Goal: Task Accomplishment & Management: Complete application form

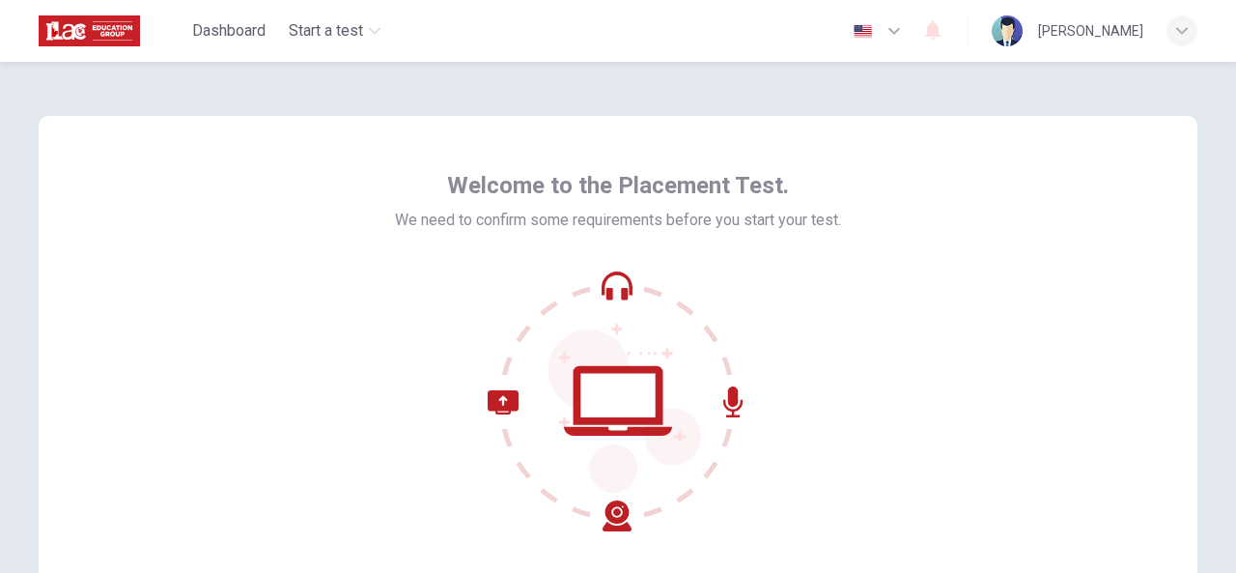
click at [615, 291] on icon at bounding box center [618, 400] width 261 height 261
click at [610, 414] on icon at bounding box center [618, 400] width 261 height 261
click at [609, 409] on icon at bounding box center [618, 400] width 261 height 261
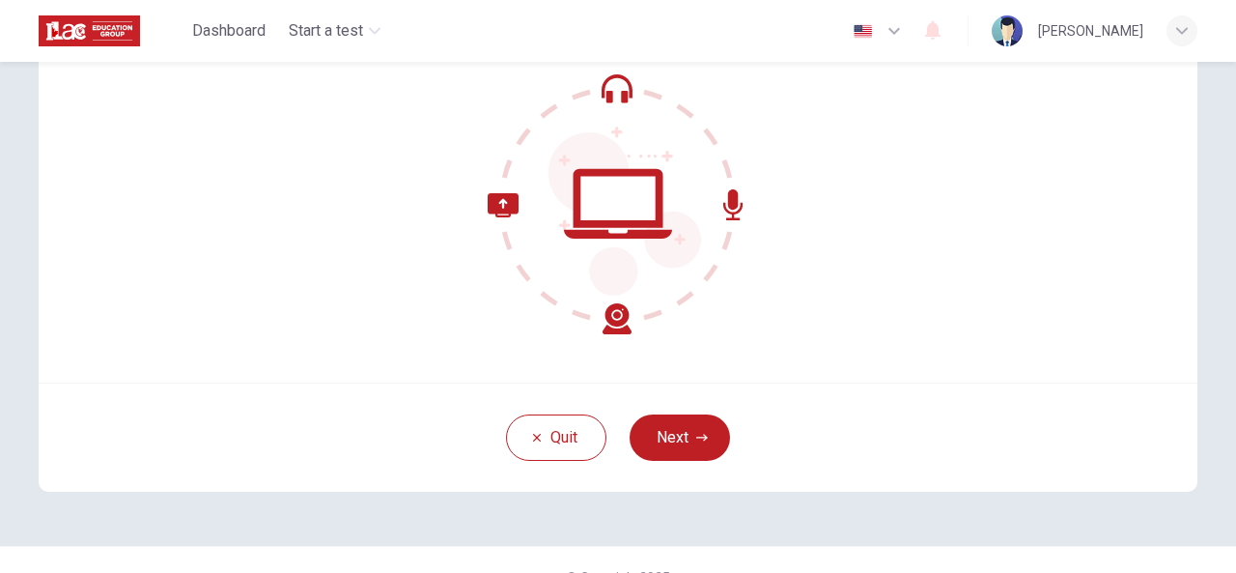
scroll to position [221, 0]
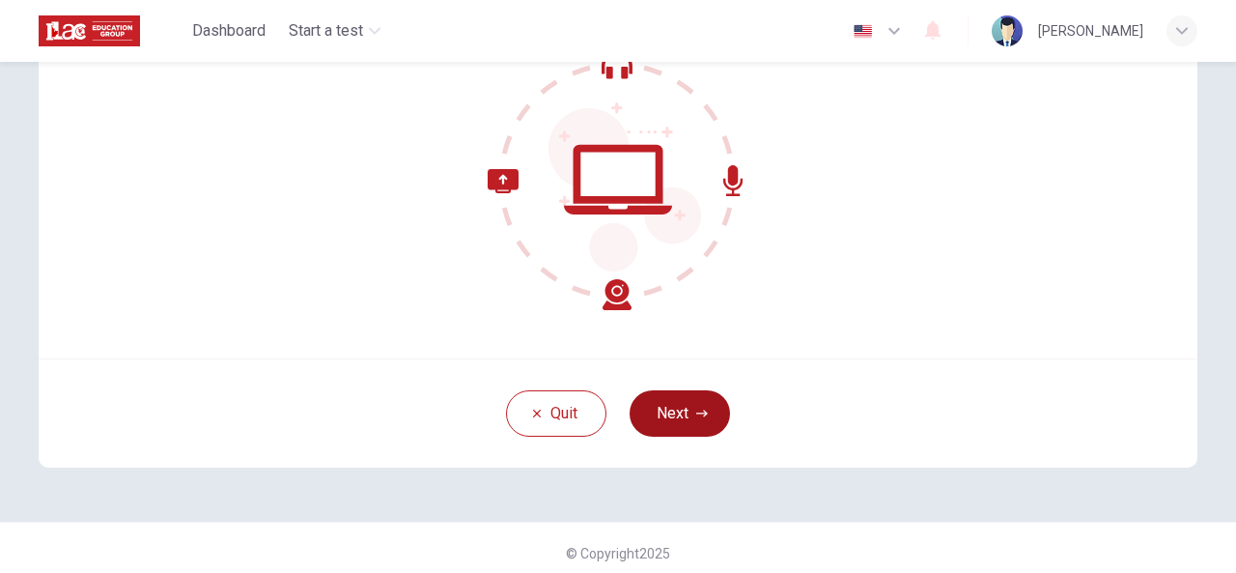
click at [672, 425] on button "Next" at bounding box center [680, 413] width 100 height 46
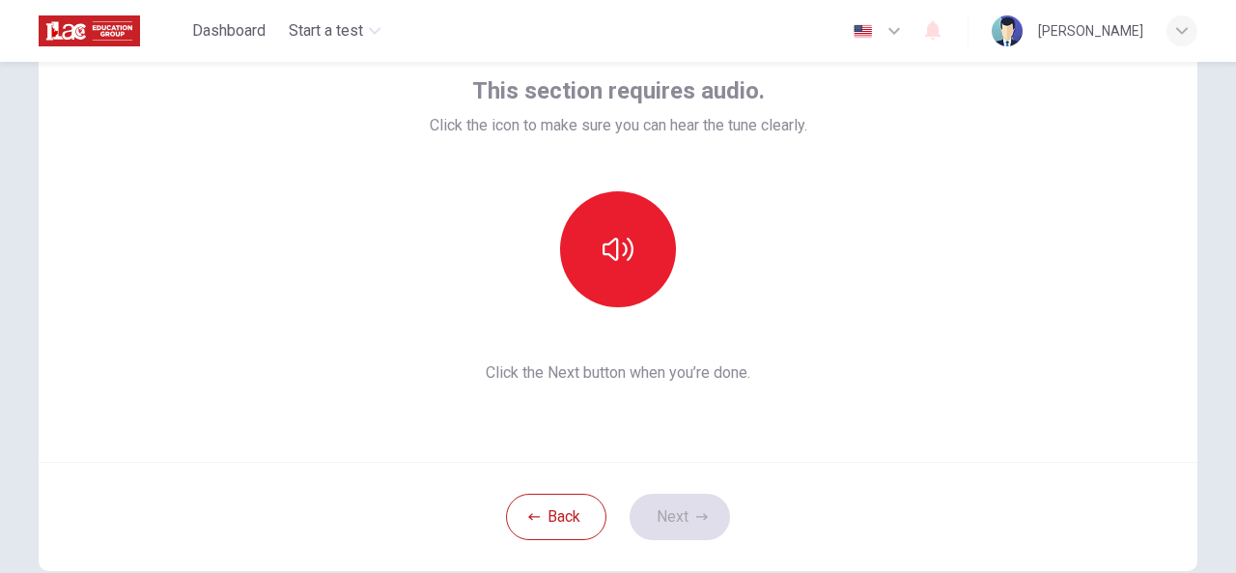
scroll to position [116, 0]
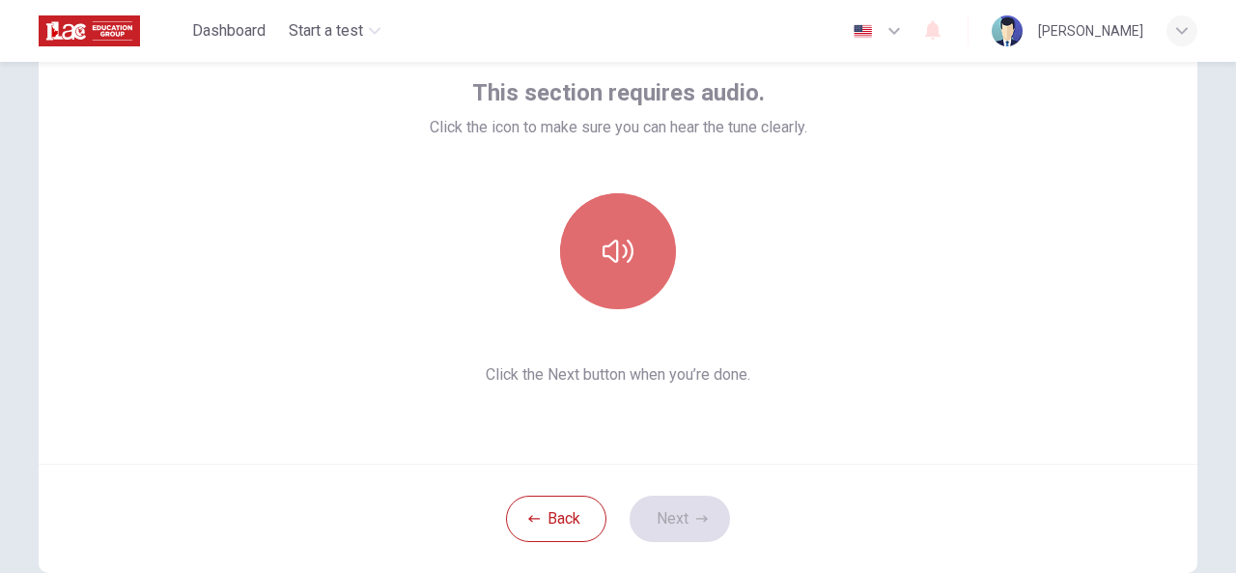
click at [603, 240] on icon "button" at bounding box center [618, 251] width 31 height 31
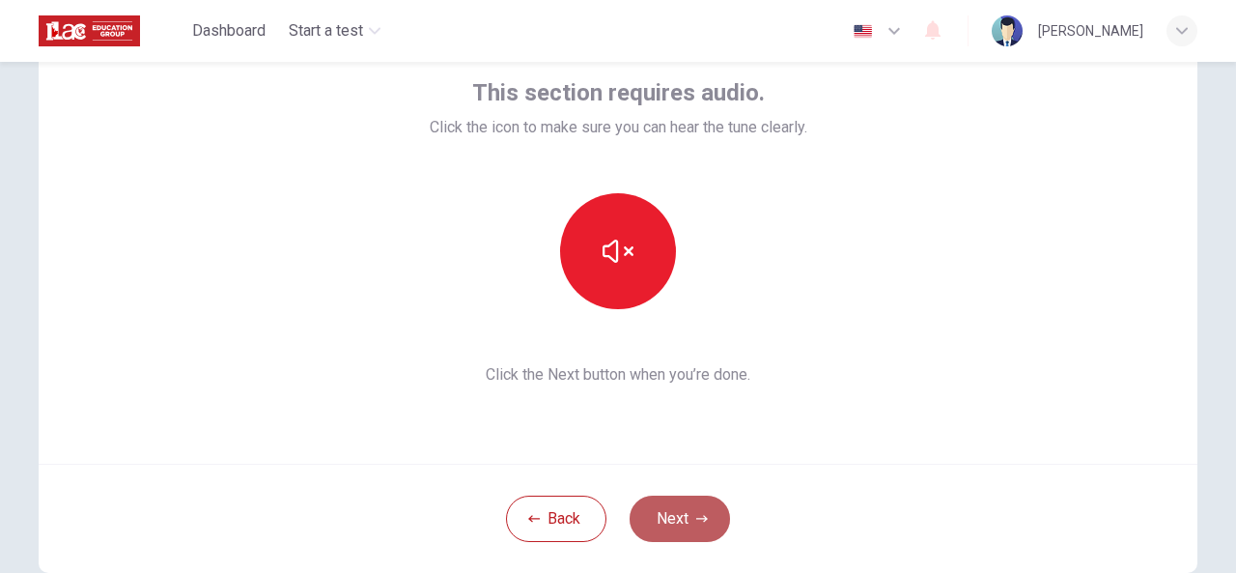
click at [677, 510] on button "Next" at bounding box center [680, 518] width 100 height 46
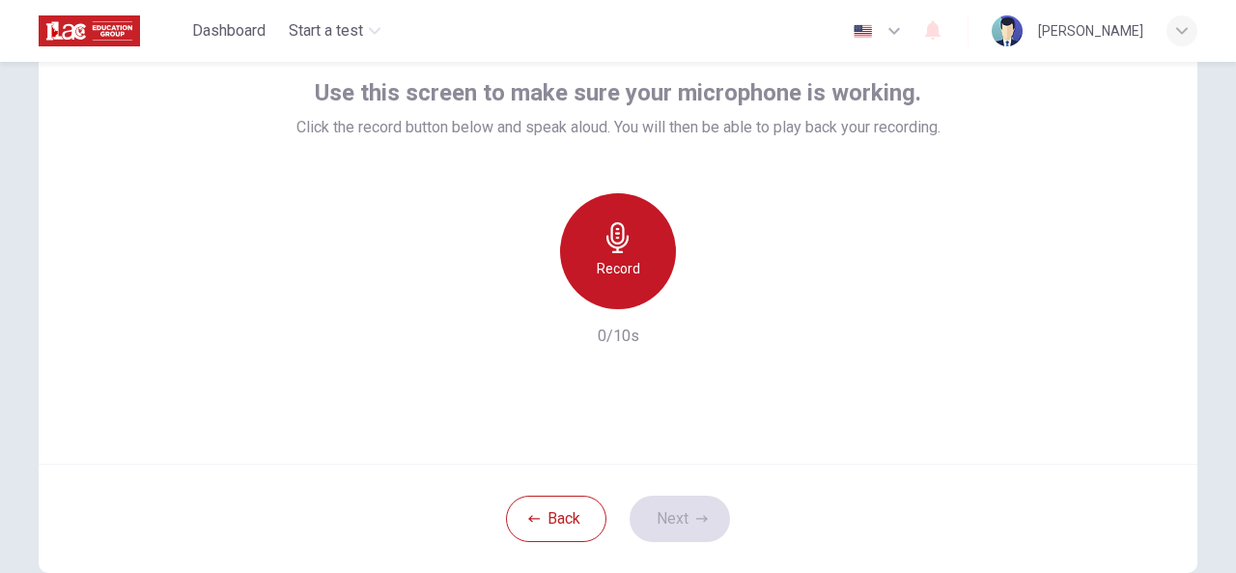
click at [614, 264] on h6 "Record" at bounding box center [618, 268] width 43 height 23
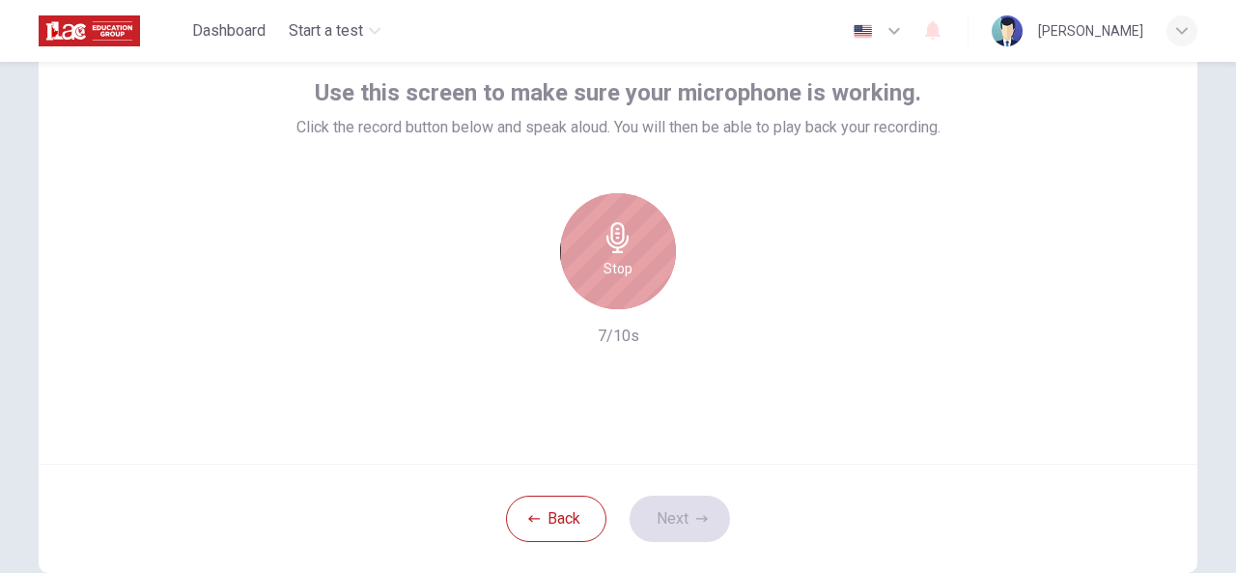
click at [626, 254] on div "Stop" at bounding box center [618, 251] width 116 height 116
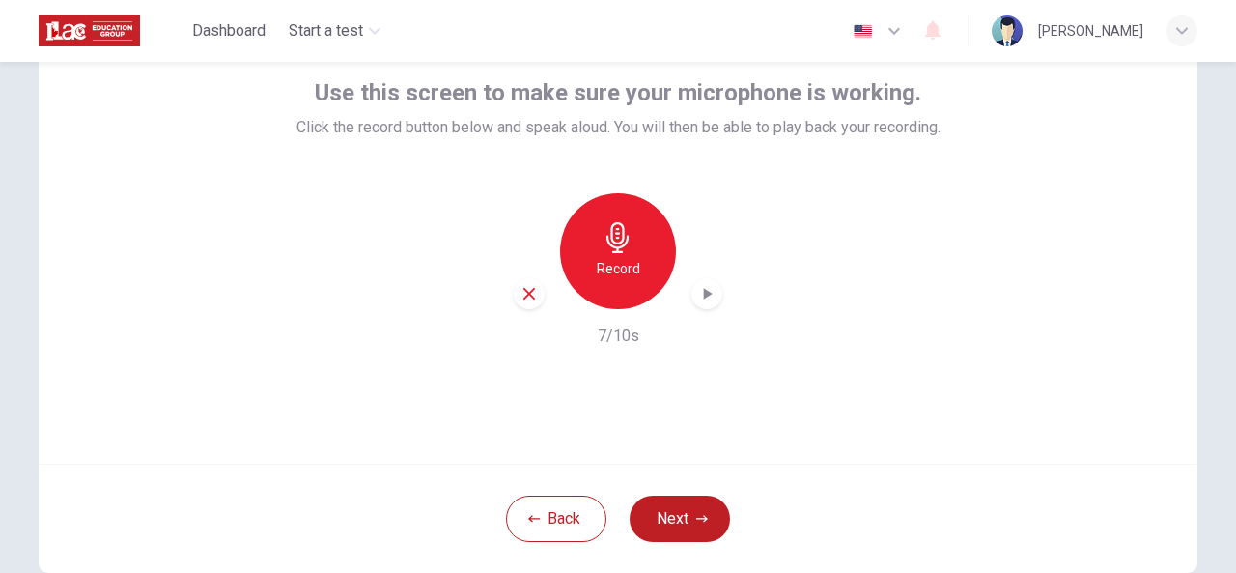
click at [635, 256] on div "Record" at bounding box center [618, 251] width 116 height 116
click at [597, 243] on div "Record" at bounding box center [618, 251] width 116 height 116
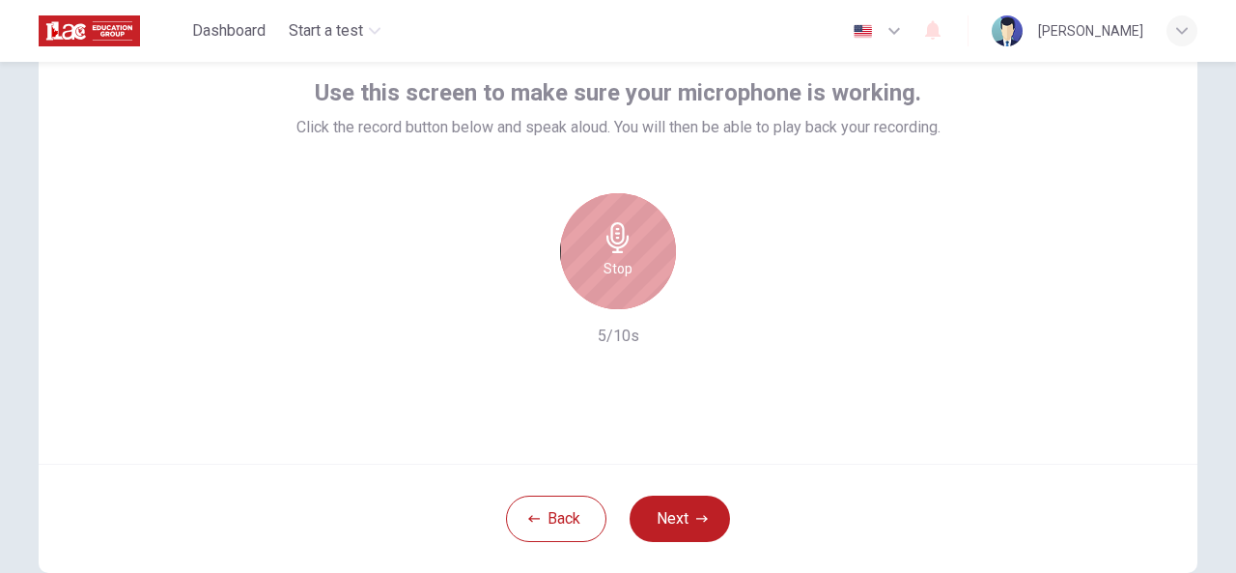
click at [639, 240] on div "Stop" at bounding box center [618, 251] width 116 height 116
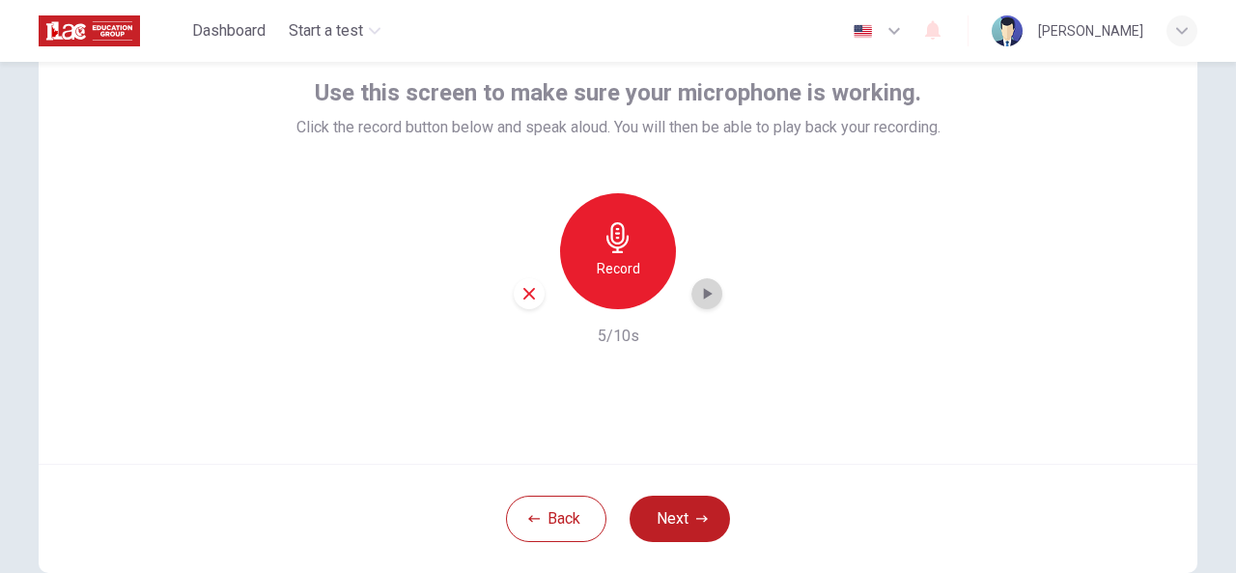
click at [704, 296] on icon "button" at bounding box center [708, 294] width 9 height 12
click at [689, 516] on button "Next" at bounding box center [680, 518] width 100 height 46
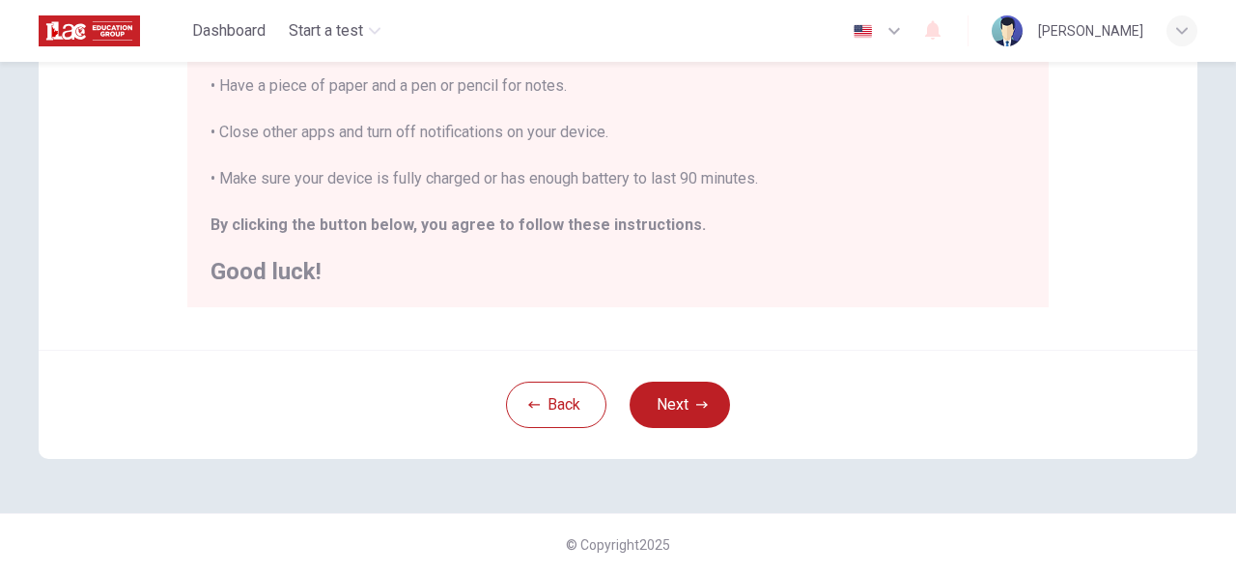
scroll to position [491, 0]
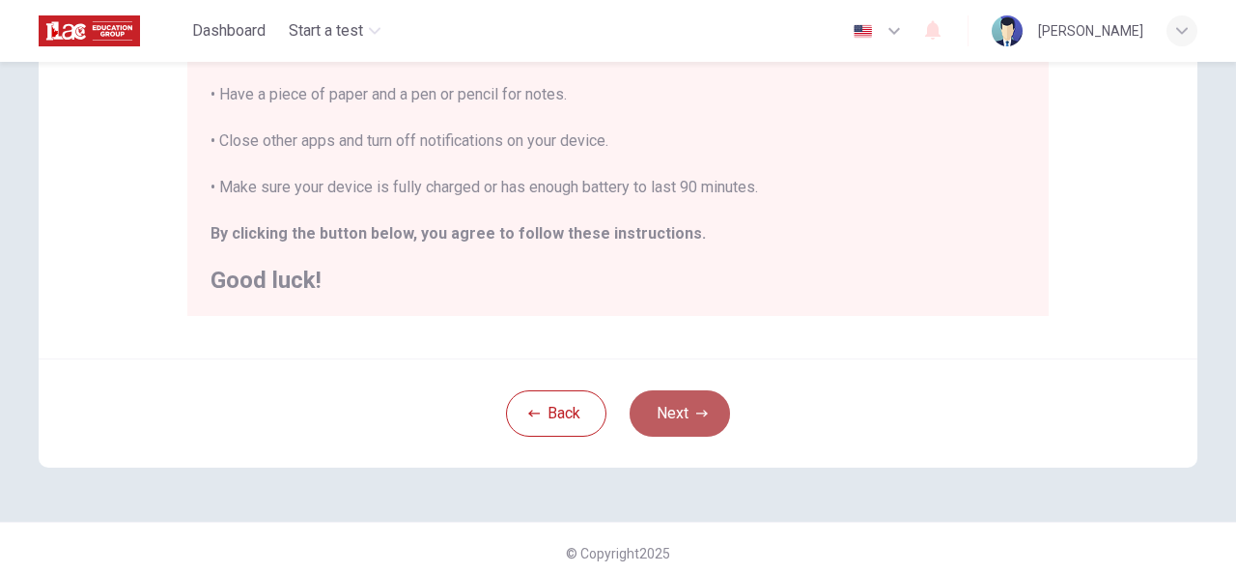
click at [672, 402] on button "Next" at bounding box center [680, 413] width 100 height 46
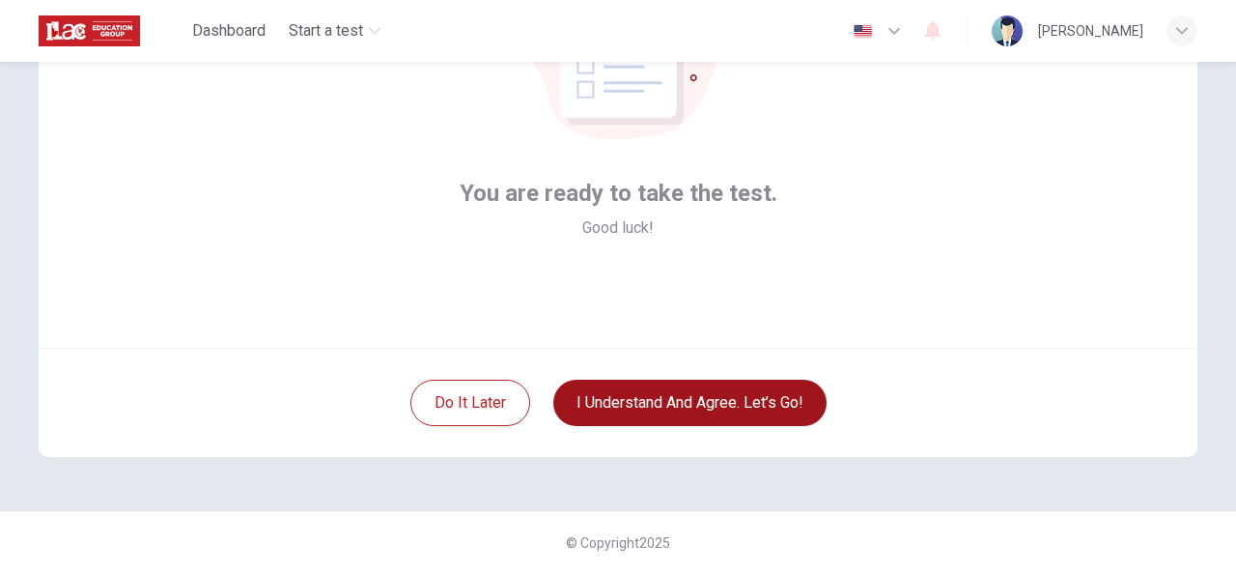
scroll to position [231, 0]
click at [742, 407] on button "I understand and agree. Let’s go!" at bounding box center [689, 404] width 273 height 46
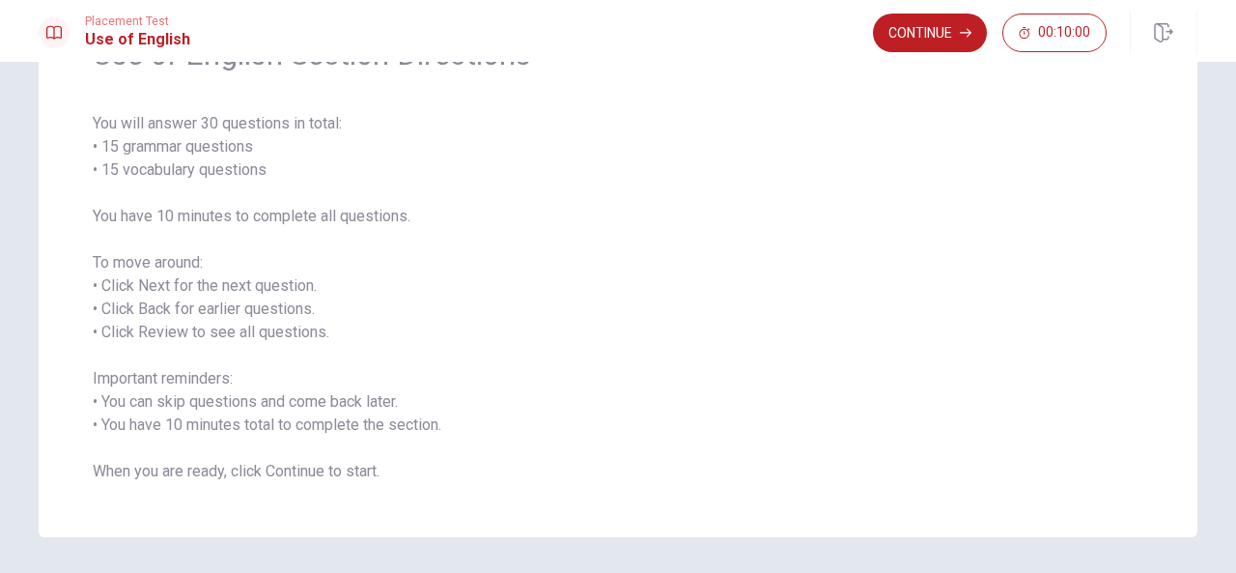
scroll to position [122, 0]
click at [929, 30] on button "Continue" at bounding box center [930, 33] width 114 height 39
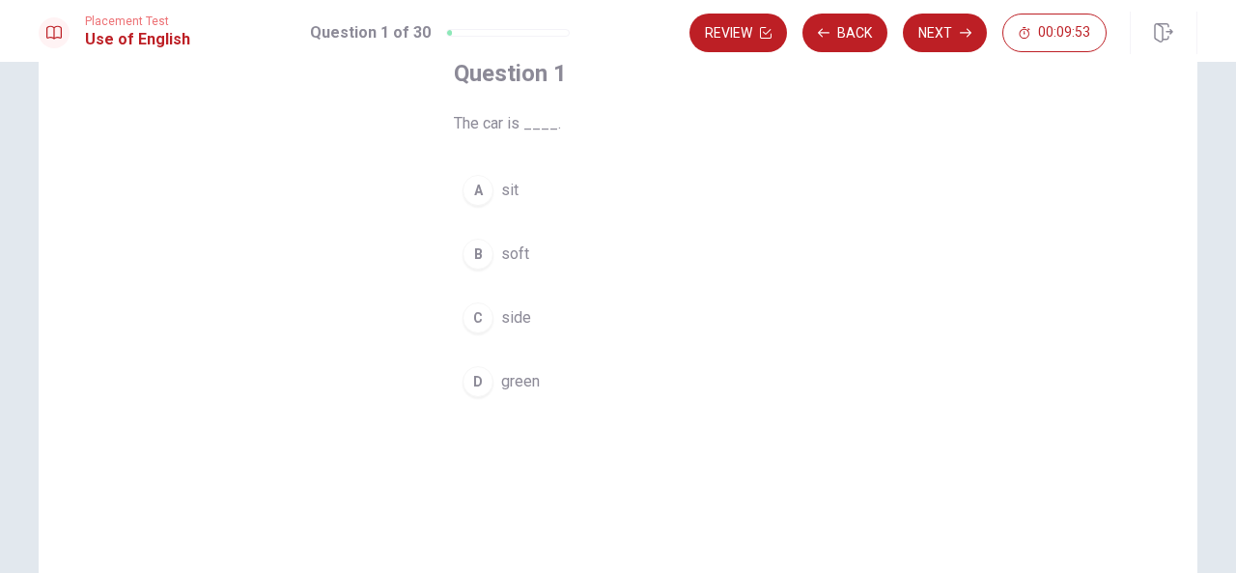
click at [471, 380] on div "D" at bounding box center [478, 381] width 31 height 31
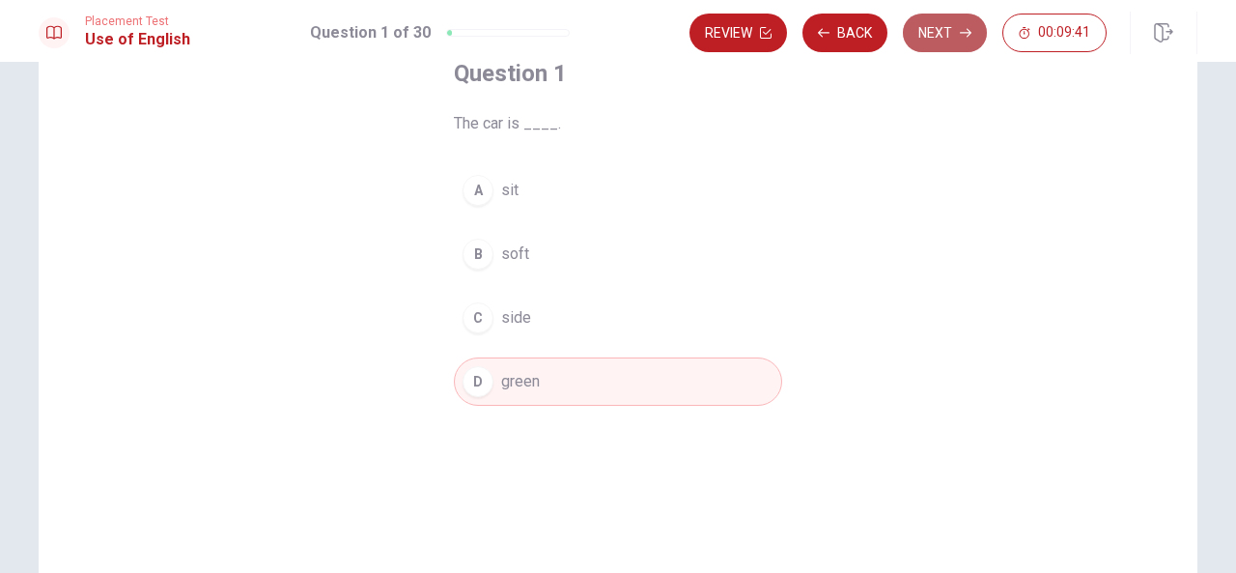
click at [953, 38] on button "Next" at bounding box center [945, 33] width 84 height 39
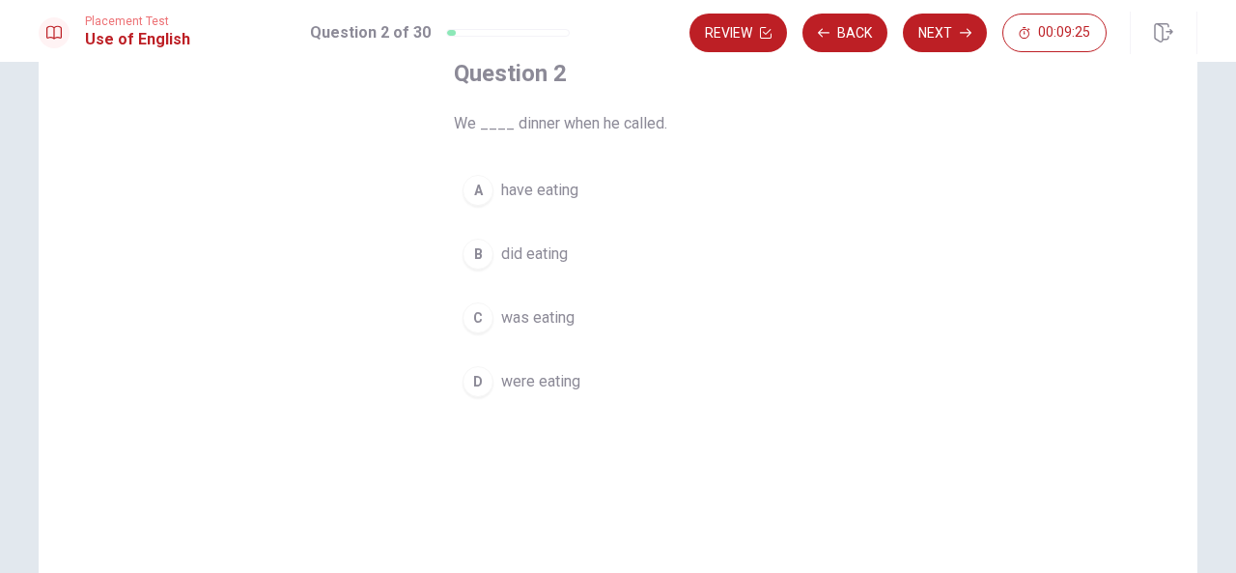
click at [482, 382] on div "D" at bounding box center [478, 381] width 31 height 31
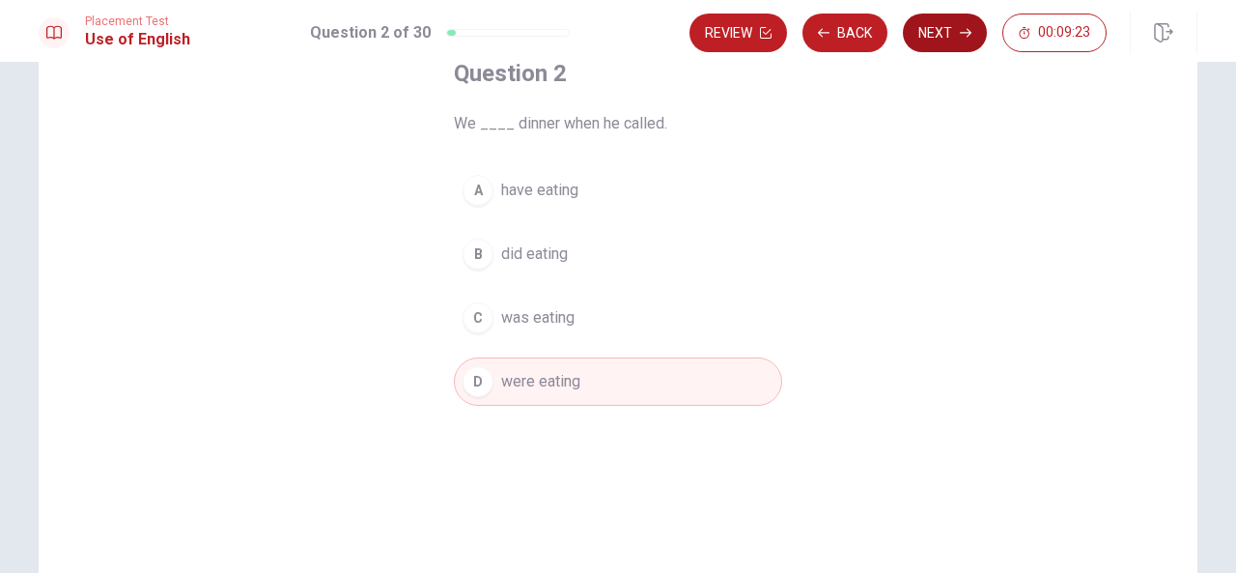
click at [953, 29] on button "Next" at bounding box center [945, 33] width 84 height 39
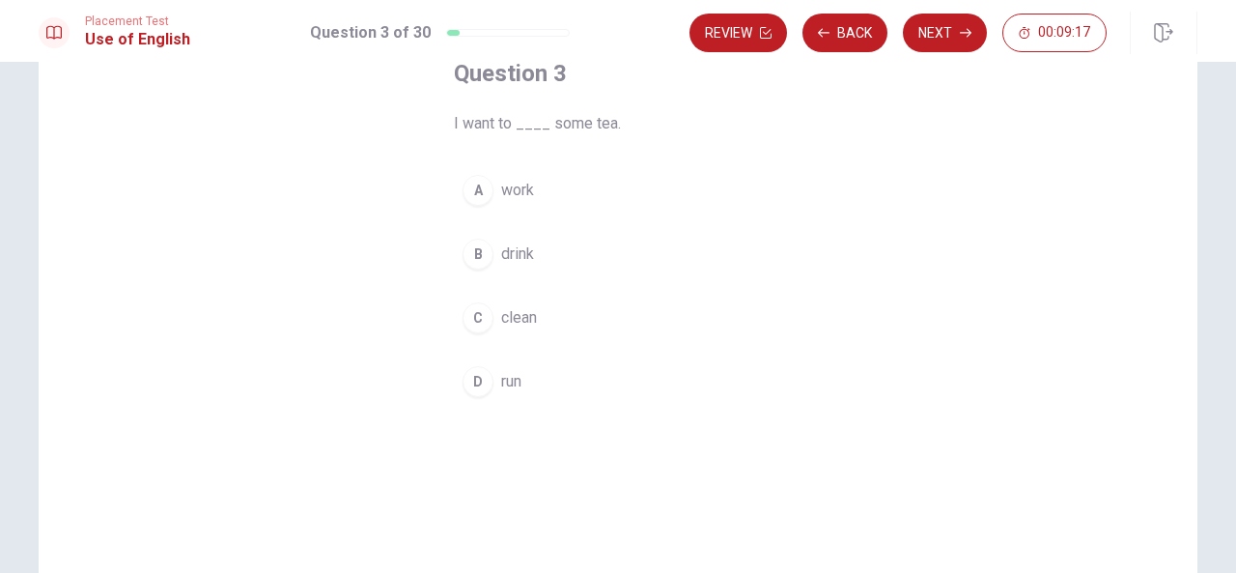
click at [471, 262] on div "B" at bounding box center [478, 254] width 31 height 31
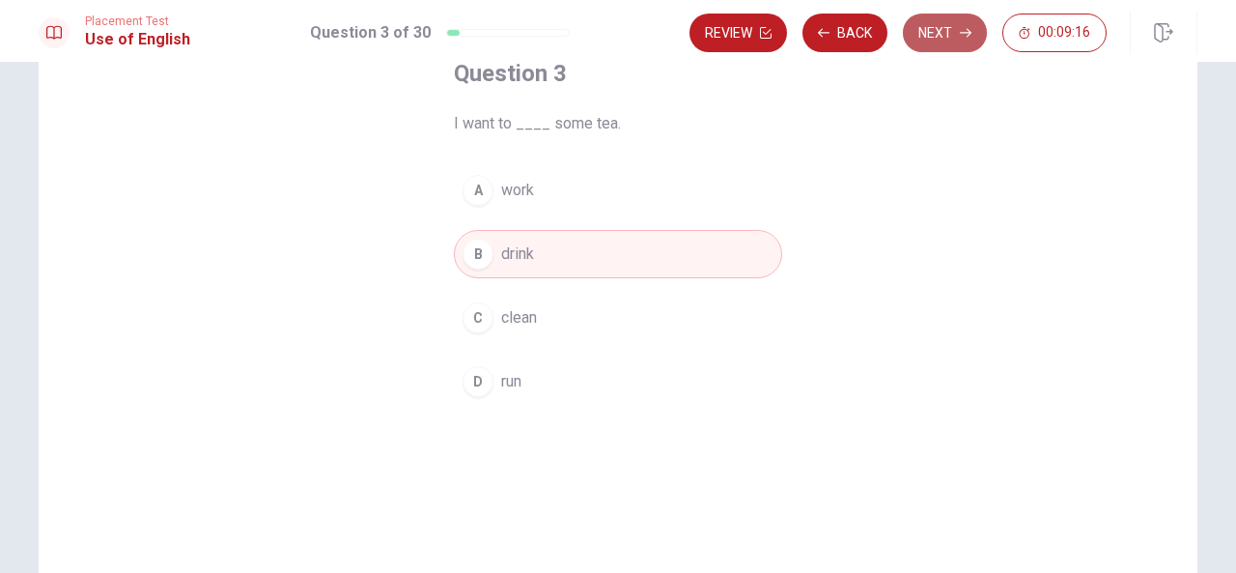
click at [927, 38] on button "Next" at bounding box center [945, 33] width 84 height 39
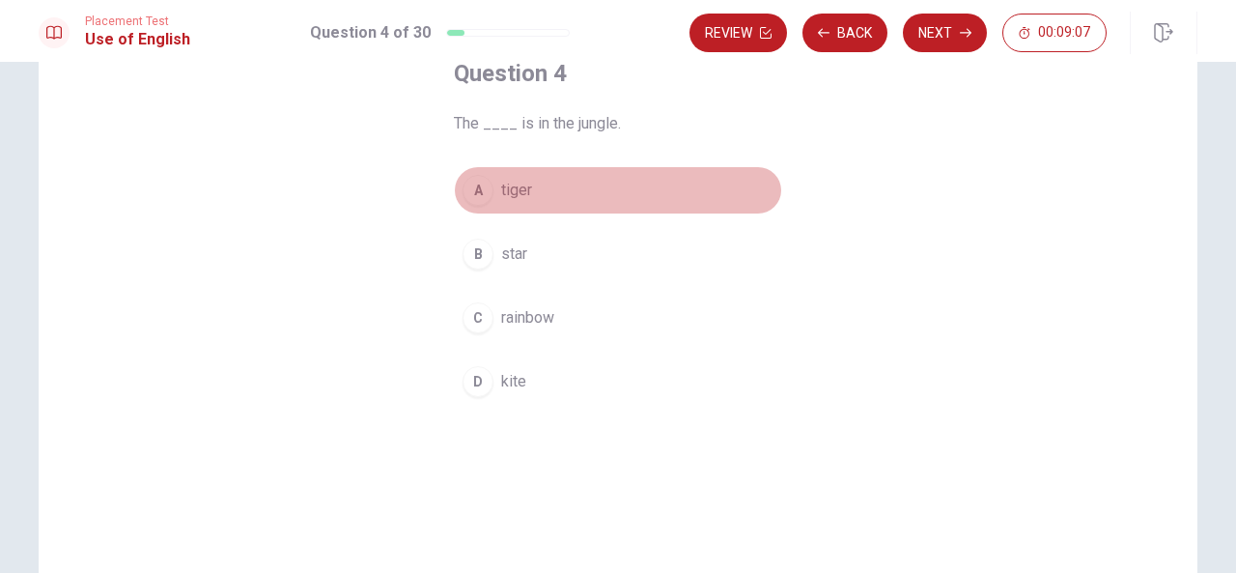
click at [474, 191] on div "A" at bounding box center [478, 190] width 31 height 31
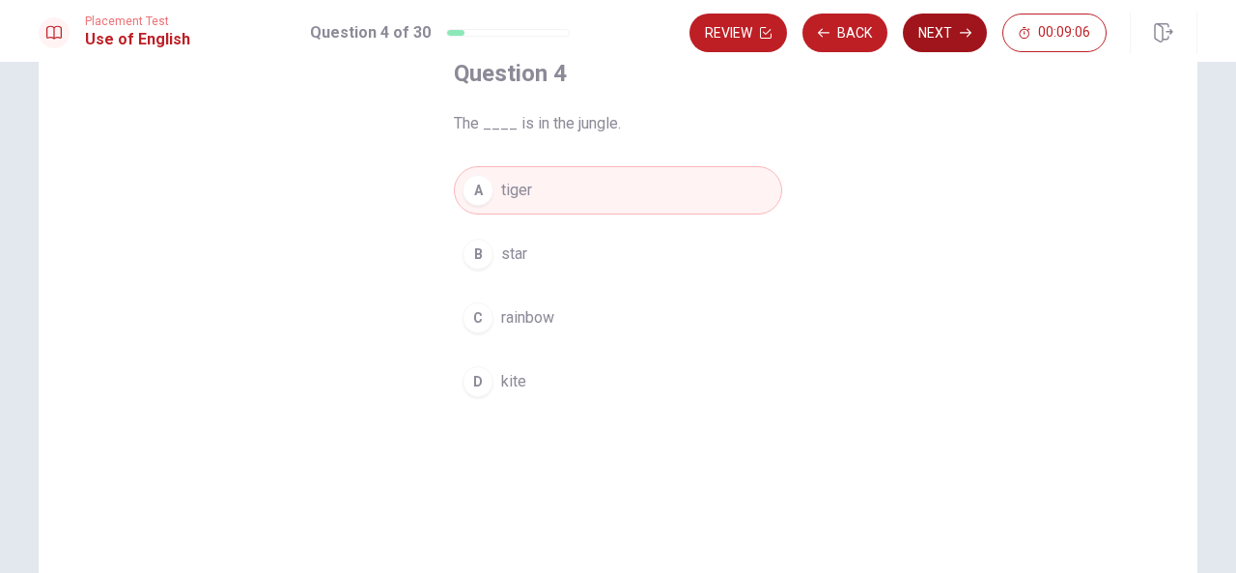
click at [953, 35] on button "Next" at bounding box center [945, 33] width 84 height 39
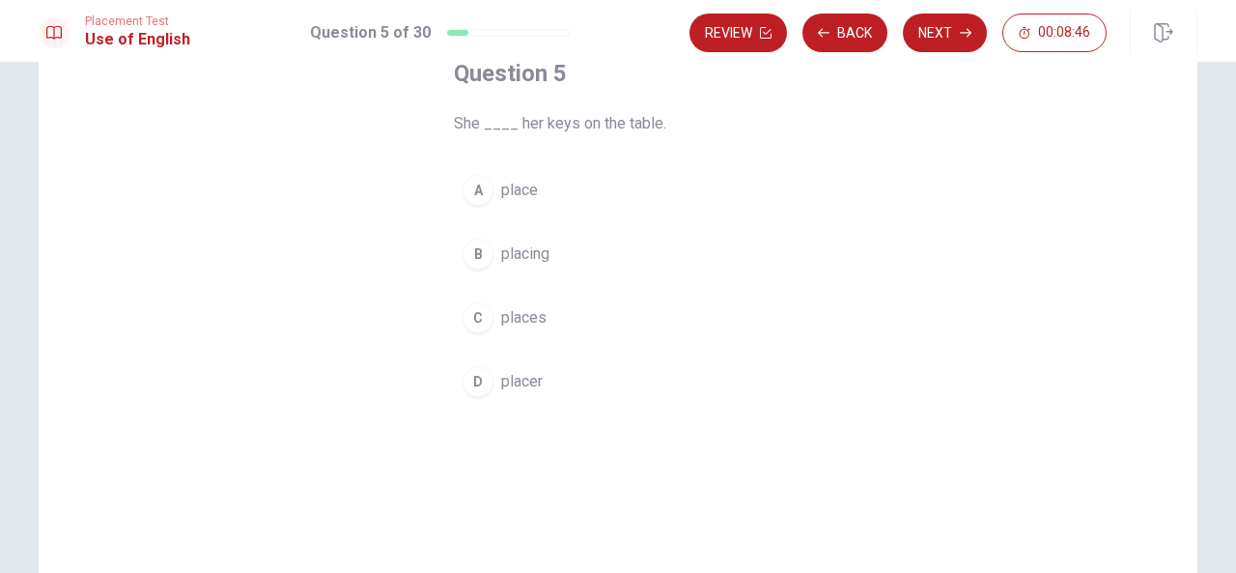
click at [478, 319] on div "C" at bounding box center [478, 317] width 31 height 31
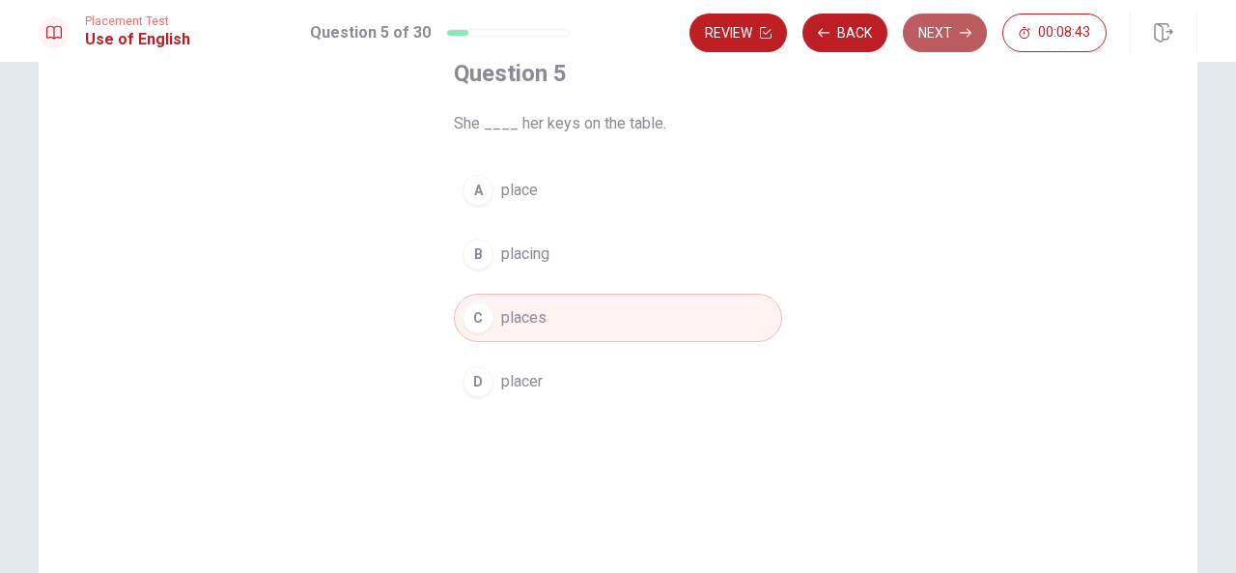
click at [944, 21] on button "Next" at bounding box center [945, 33] width 84 height 39
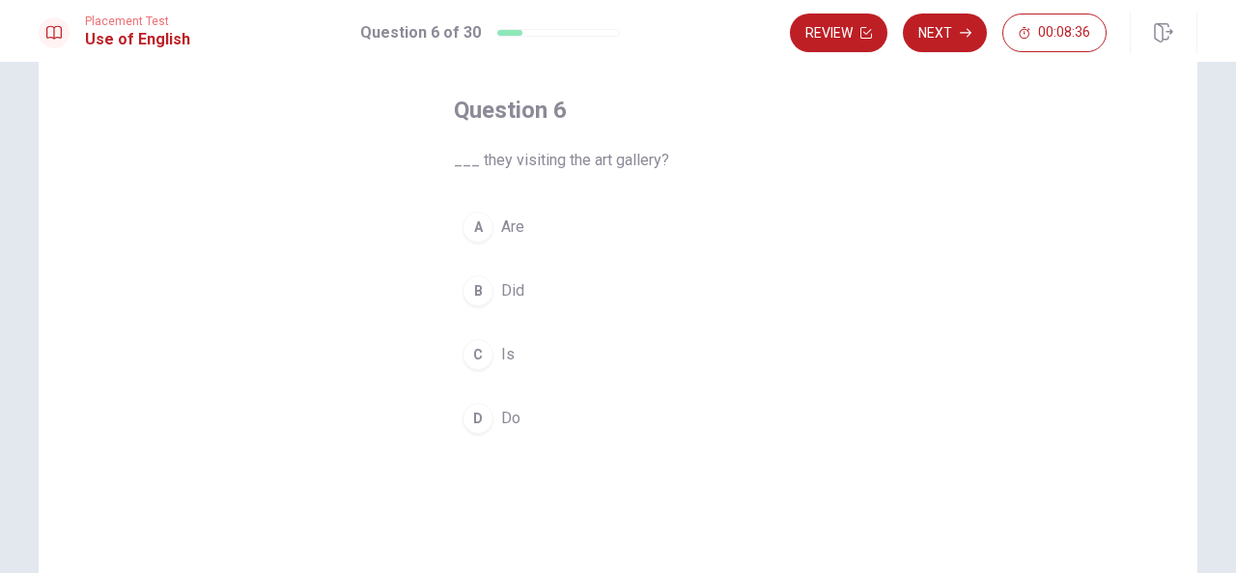
scroll to position [88, 0]
click at [473, 227] on div "A" at bounding box center [478, 224] width 31 height 31
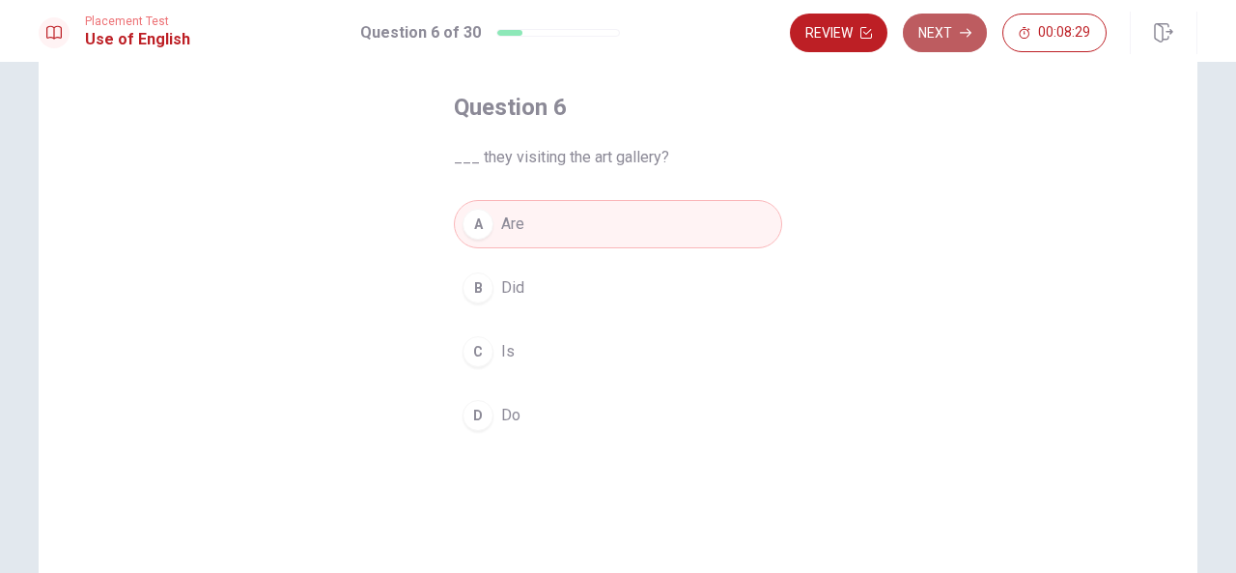
click at [974, 35] on button "Next" at bounding box center [945, 33] width 84 height 39
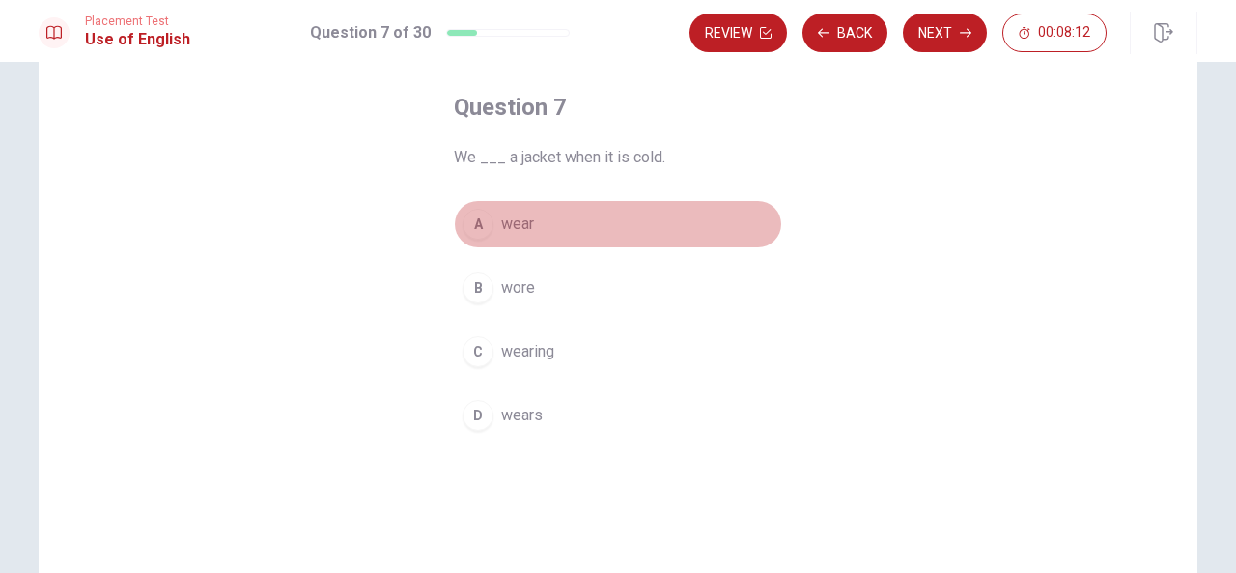
click at [501, 221] on span "wear" at bounding box center [517, 223] width 33 height 23
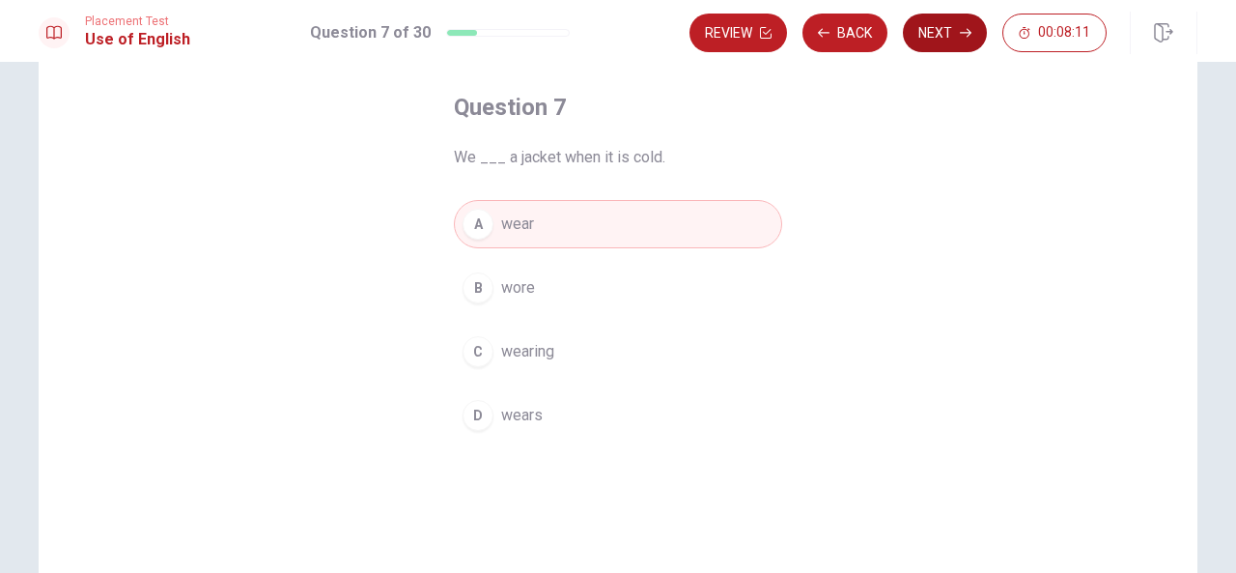
click at [921, 32] on button "Next" at bounding box center [945, 33] width 84 height 39
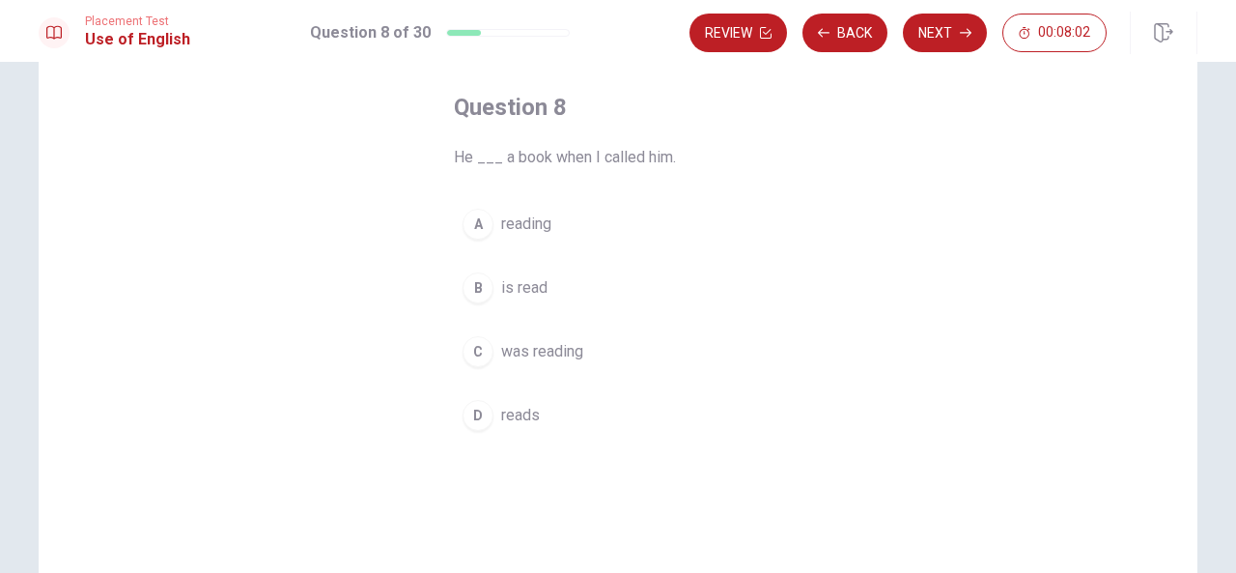
click at [533, 352] on span "was reading" at bounding box center [542, 351] width 82 height 23
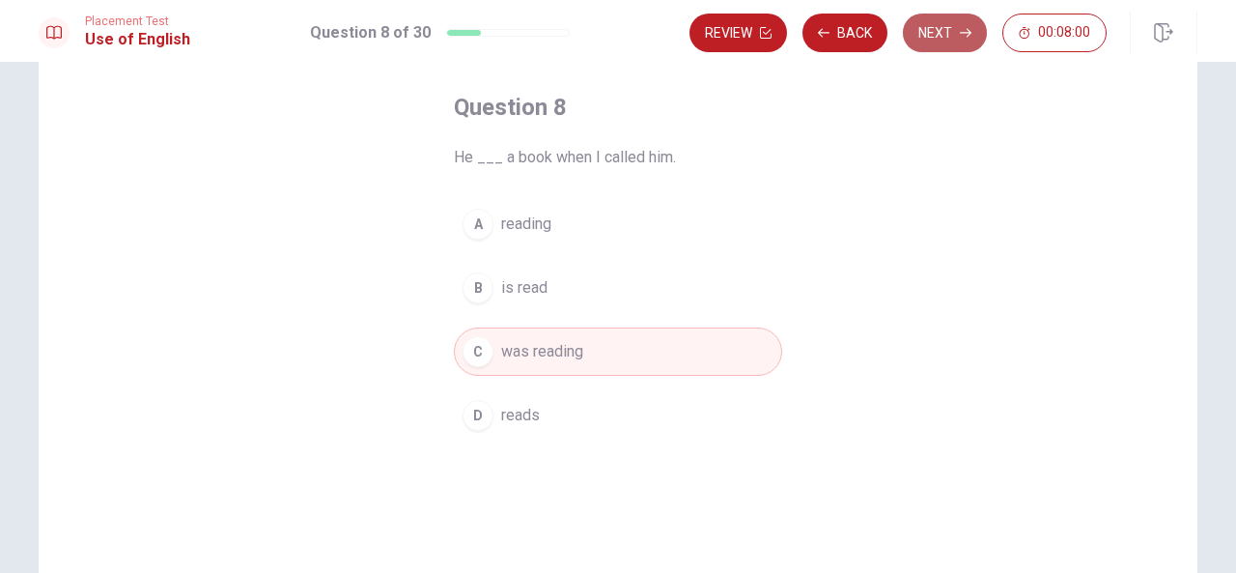
click at [934, 43] on button "Next" at bounding box center [945, 33] width 84 height 39
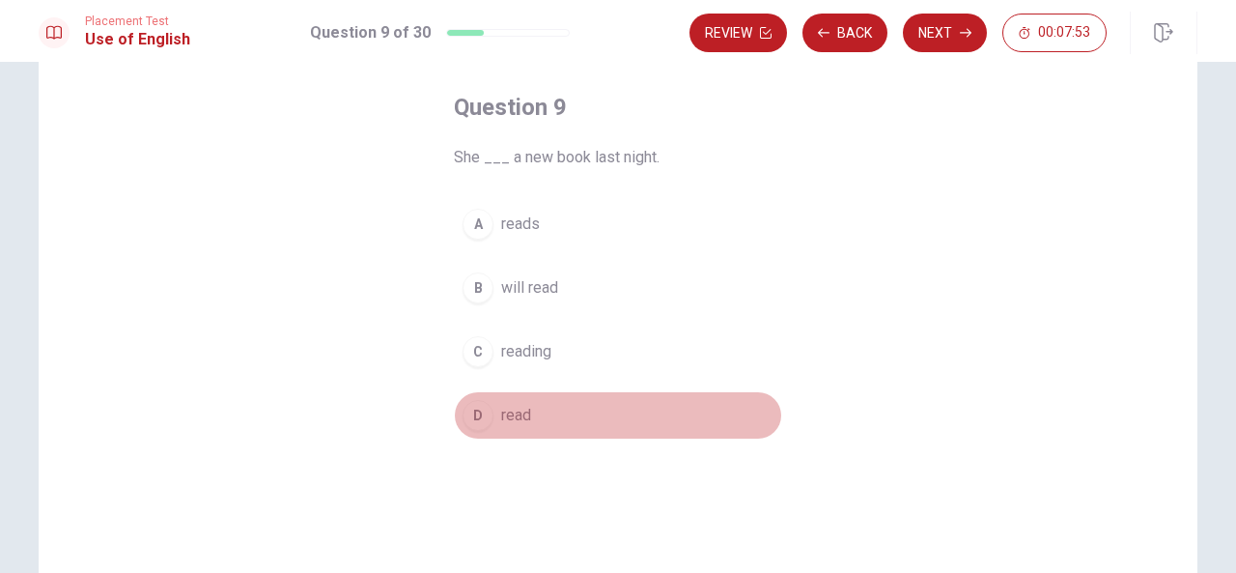
click at [518, 410] on span "read" at bounding box center [516, 415] width 30 height 23
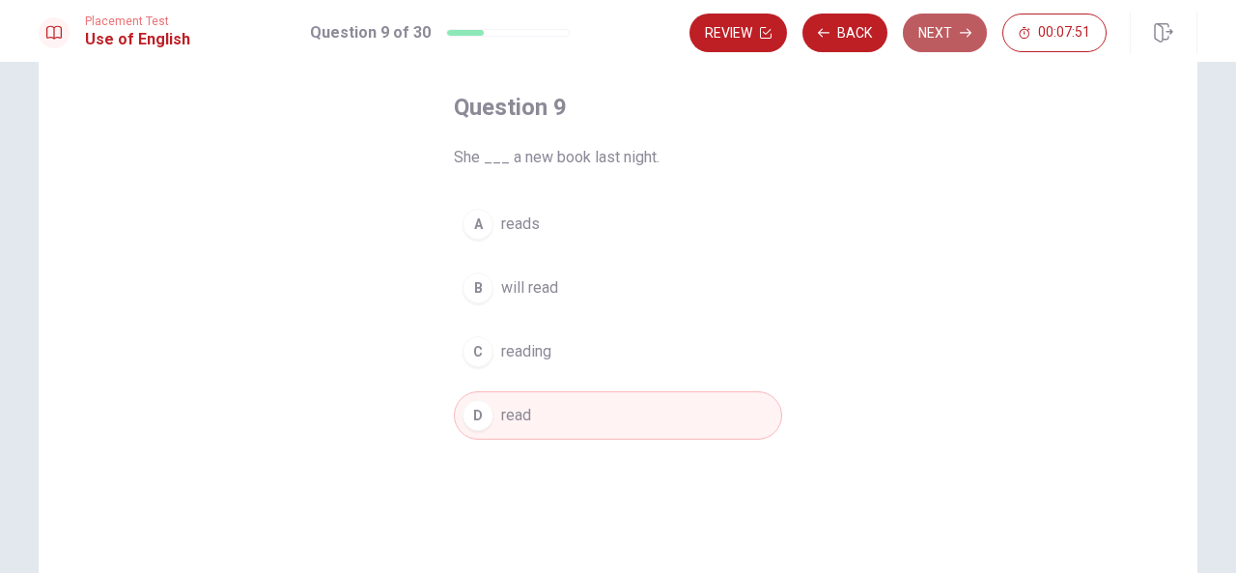
click at [935, 34] on button "Next" at bounding box center [945, 33] width 84 height 39
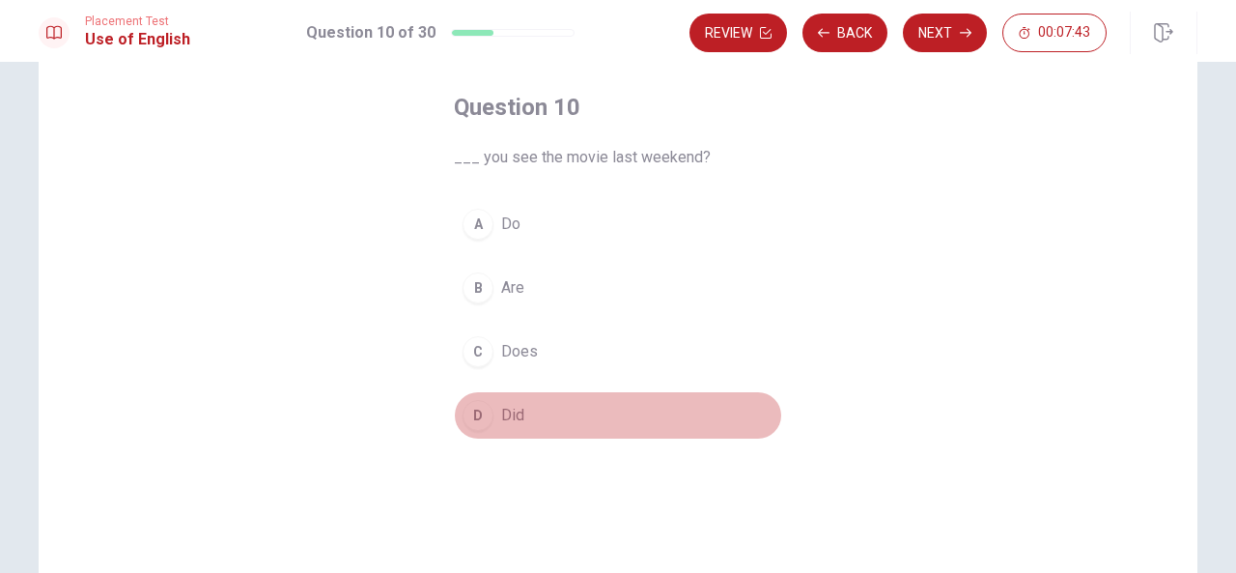
click at [509, 412] on span "Did" at bounding box center [512, 415] width 23 height 23
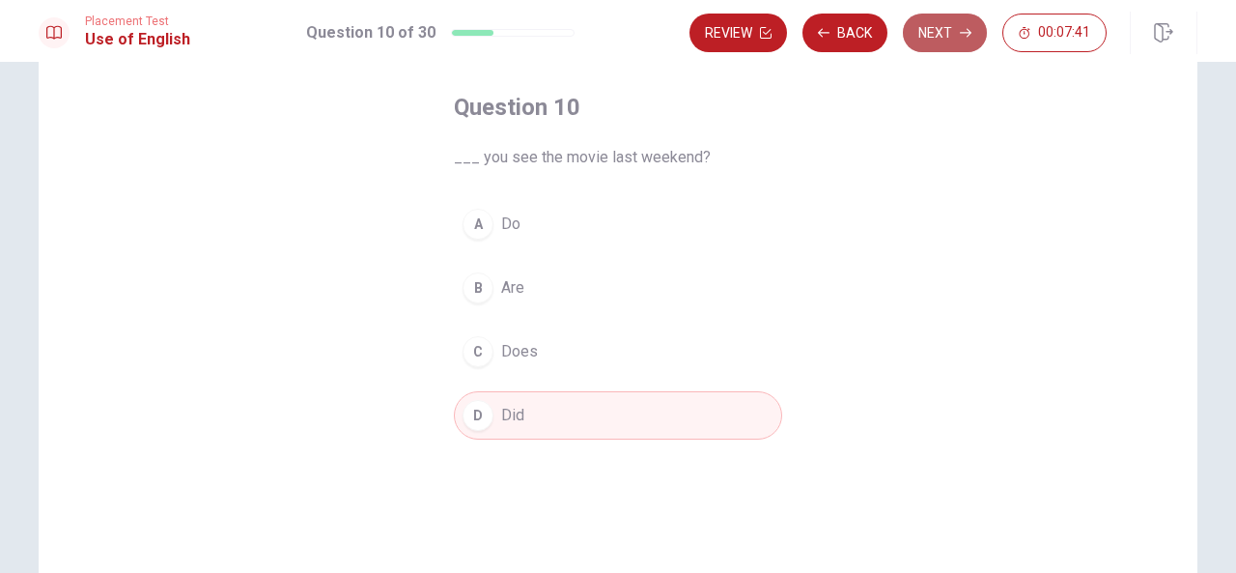
click at [950, 28] on button "Next" at bounding box center [945, 33] width 84 height 39
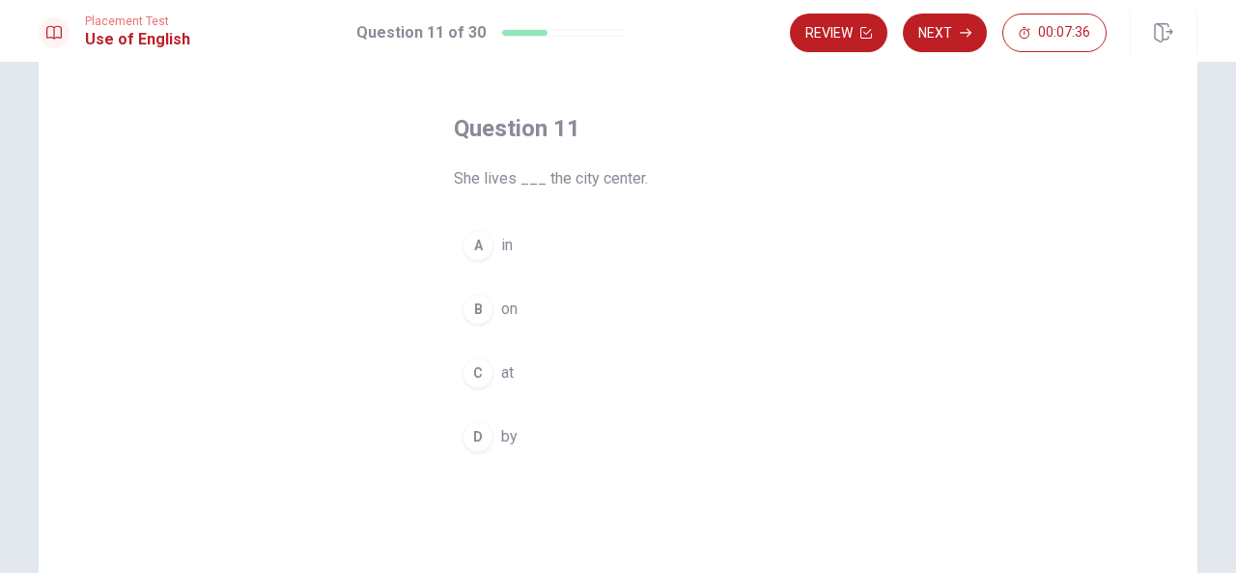
scroll to position [83, 0]
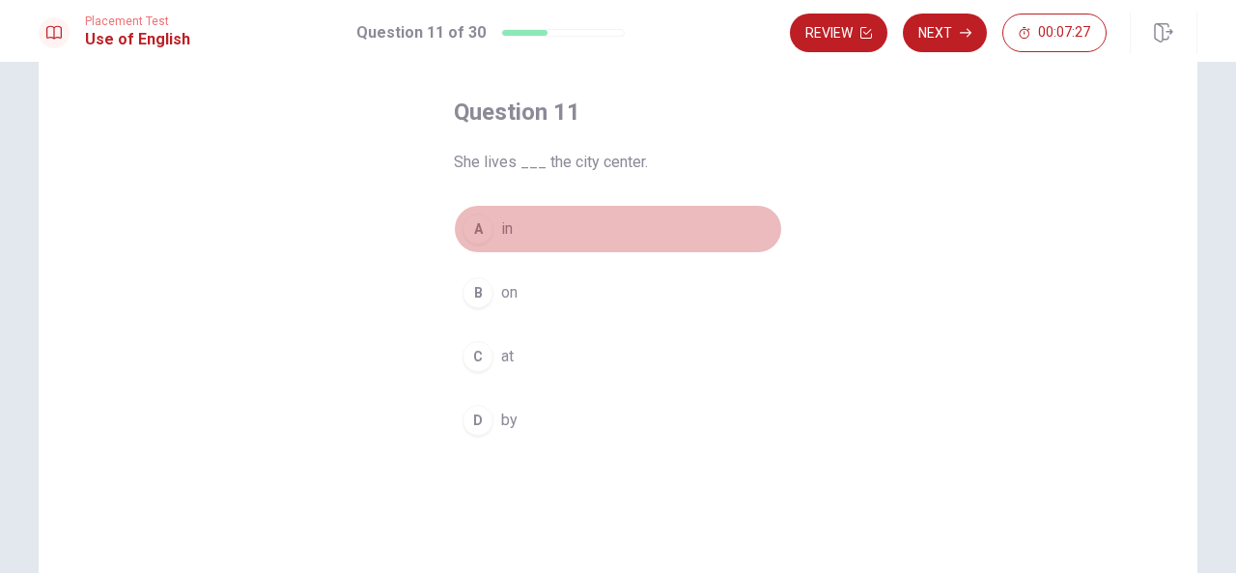
click at [509, 227] on button "A in" at bounding box center [618, 229] width 328 height 48
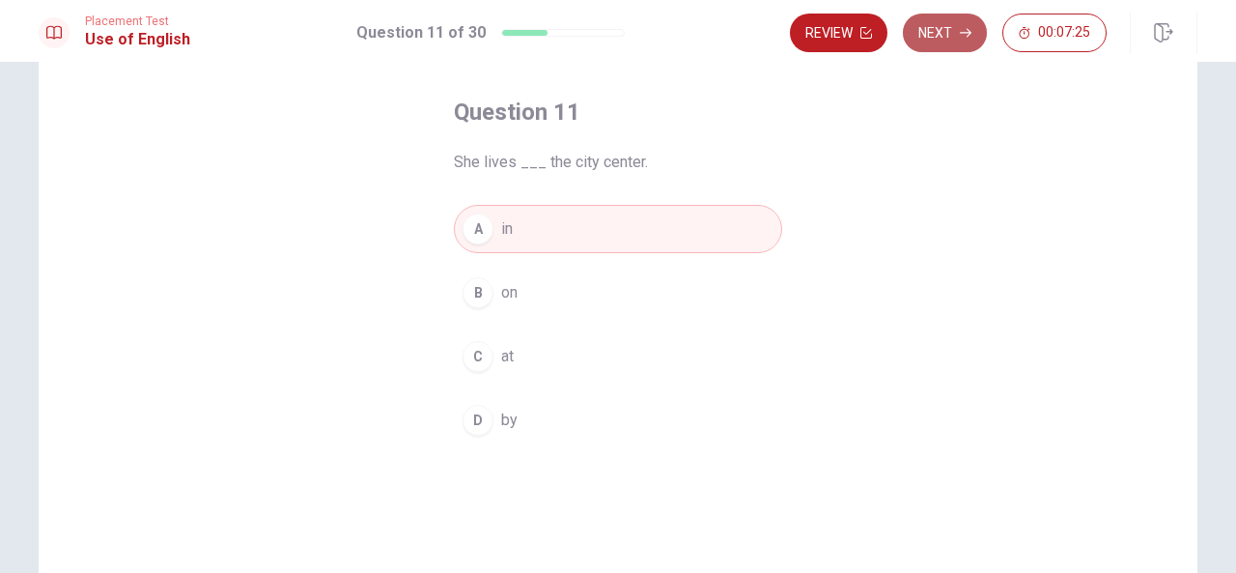
click at [931, 38] on button "Next" at bounding box center [945, 33] width 84 height 39
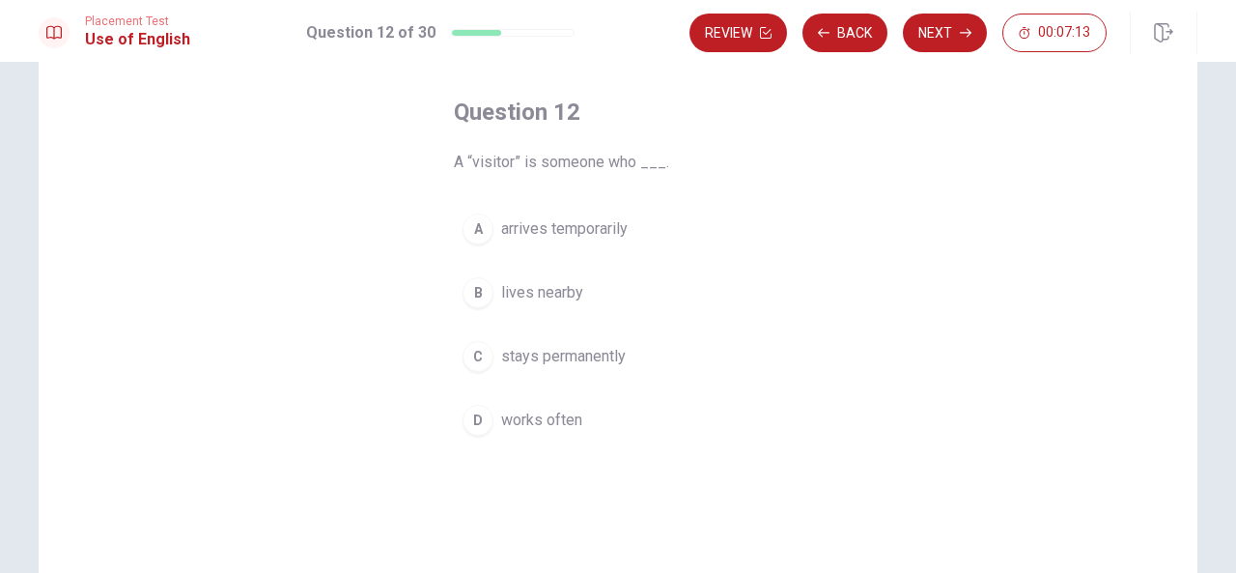
click at [551, 235] on span "arrives temporarily" at bounding box center [564, 228] width 127 height 23
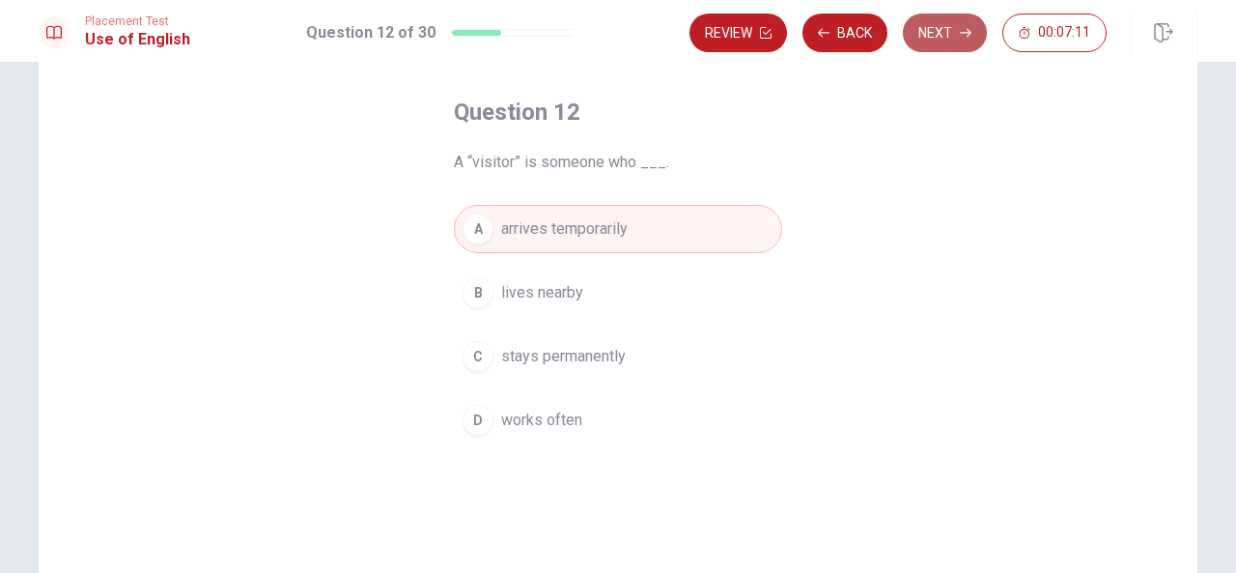
click at [947, 30] on button "Next" at bounding box center [945, 33] width 84 height 39
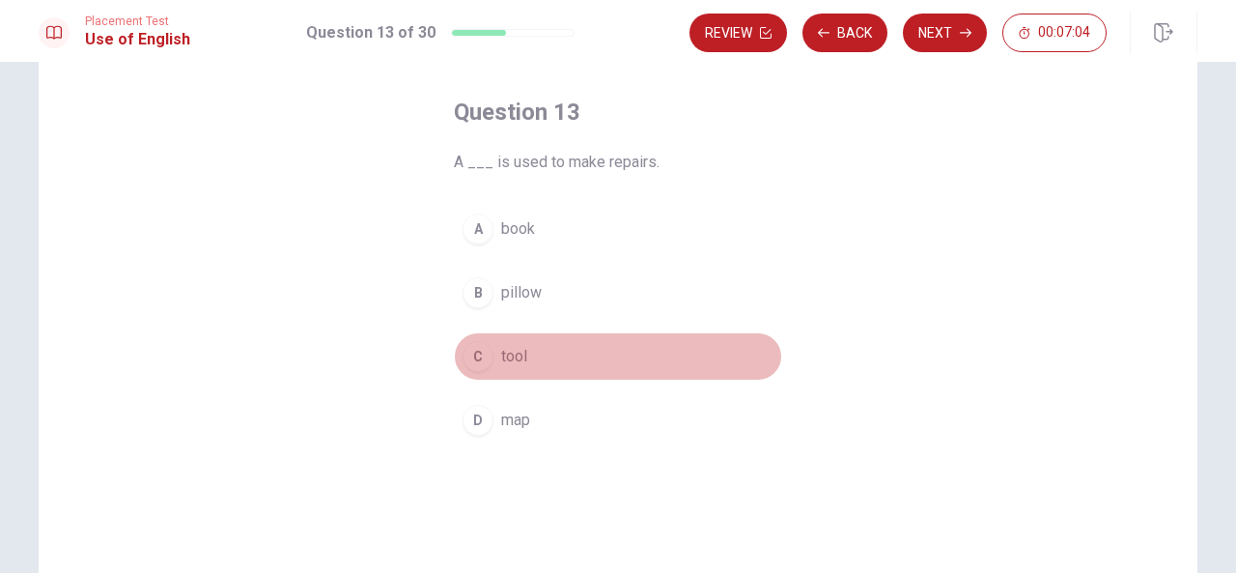
click at [521, 351] on span "tool" at bounding box center [514, 356] width 26 height 23
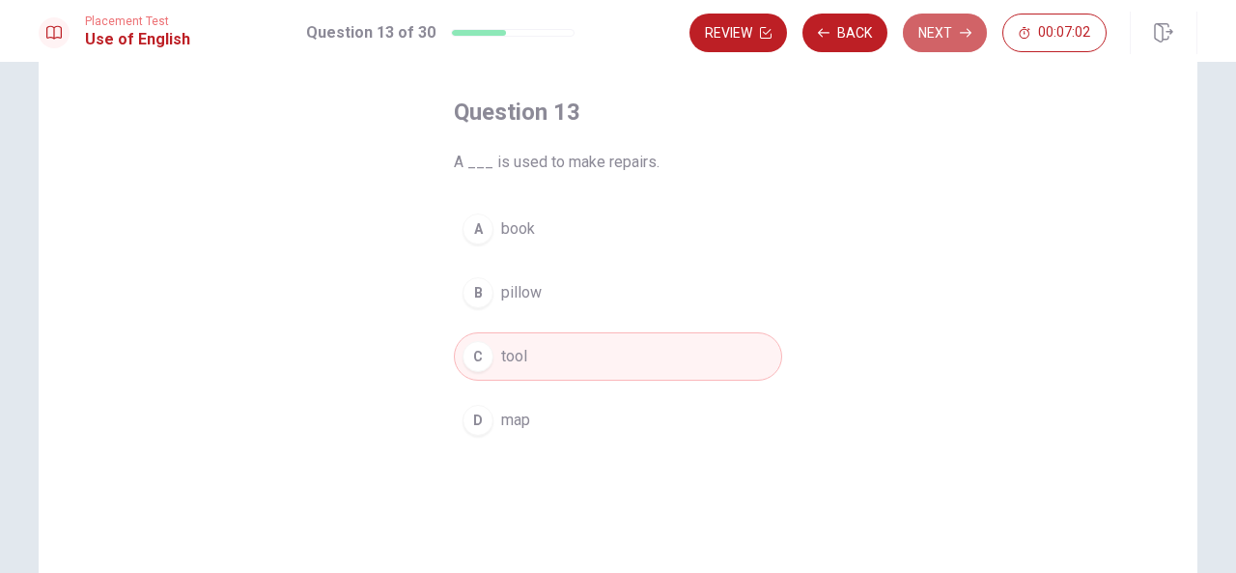
click at [923, 39] on button "Next" at bounding box center [945, 33] width 84 height 39
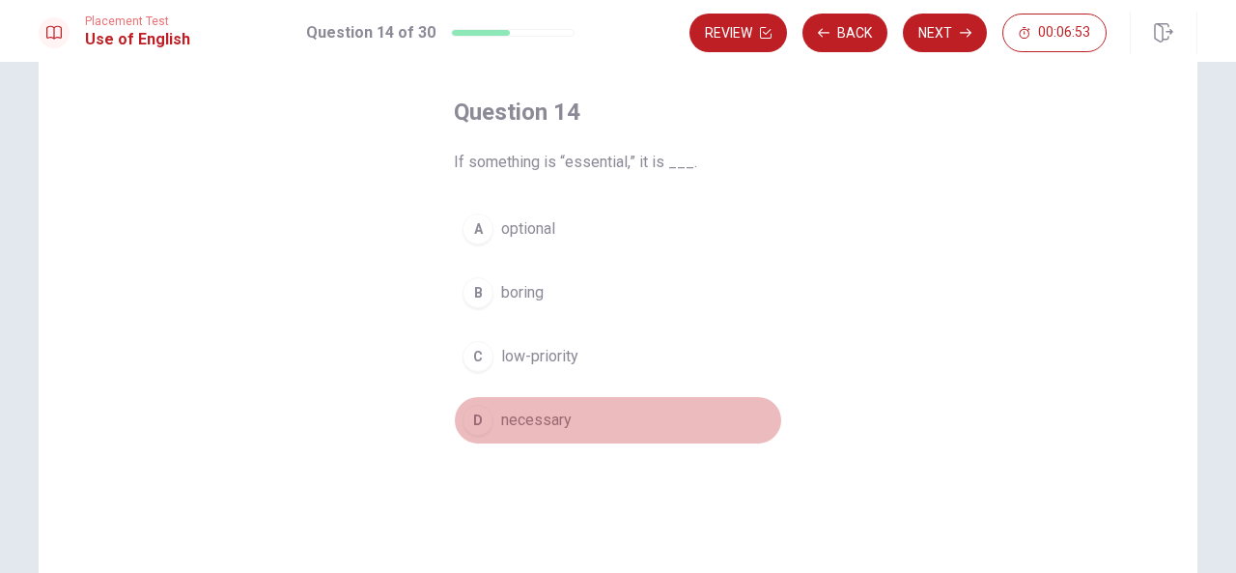
click at [543, 420] on span "necessary" at bounding box center [536, 420] width 71 height 23
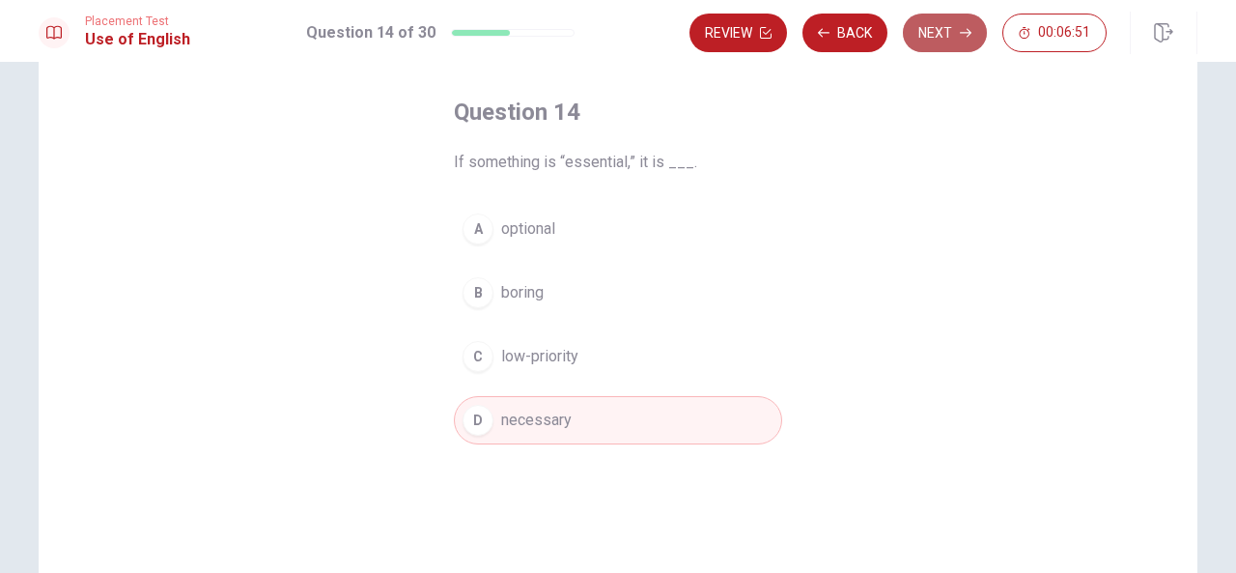
click at [940, 25] on button "Next" at bounding box center [945, 33] width 84 height 39
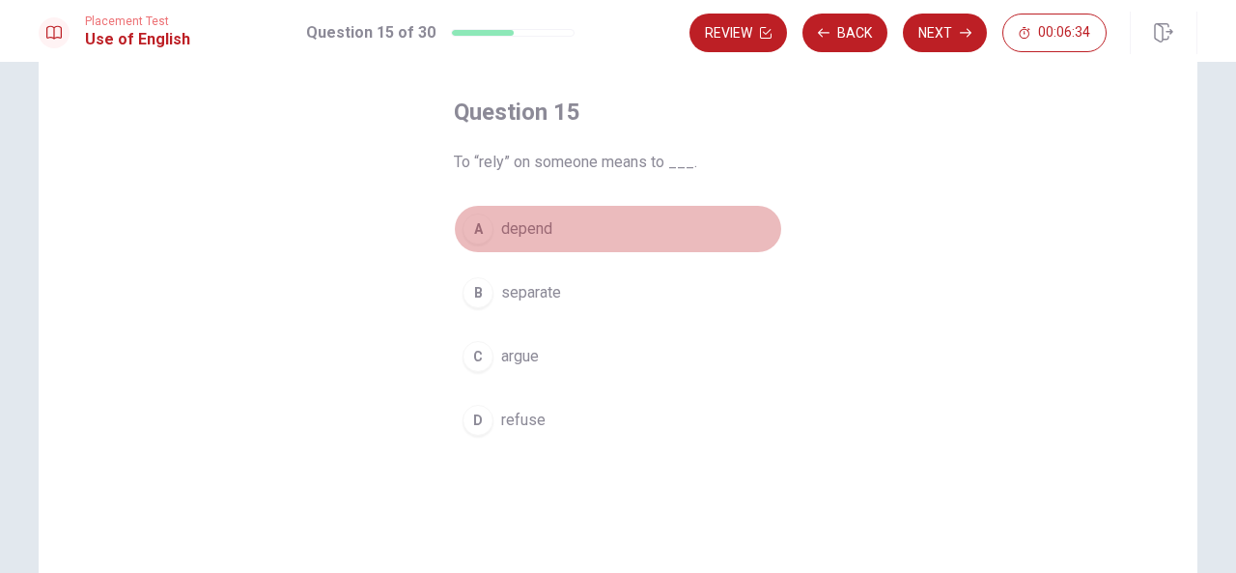
click at [529, 226] on span "depend" at bounding box center [526, 228] width 51 height 23
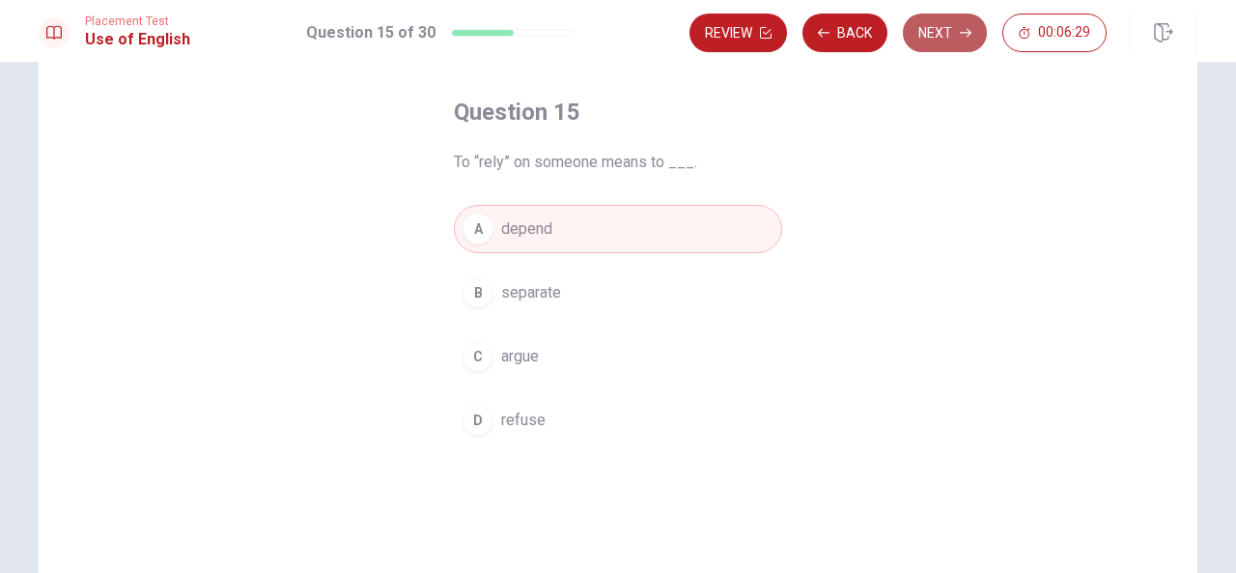
click at [966, 27] on icon "button" at bounding box center [966, 33] width 12 height 12
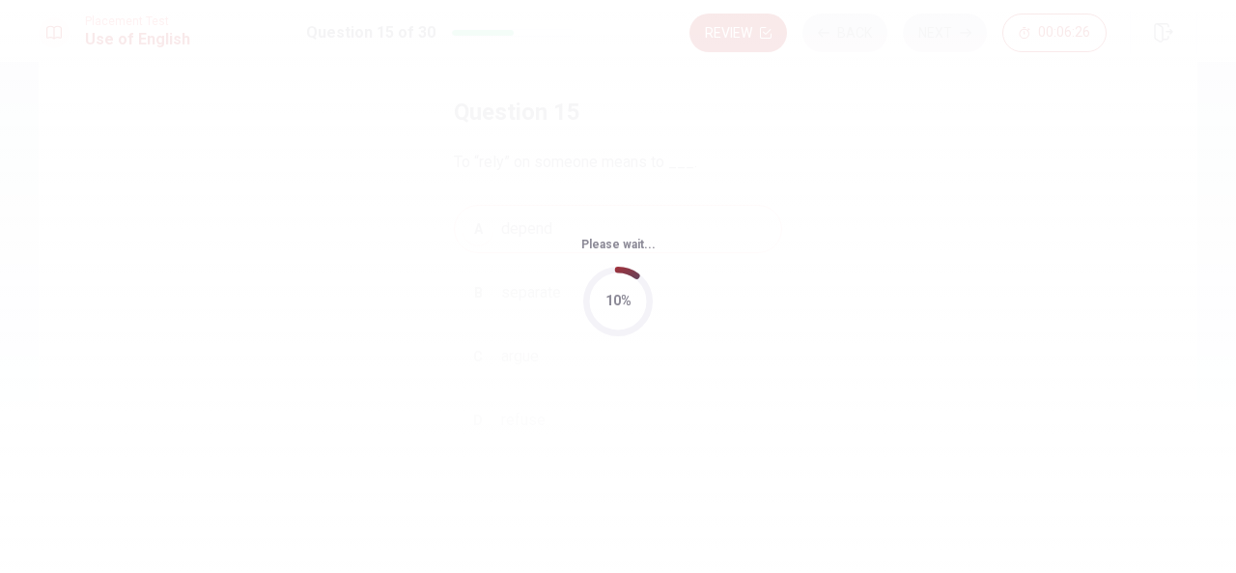
scroll to position [0, 0]
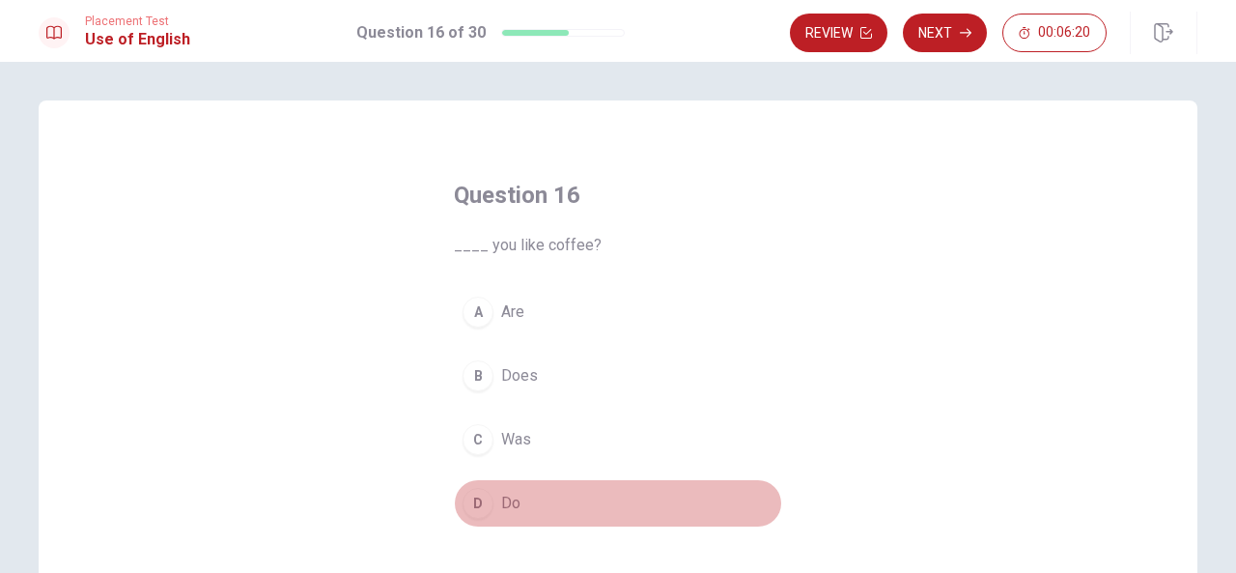
click at [493, 498] on button "D Do" at bounding box center [618, 503] width 328 height 48
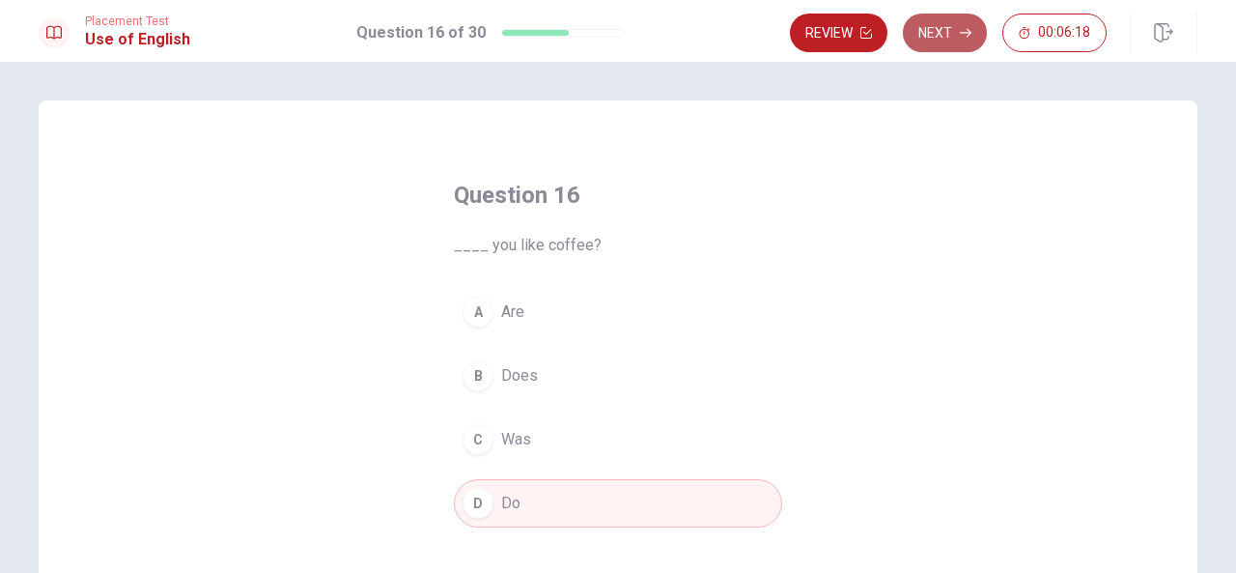
click at [945, 40] on button "Next" at bounding box center [945, 33] width 84 height 39
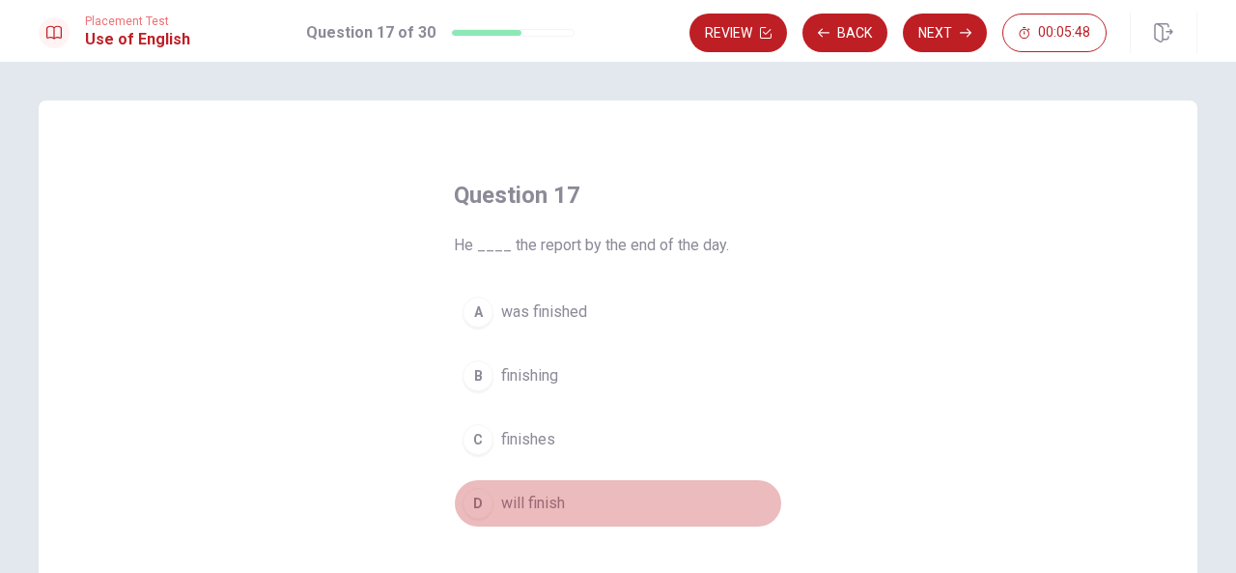
click at [513, 501] on span "will finish" at bounding box center [533, 503] width 64 height 23
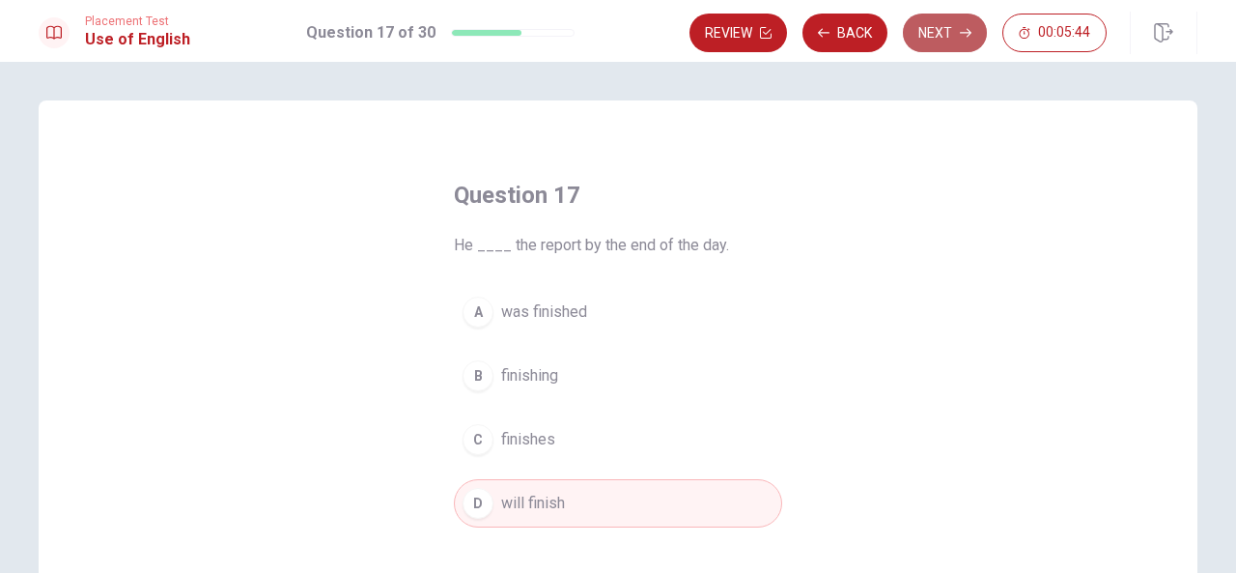
click at [943, 26] on button "Next" at bounding box center [945, 33] width 84 height 39
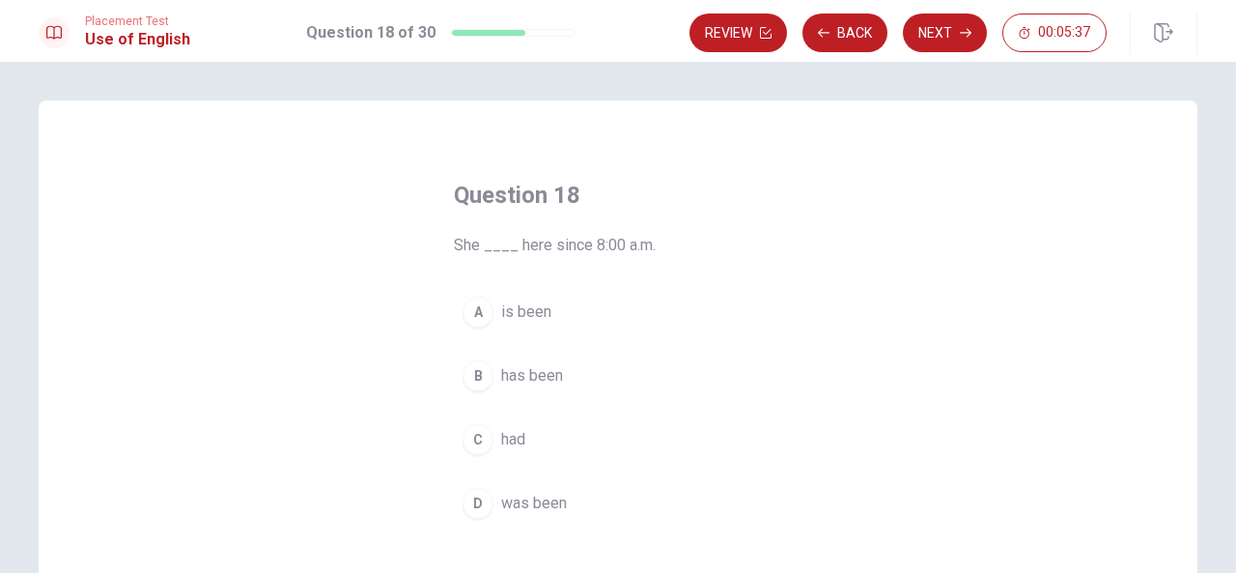
click at [532, 372] on span "has been" at bounding box center [532, 375] width 62 height 23
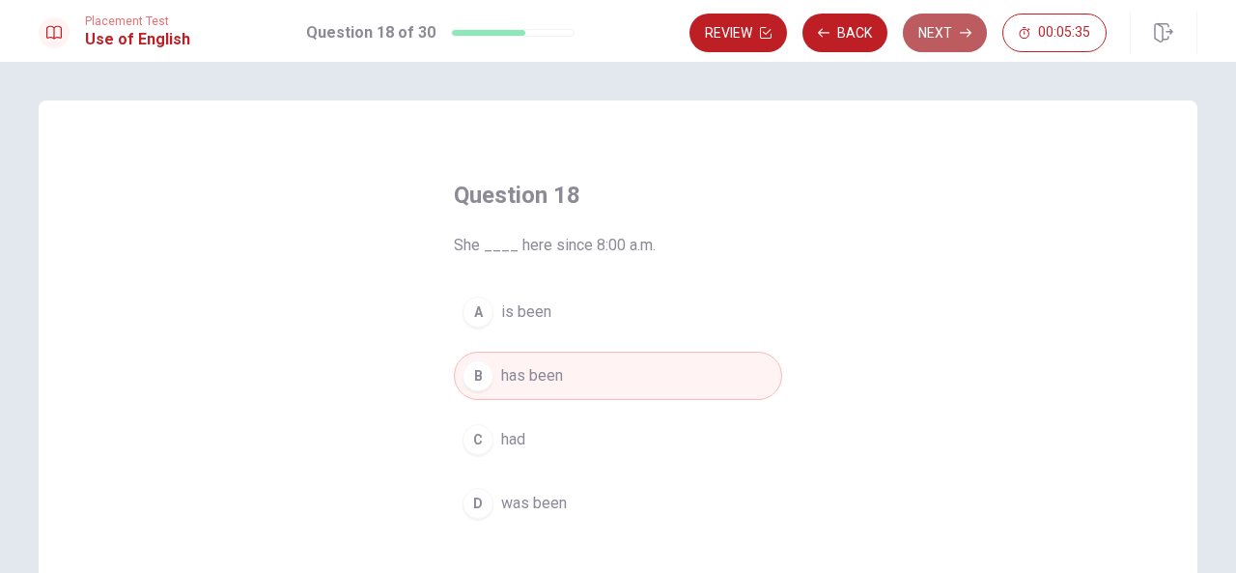
click at [927, 35] on button "Next" at bounding box center [945, 33] width 84 height 39
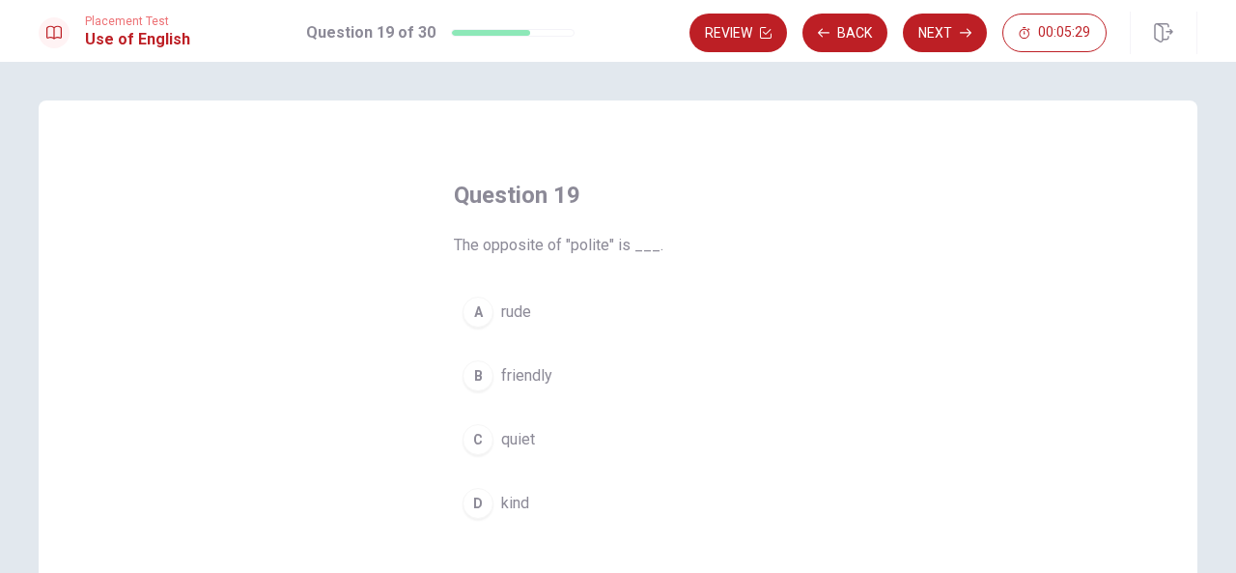
click at [506, 309] on span "rude" at bounding box center [516, 311] width 30 height 23
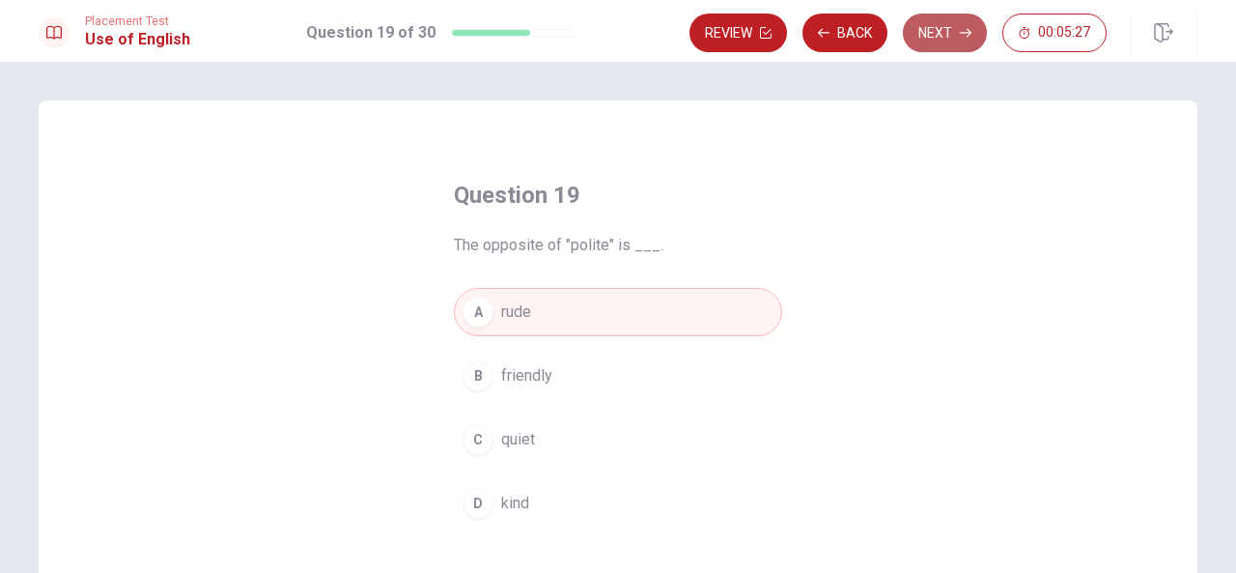
click at [945, 39] on button "Next" at bounding box center [945, 33] width 84 height 39
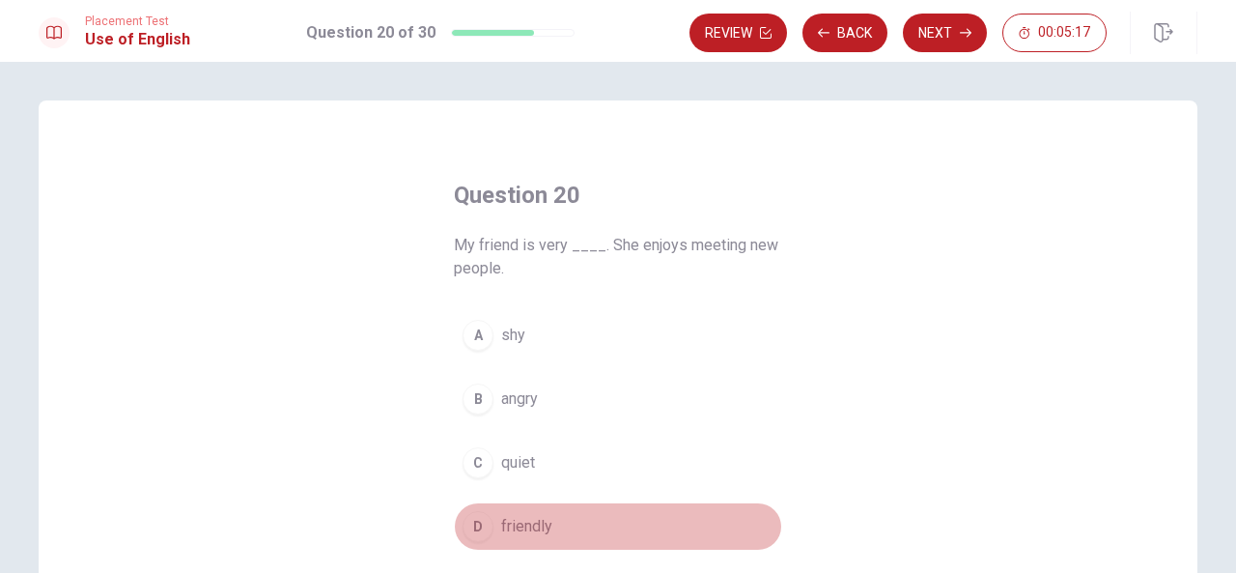
click at [531, 524] on span "friendly" at bounding box center [526, 526] width 51 height 23
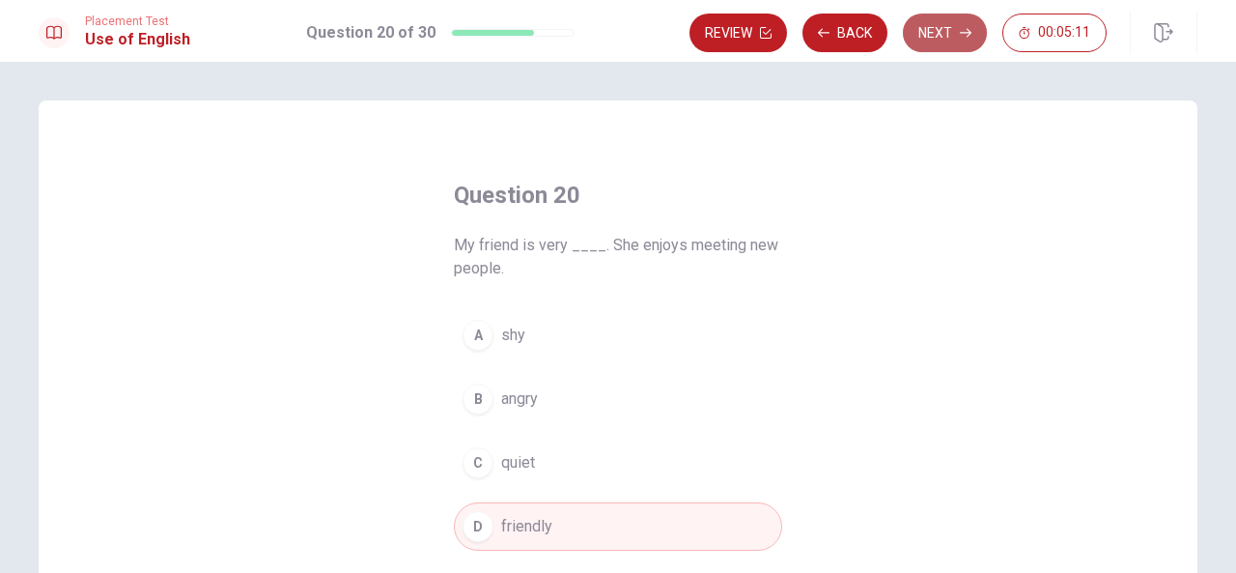
click at [954, 41] on button "Next" at bounding box center [945, 33] width 84 height 39
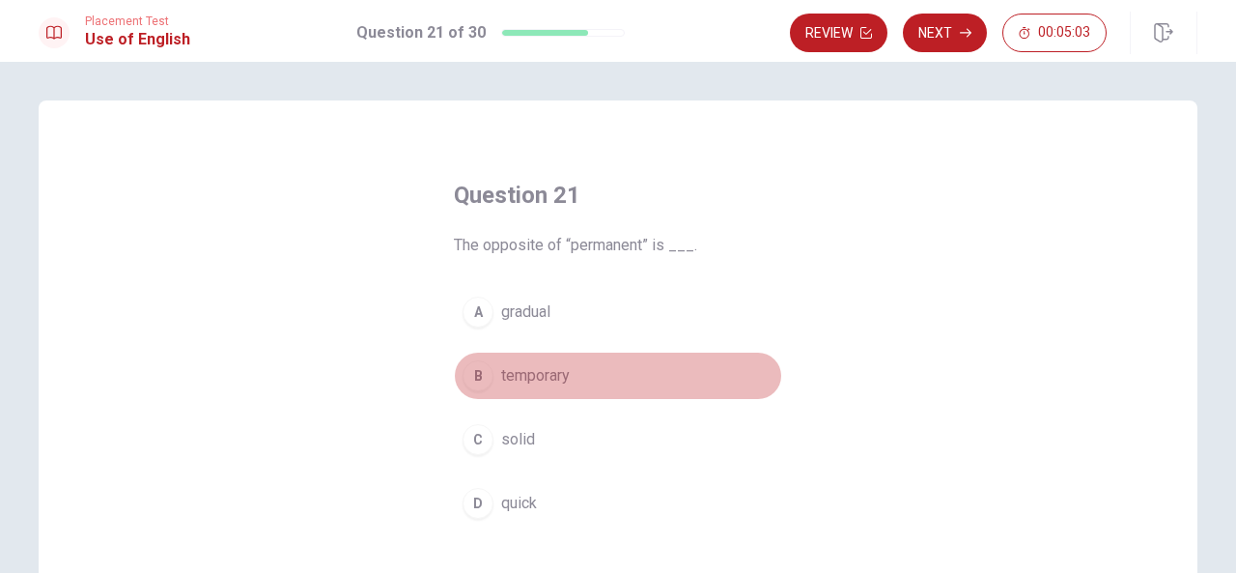
click at [547, 372] on span "temporary" at bounding box center [535, 375] width 69 height 23
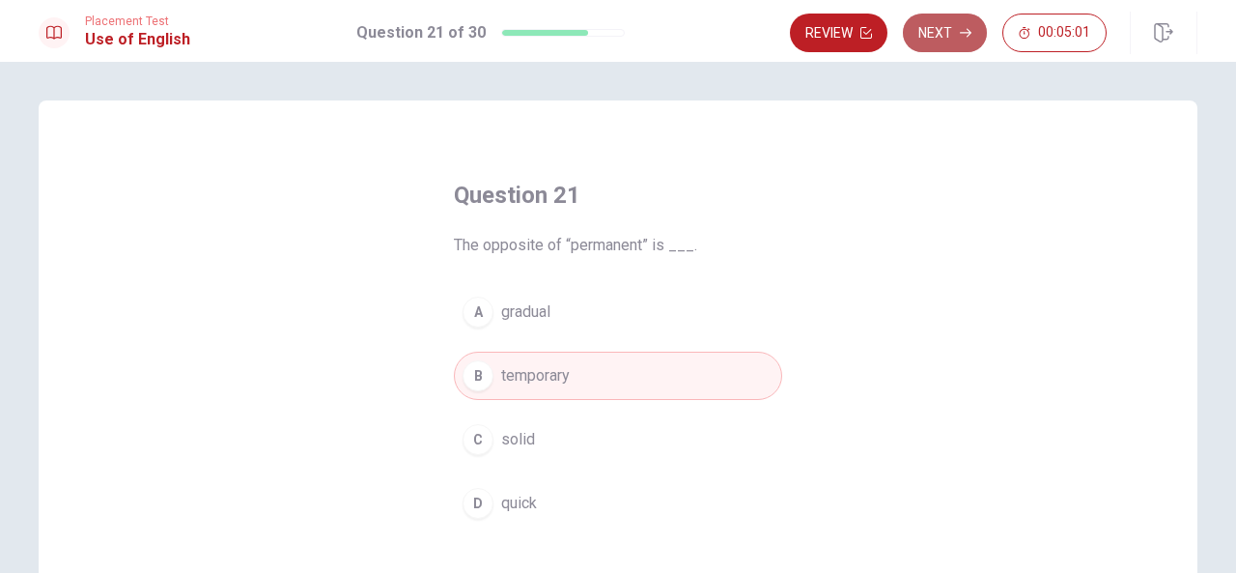
click at [967, 35] on icon "button" at bounding box center [966, 33] width 12 height 12
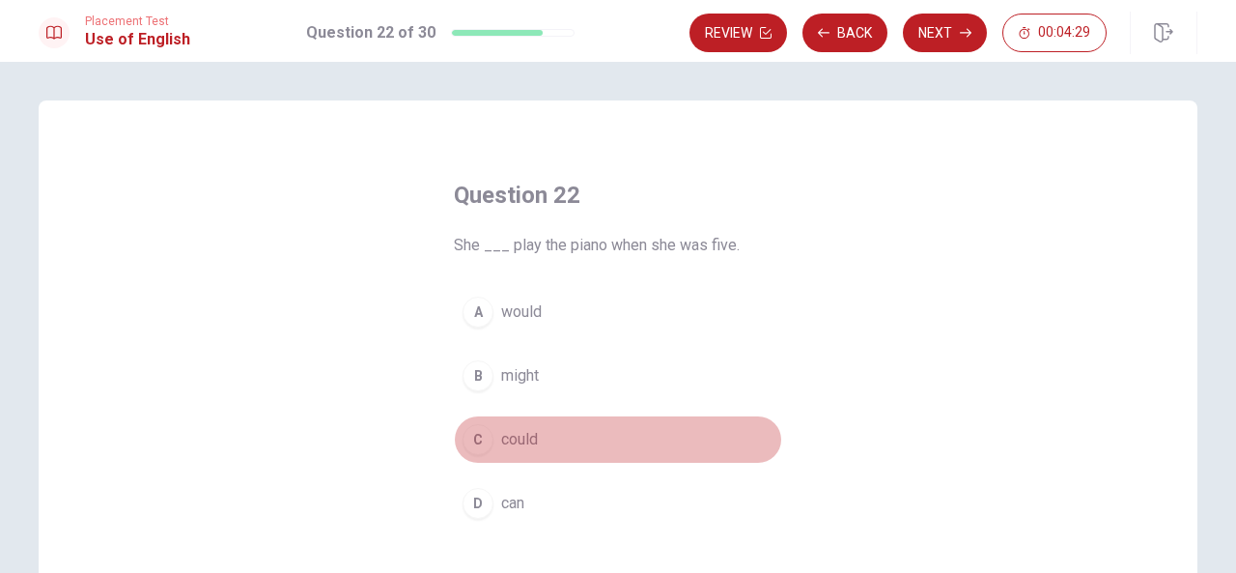
click at [507, 432] on span "could" at bounding box center [519, 439] width 37 height 23
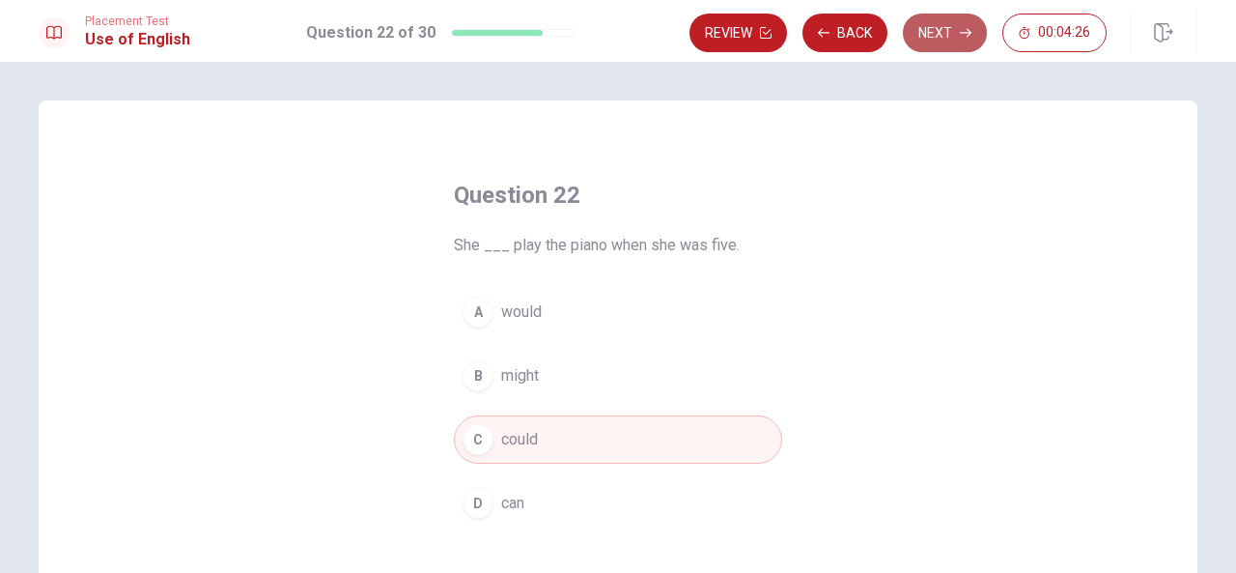
click at [943, 34] on button "Next" at bounding box center [945, 33] width 84 height 39
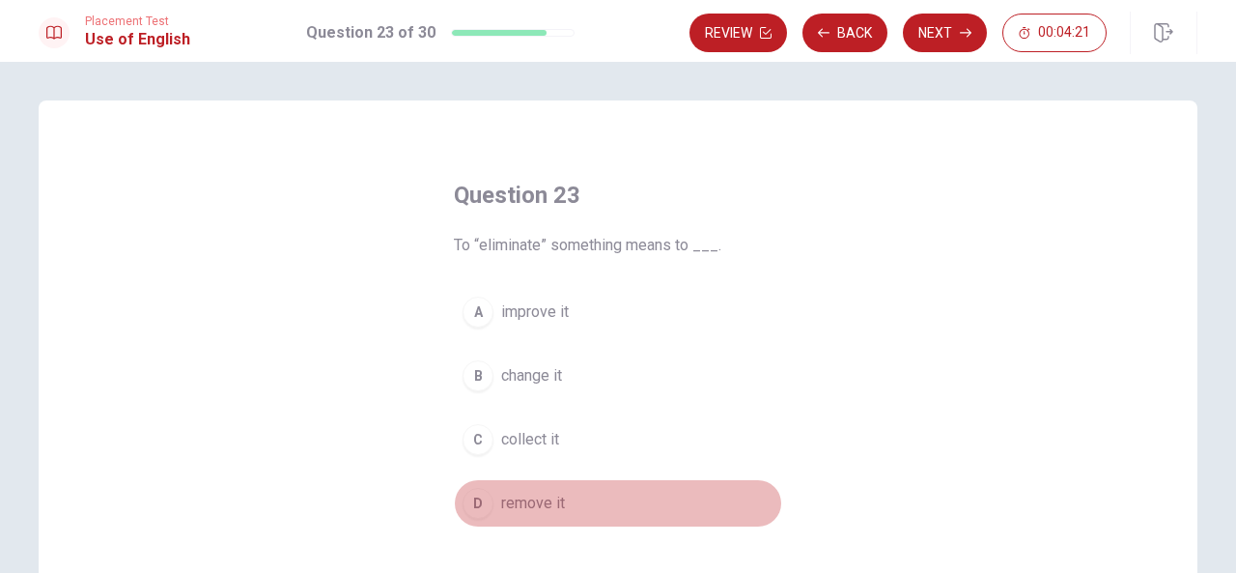
click at [520, 501] on span "remove it" at bounding box center [533, 503] width 64 height 23
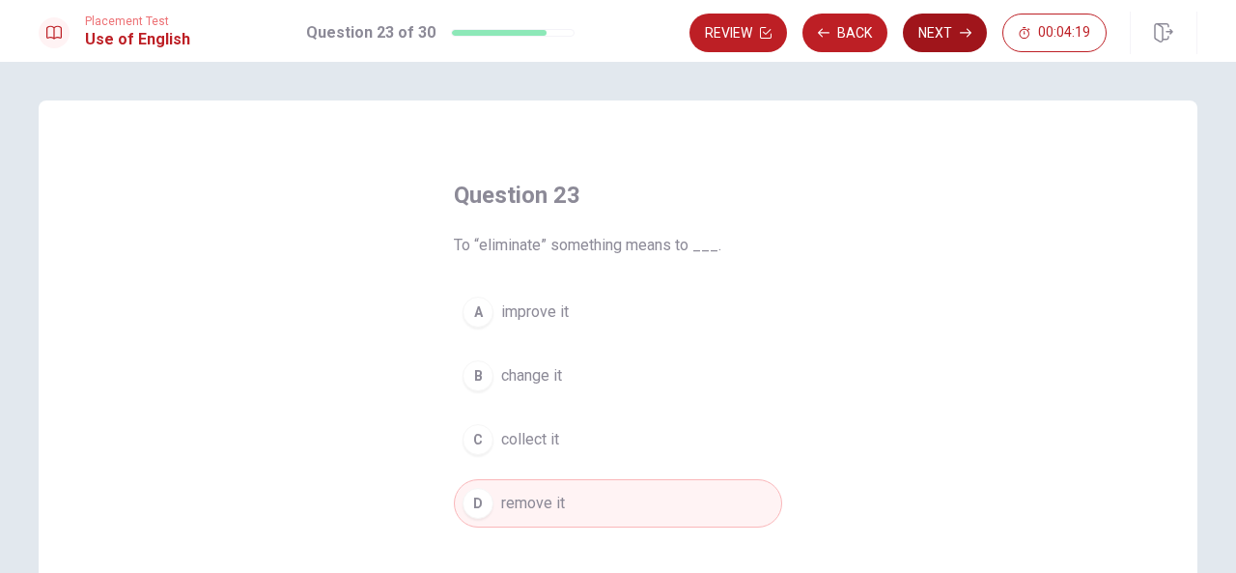
click at [943, 37] on button "Next" at bounding box center [945, 33] width 84 height 39
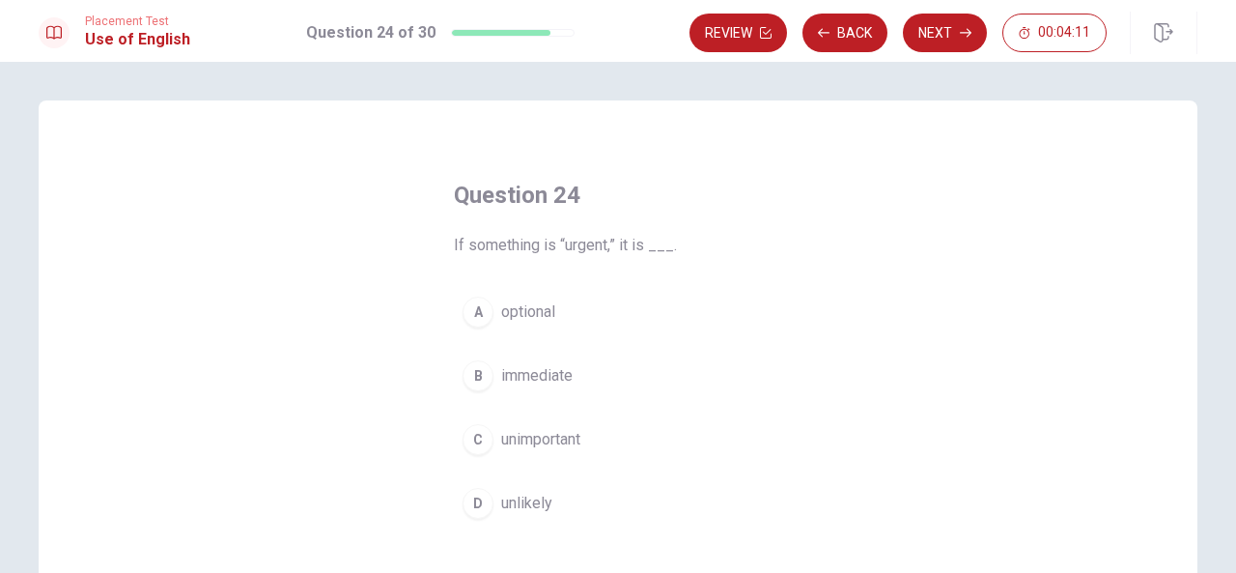
click at [549, 376] on span "immediate" at bounding box center [536, 375] width 71 height 23
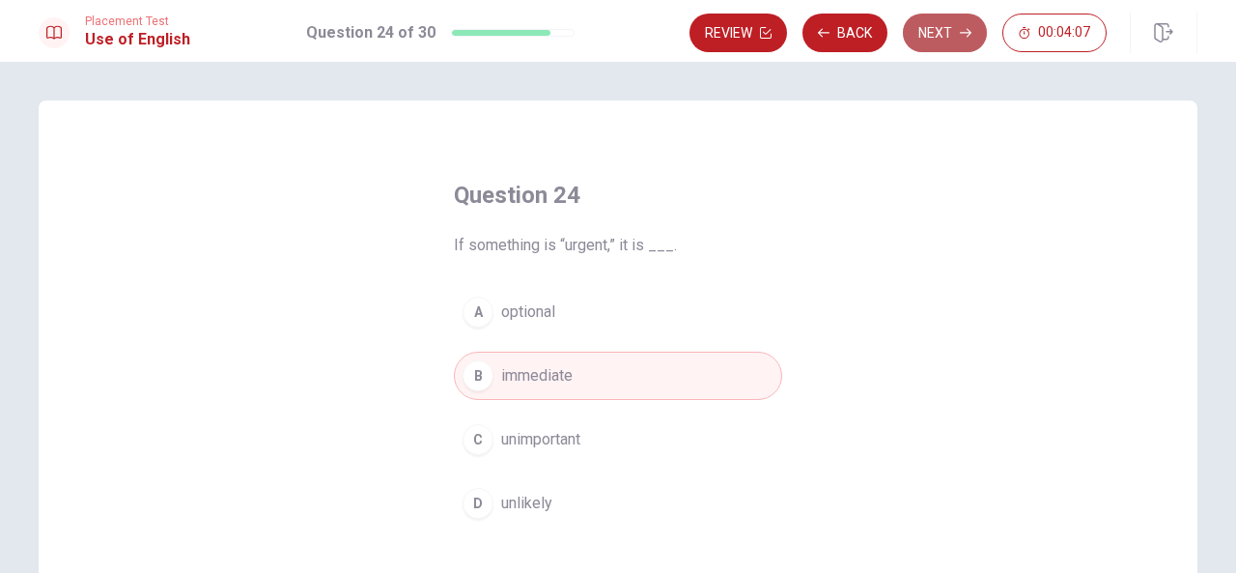
click at [929, 42] on button "Next" at bounding box center [945, 33] width 84 height 39
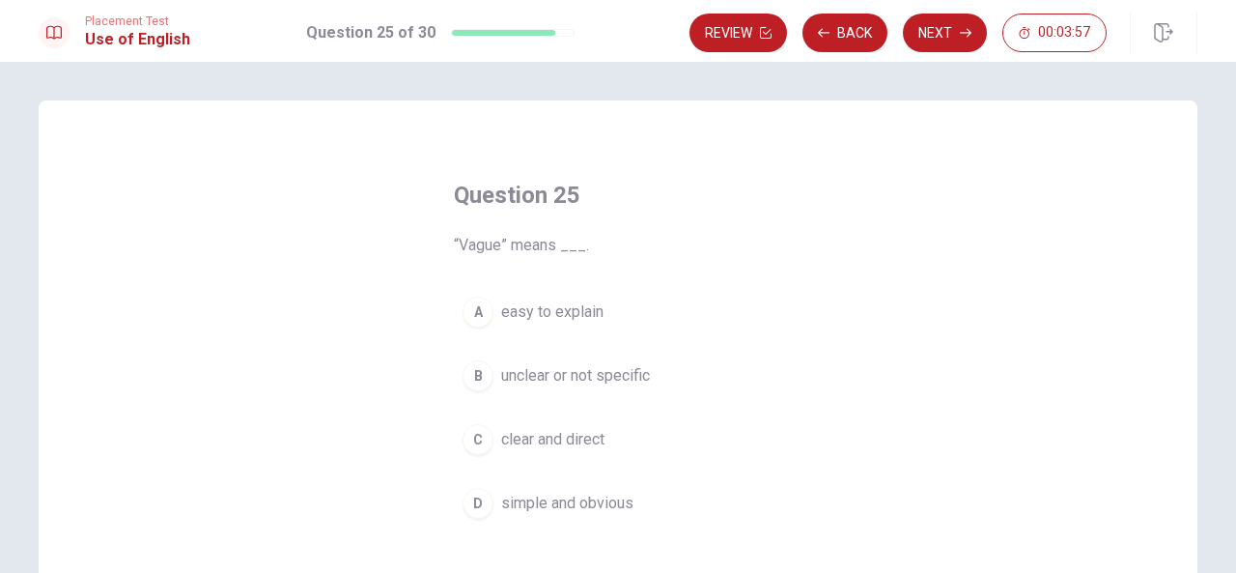
click at [583, 371] on span "unclear or not specific" at bounding box center [575, 375] width 149 height 23
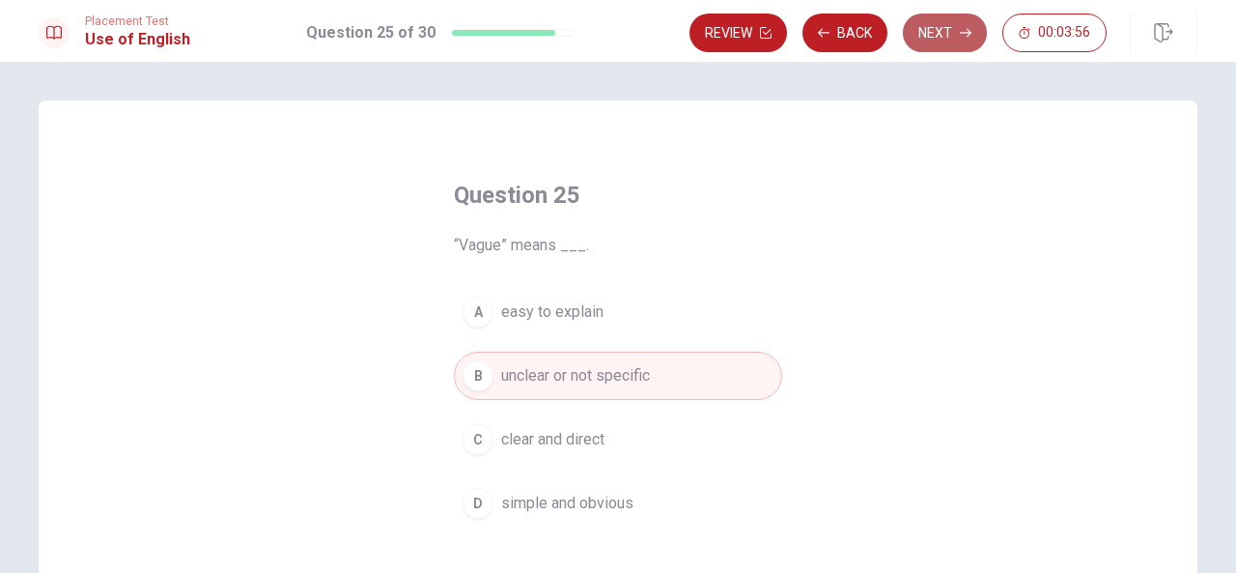
click at [951, 32] on button "Next" at bounding box center [945, 33] width 84 height 39
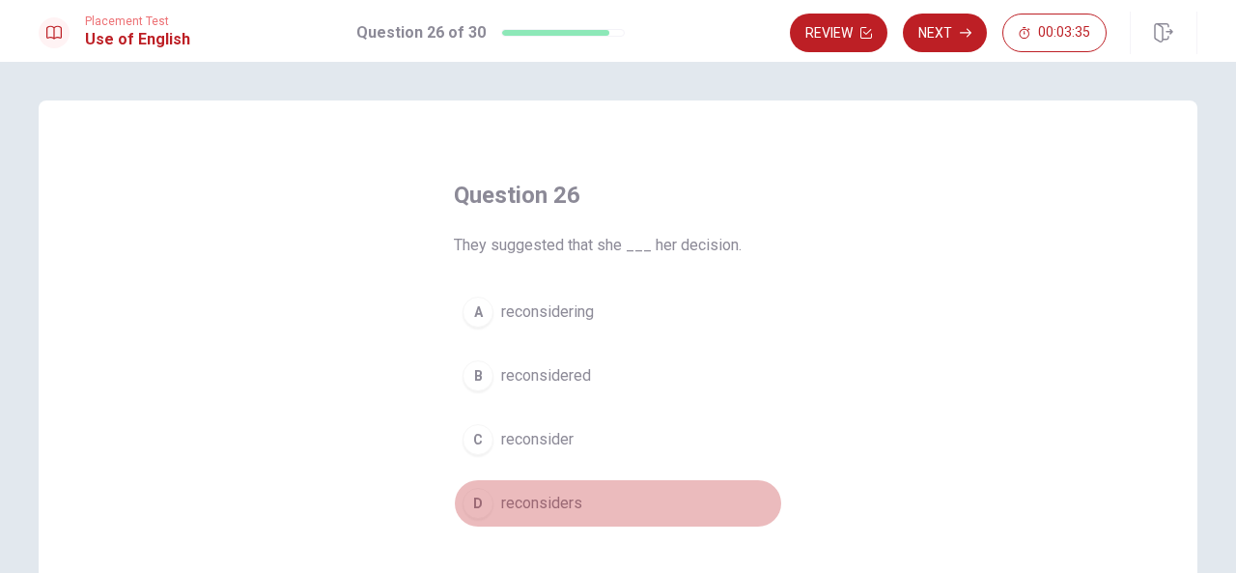
click at [564, 498] on span "reconsiders" at bounding box center [541, 503] width 81 height 23
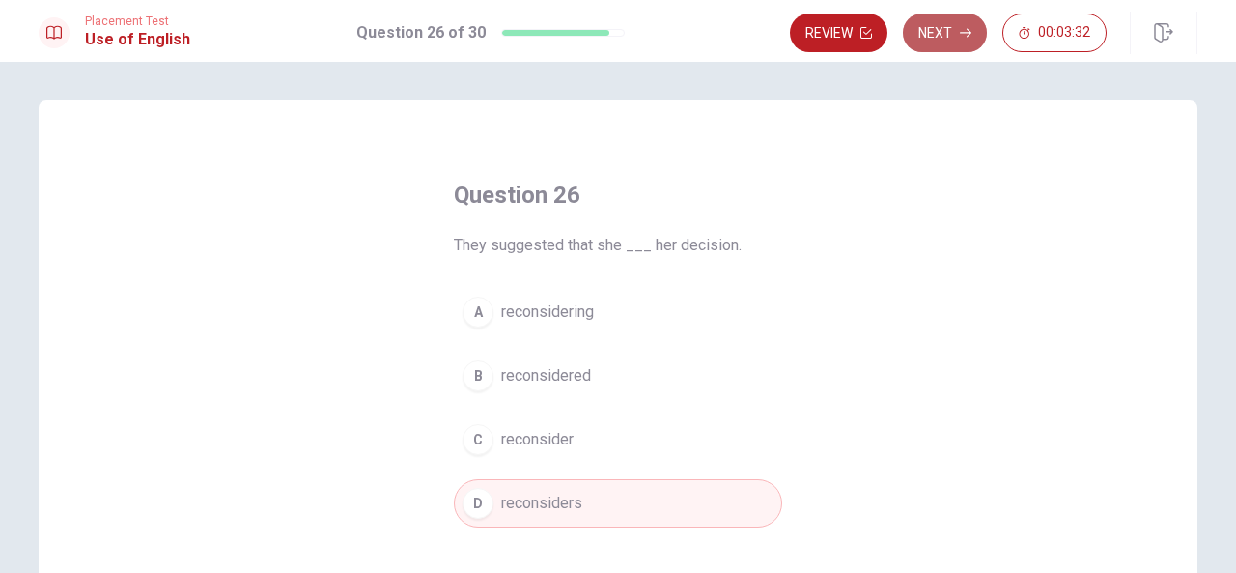
click at [947, 32] on button "Next" at bounding box center [945, 33] width 84 height 39
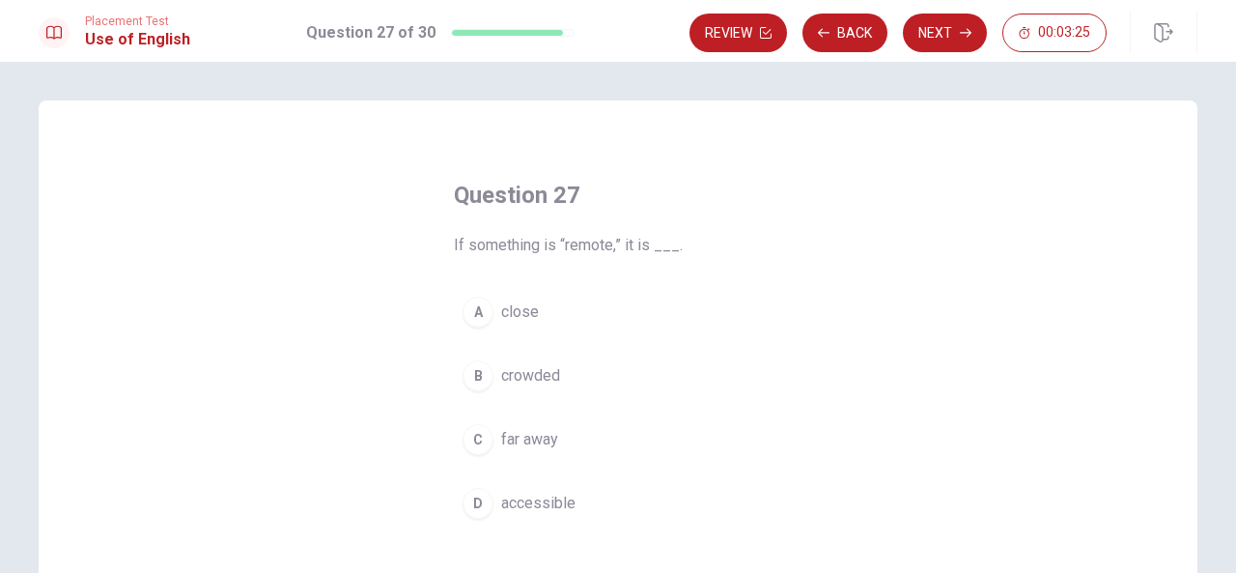
click at [549, 436] on span "far away" at bounding box center [529, 439] width 57 height 23
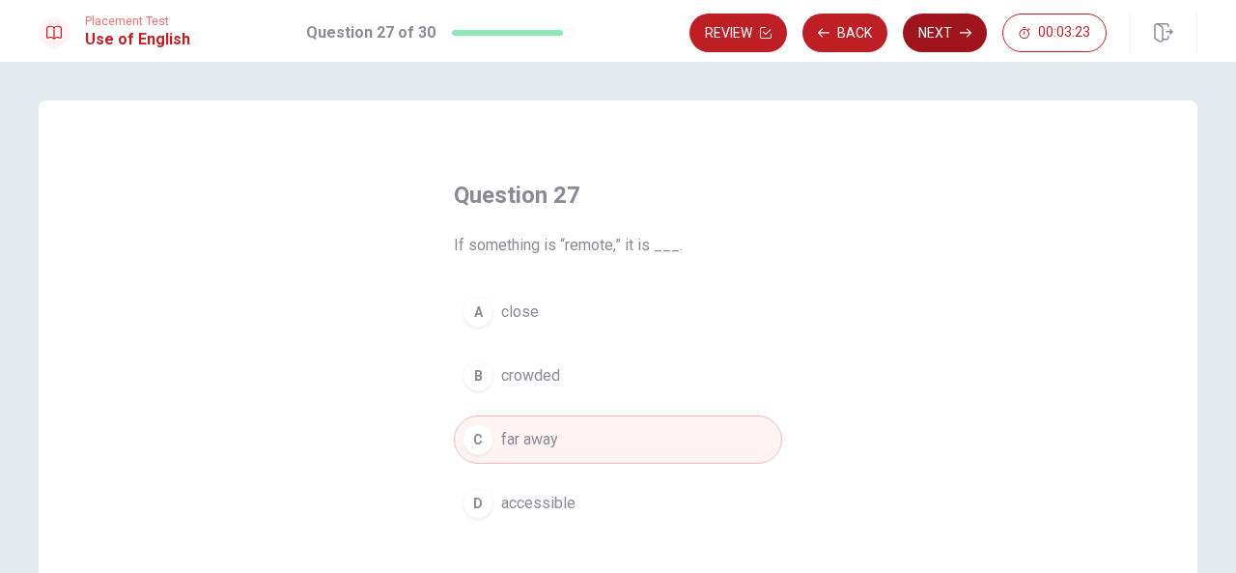
click at [949, 31] on button "Next" at bounding box center [945, 33] width 84 height 39
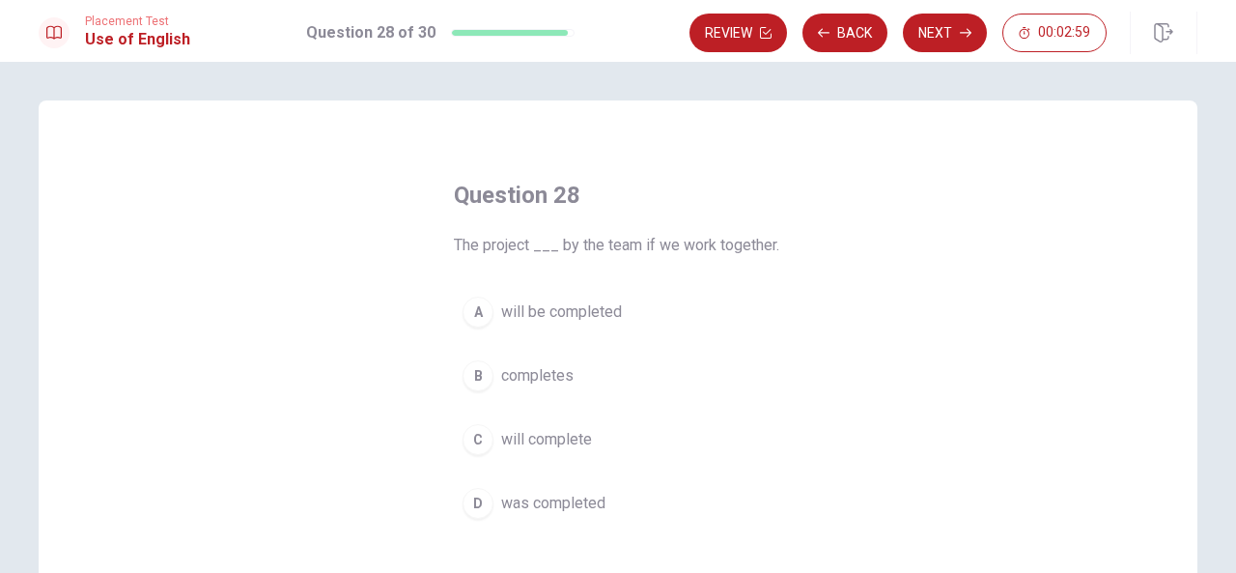
click at [574, 313] on span "will be completed" at bounding box center [561, 311] width 121 height 23
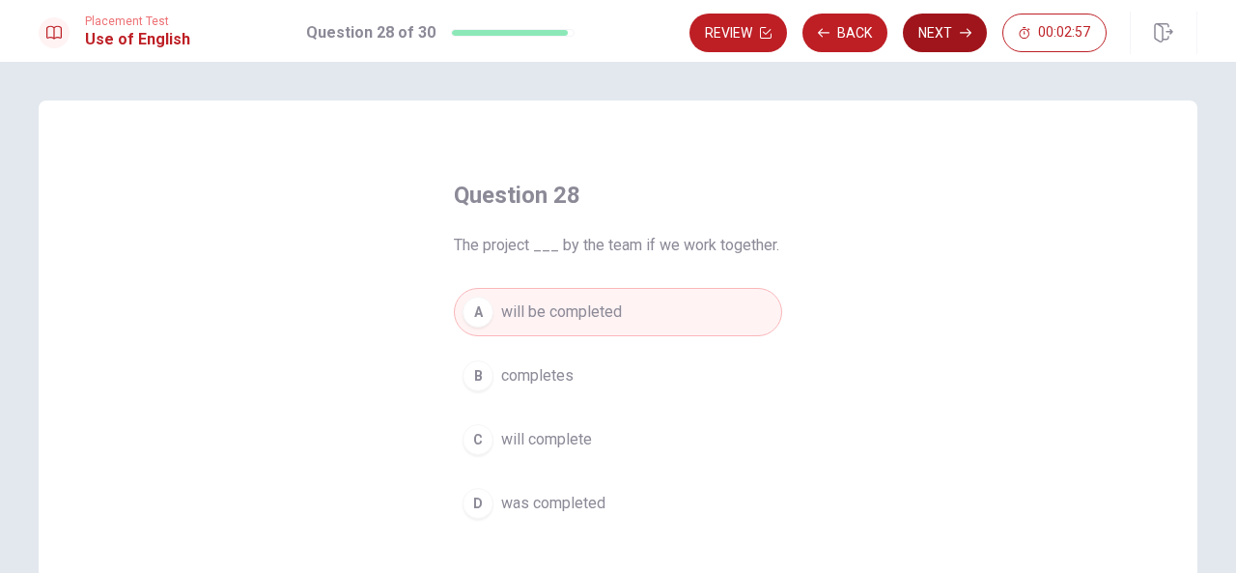
click at [939, 31] on button "Next" at bounding box center [945, 33] width 84 height 39
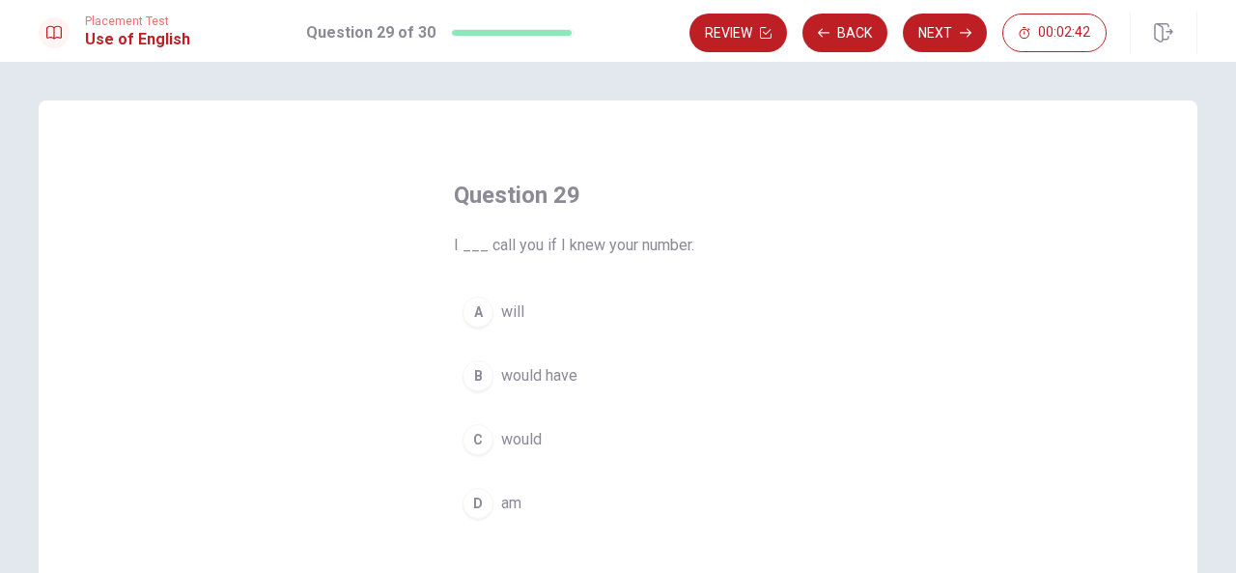
click at [543, 437] on button "C would" at bounding box center [618, 439] width 328 height 48
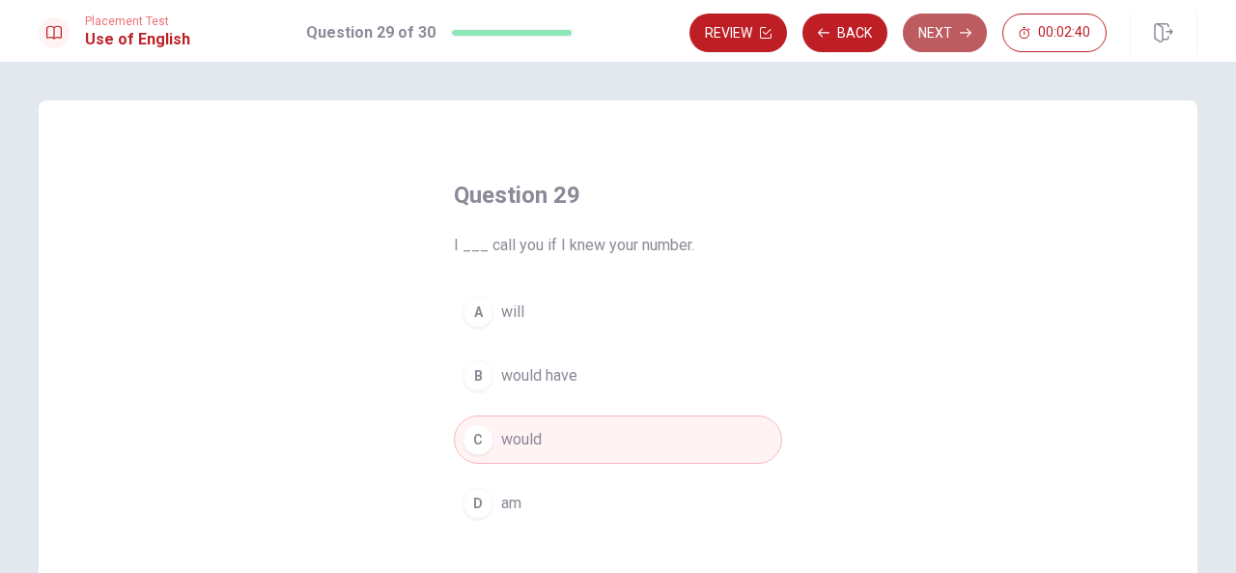
click at [964, 34] on icon "button" at bounding box center [966, 33] width 12 height 12
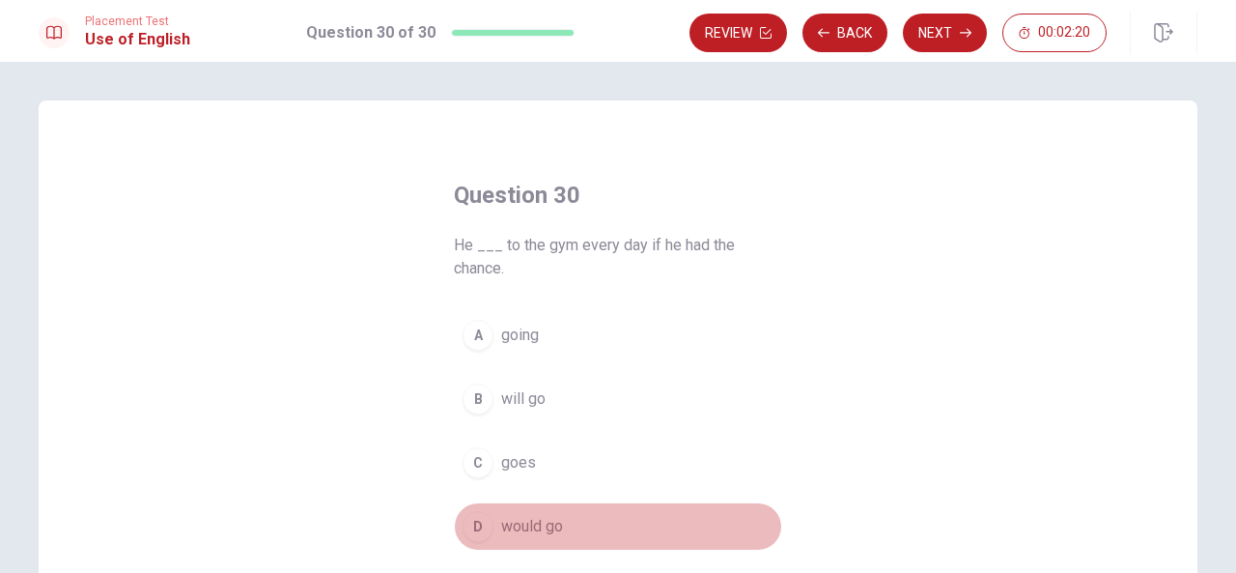
click at [544, 524] on span "would go" at bounding box center [532, 526] width 62 height 23
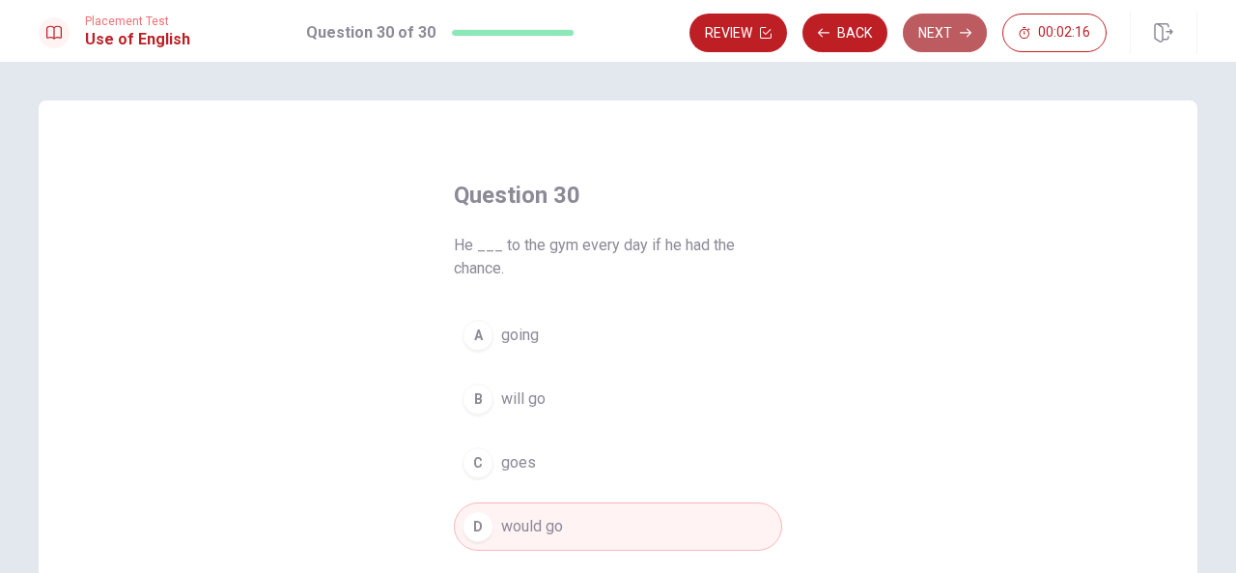
click at [970, 29] on icon "button" at bounding box center [966, 33] width 12 height 12
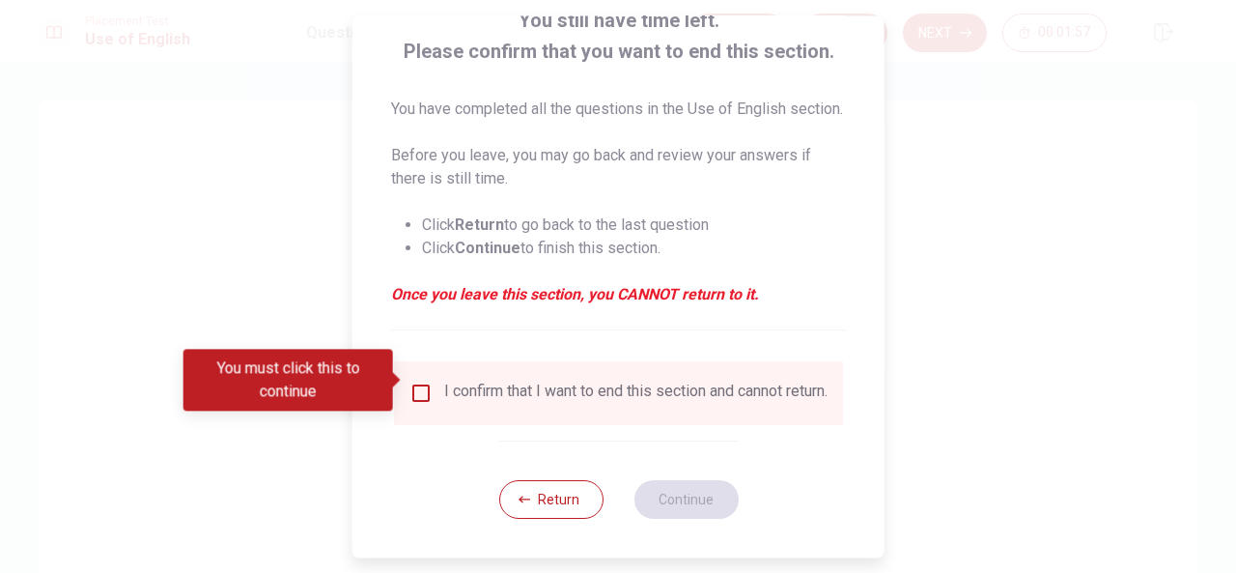
scroll to position [170, 0]
click at [421, 382] on input "You must click this to continue" at bounding box center [421, 393] width 23 height 23
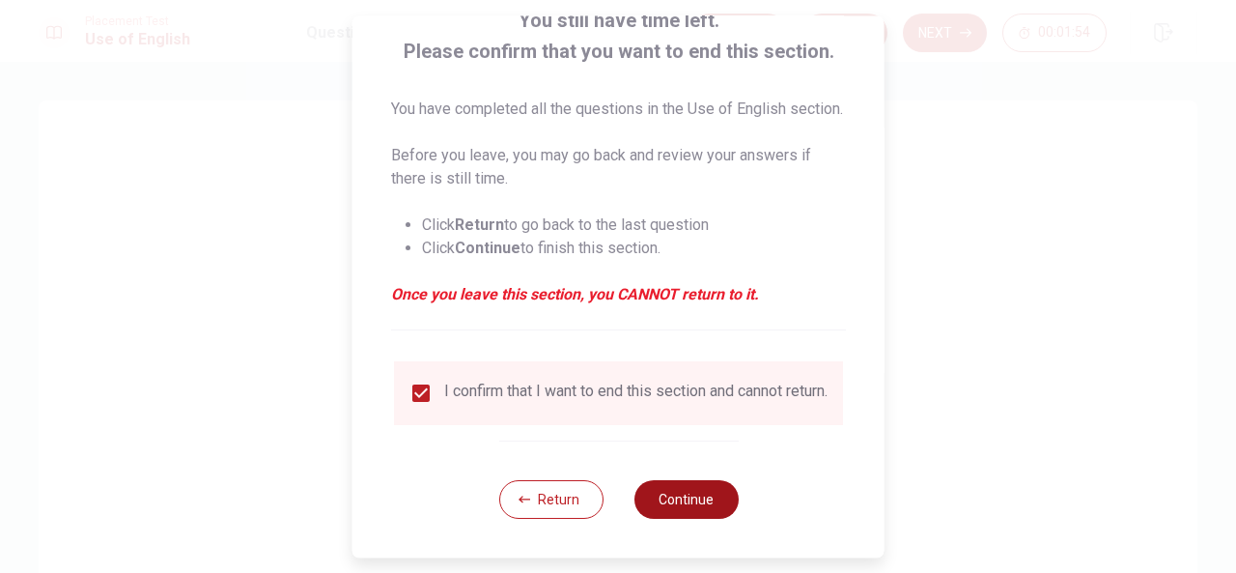
click at [670, 497] on button "Continue" at bounding box center [686, 499] width 104 height 39
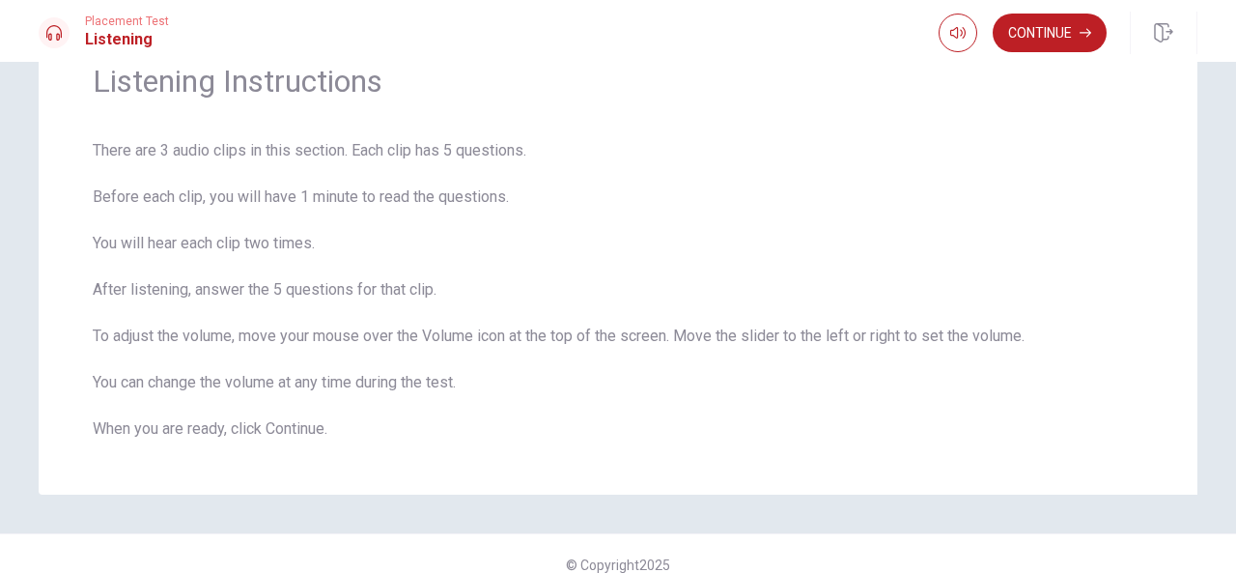
scroll to position [114, 0]
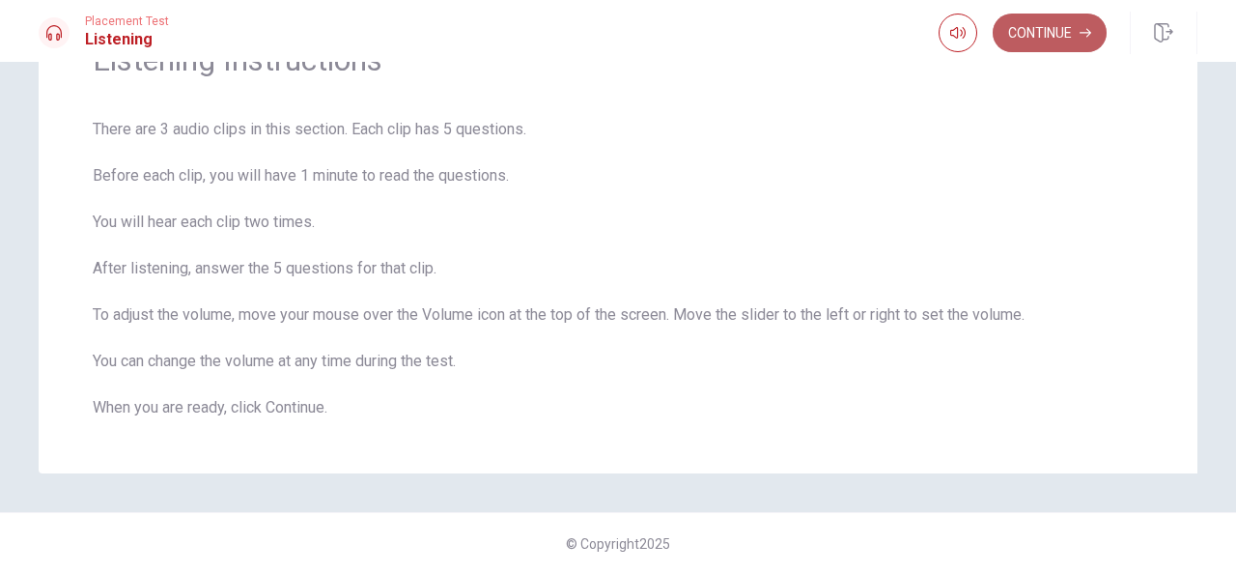
click at [1076, 24] on button "Continue" at bounding box center [1050, 33] width 114 height 39
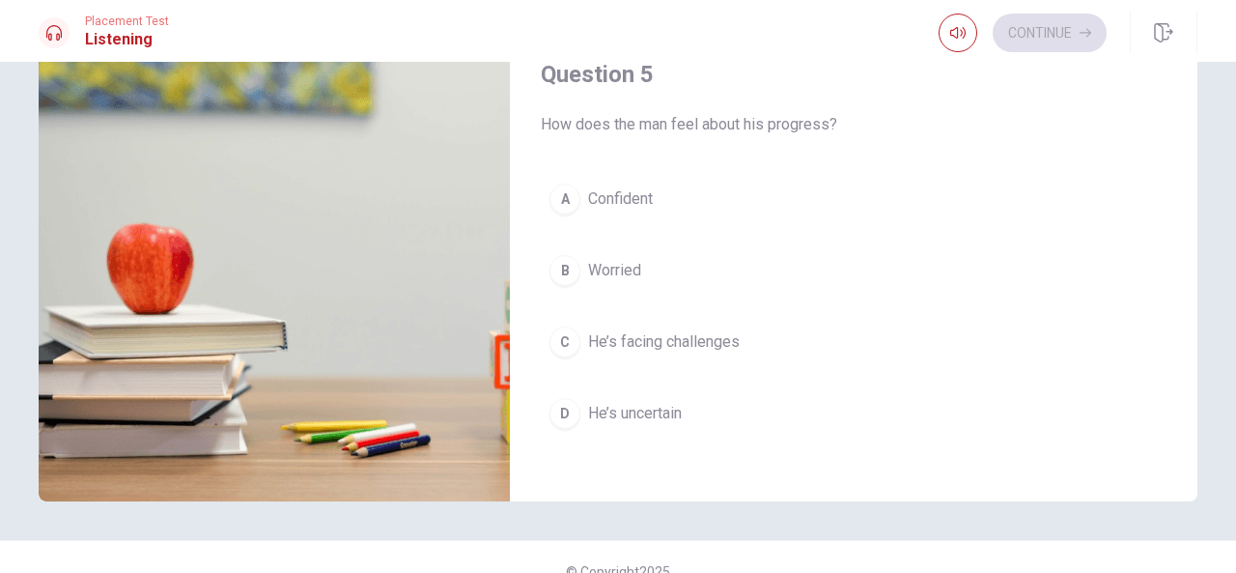
scroll to position [269, 0]
click at [672, 336] on span "He’s facing challenges" at bounding box center [664, 342] width 152 height 23
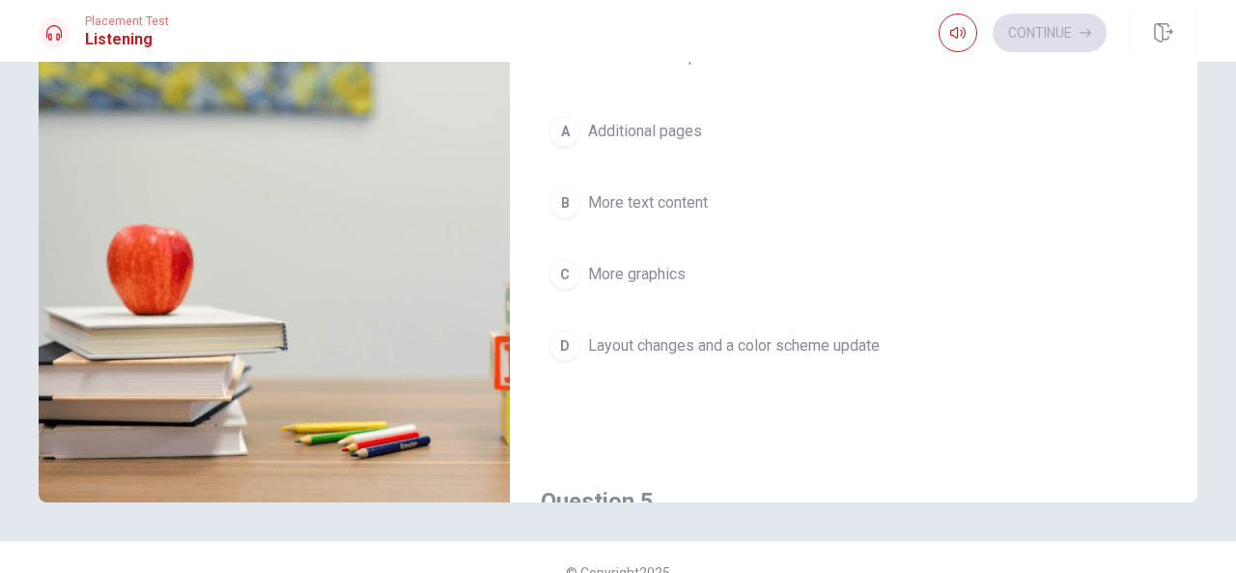
scroll to position [1325, 0]
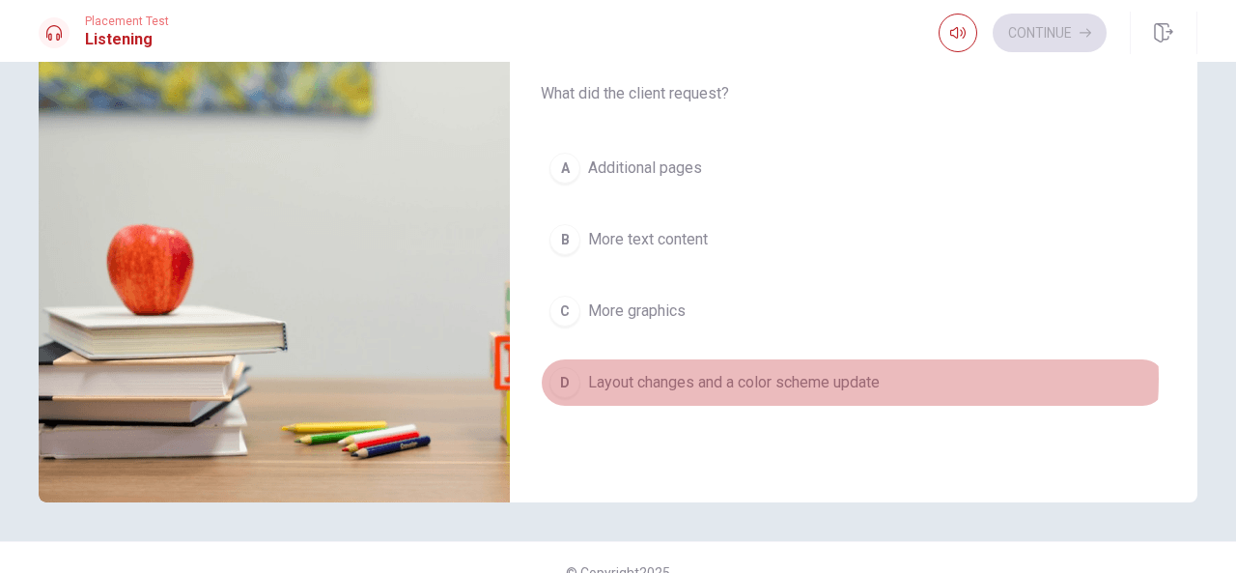
click at [831, 371] on span "Layout changes and a color scheme update" at bounding box center [734, 382] width 292 height 23
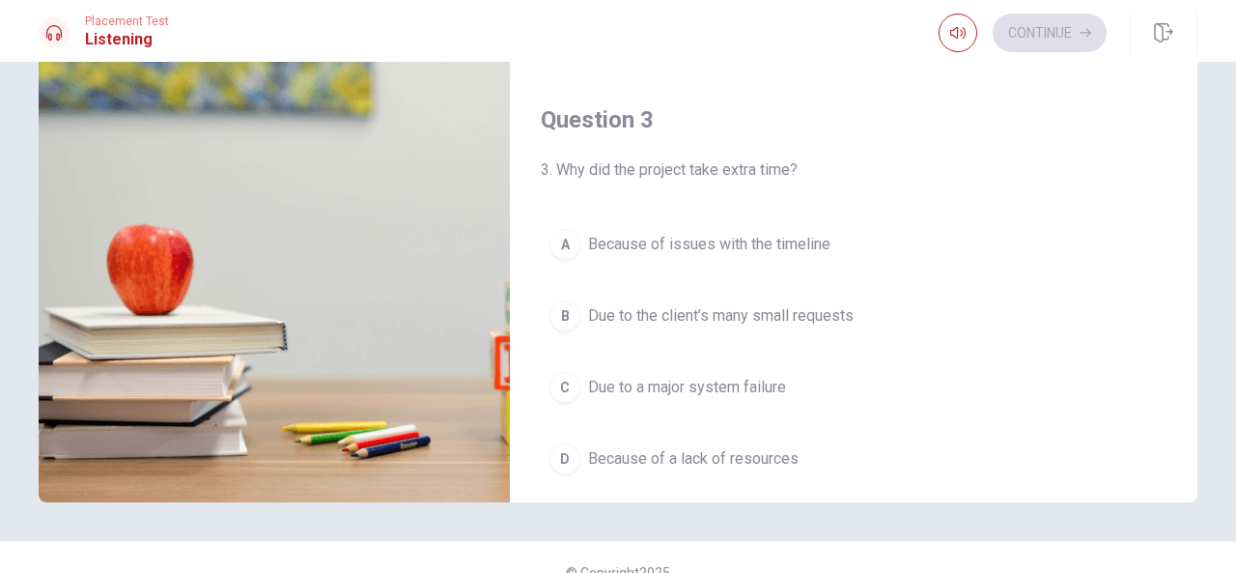
scroll to position [751, 0]
click at [802, 307] on span "Due to the client’s many small requests" at bounding box center [721, 318] width 266 height 23
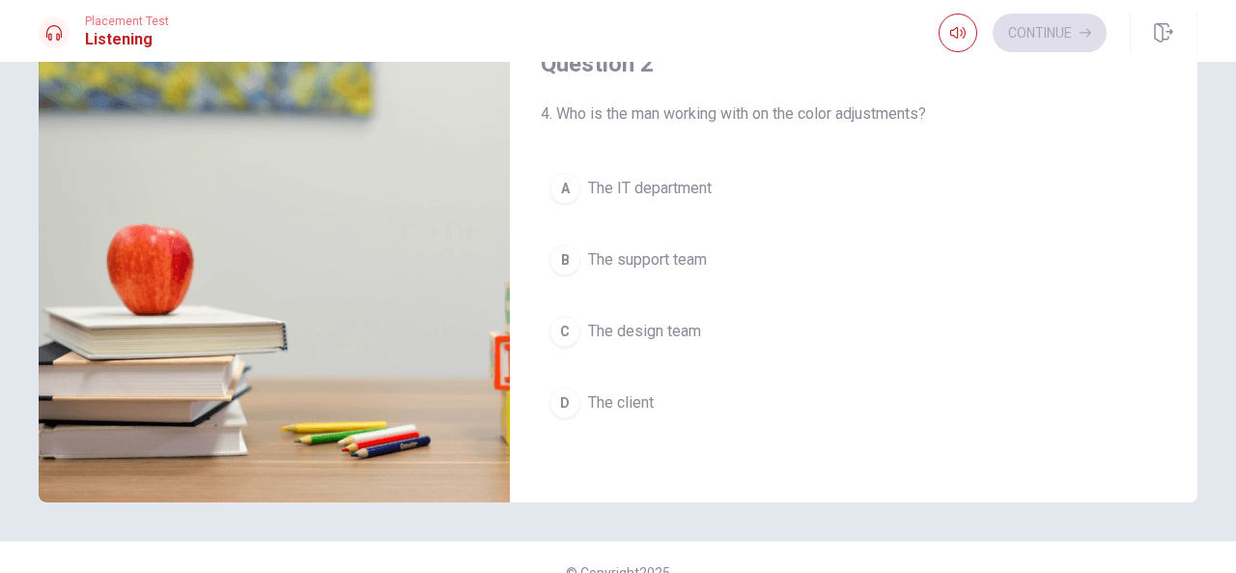
scroll to position [269, 0]
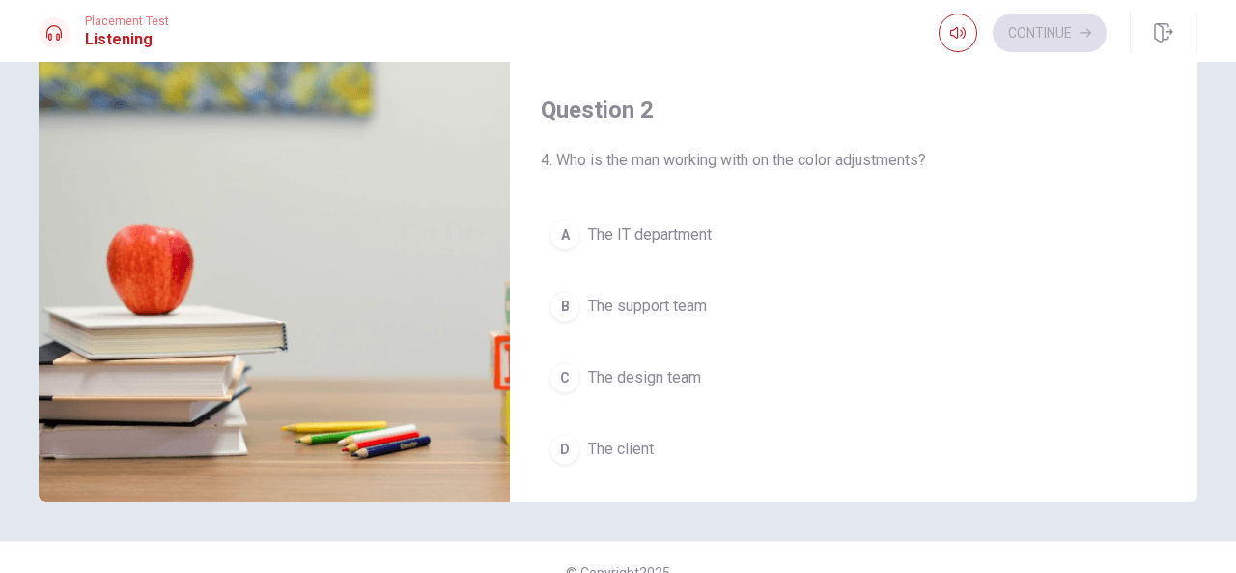
click at [650, 312] on span "The support team" at bounding box center [647, 306] width 119 height 23
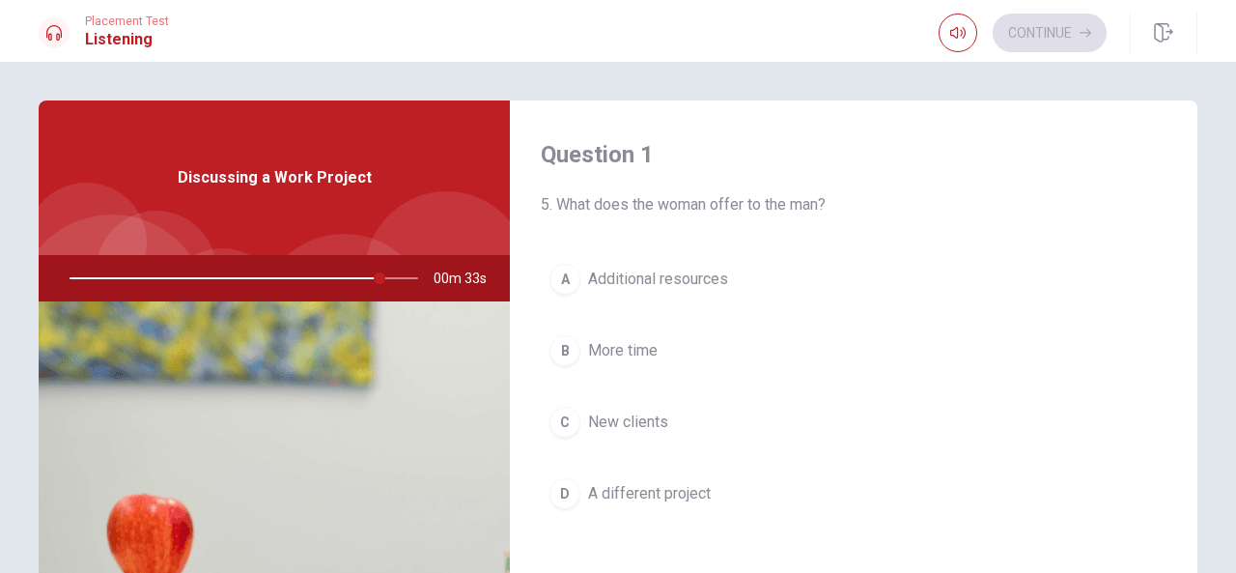
scroll to position [14, 0]
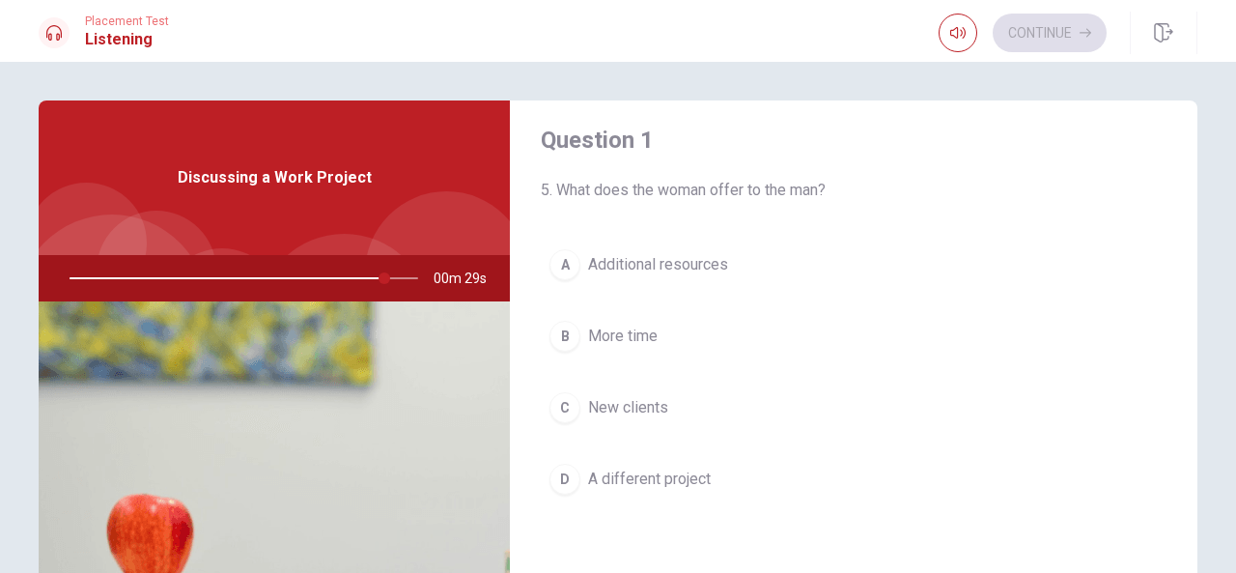
click at [665, 269] on span "Additional resources" at bounding box center [658, 264] width 140 height 23
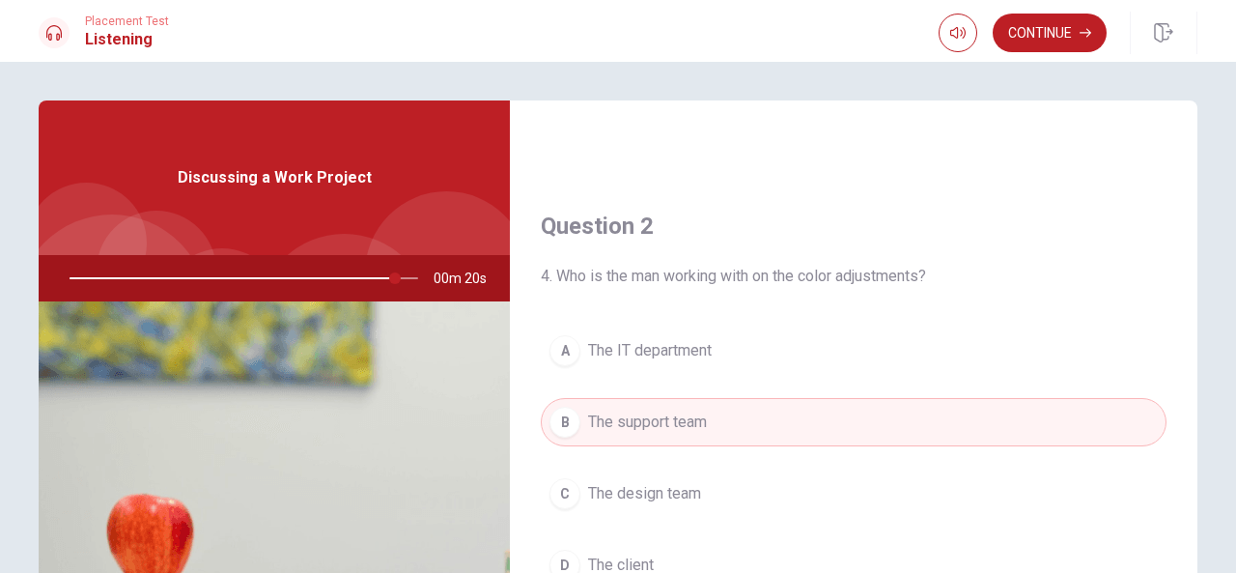
scroll to position [504, 0]
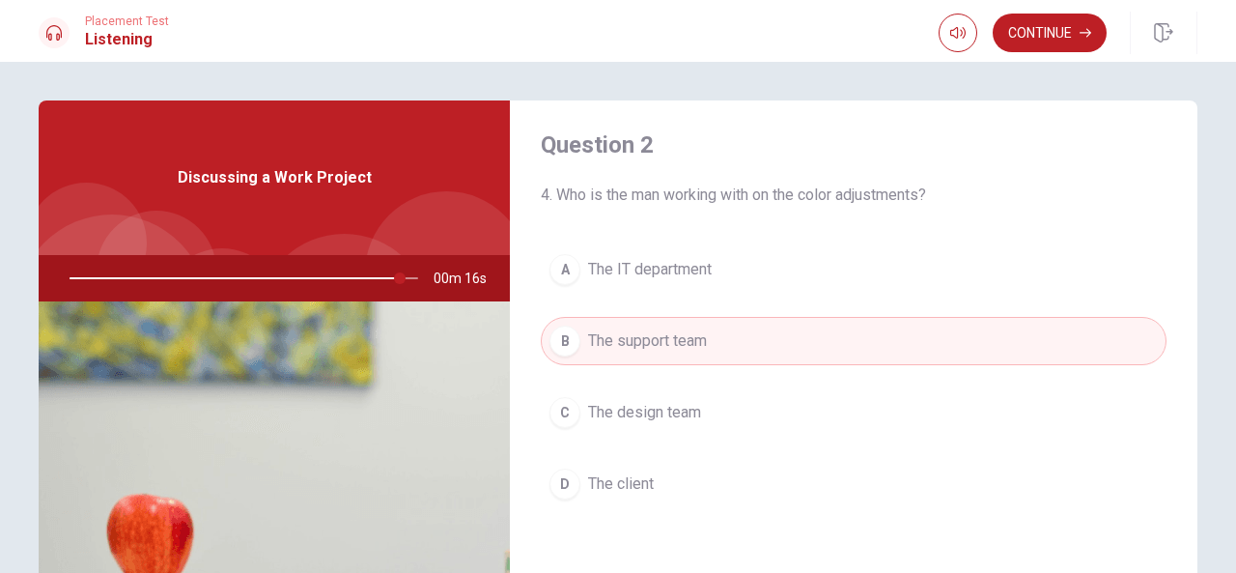
click at [667, 418] on span "The design team" at bounding box center [644, 412] width 113 height 23
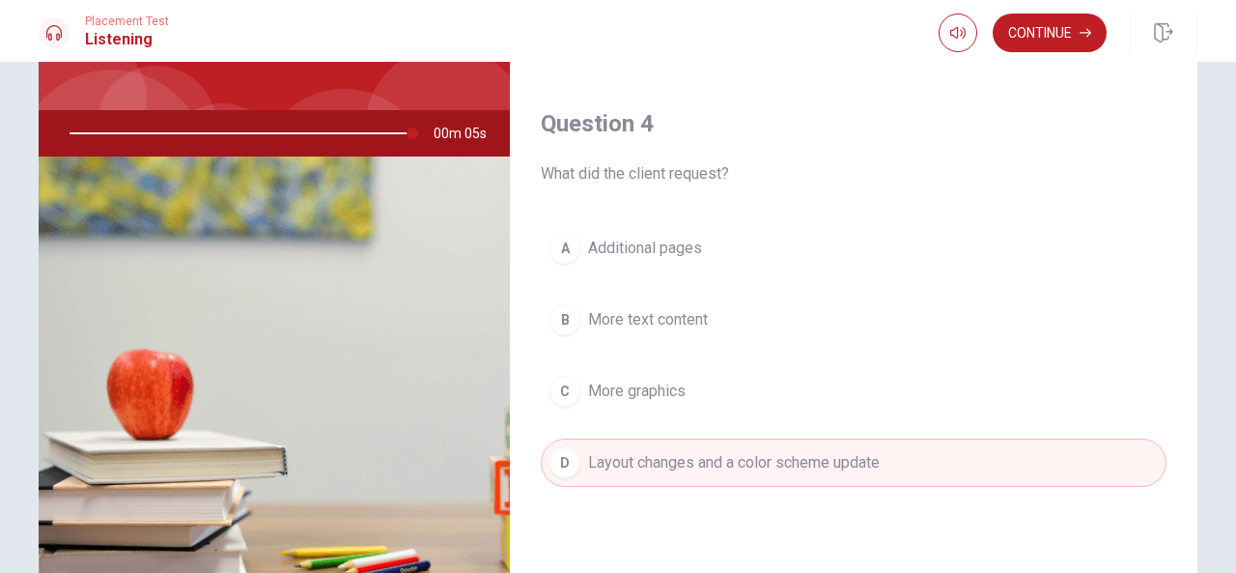
scroll to position [0, 0]
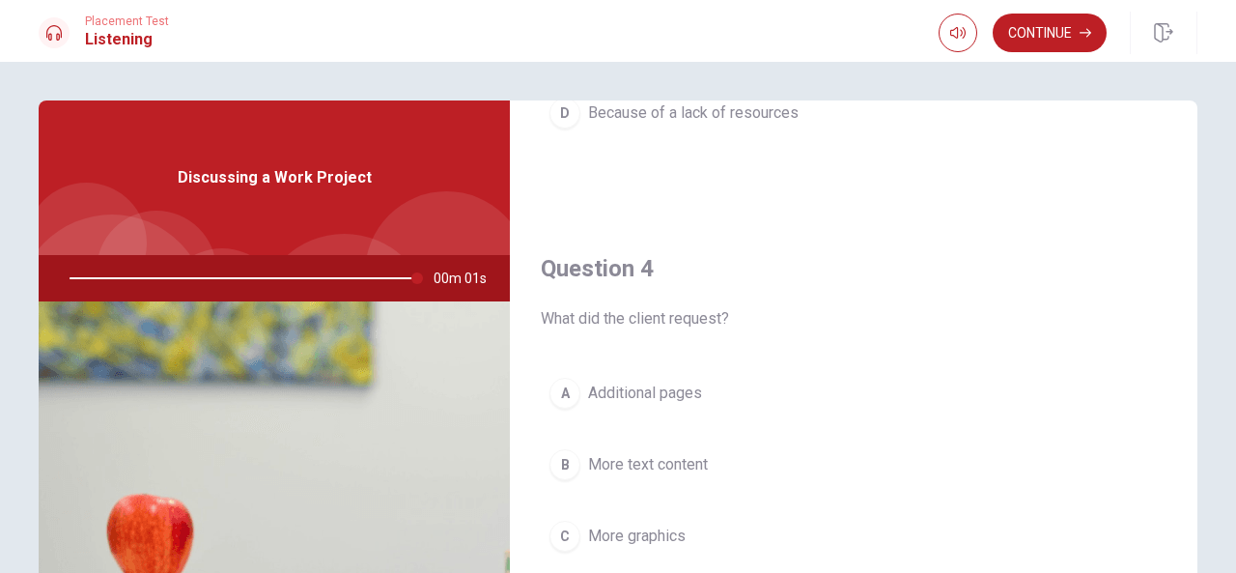
type input "0"
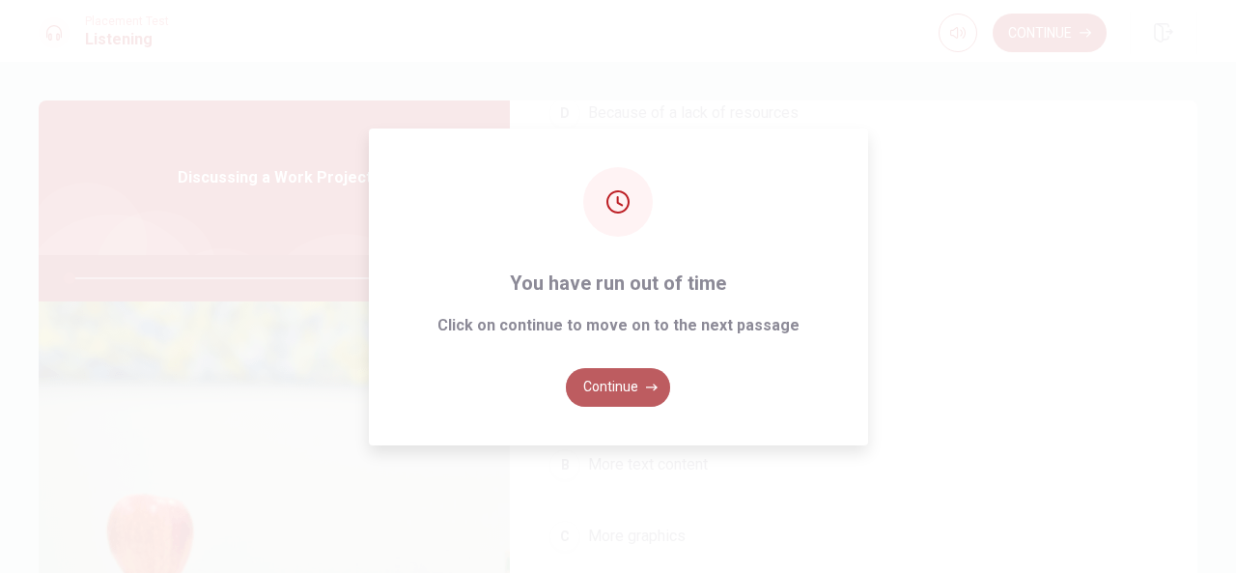
click at [641, 385] on button "Continue" at bounding box center [618, 387] width 104 height 39
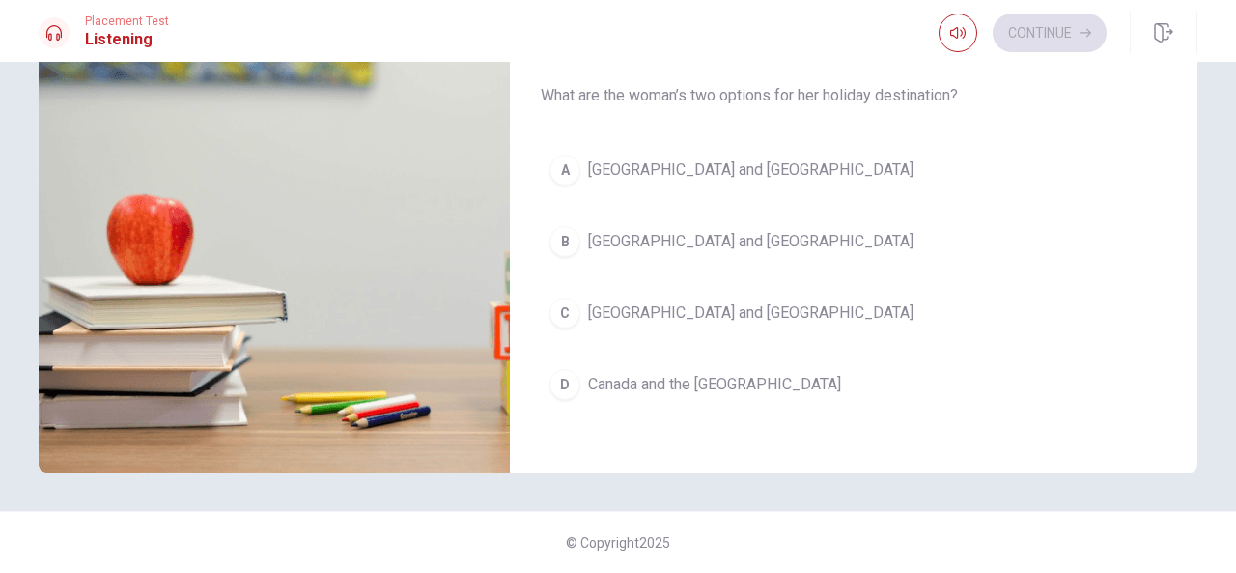
scroll to position [240, 0]
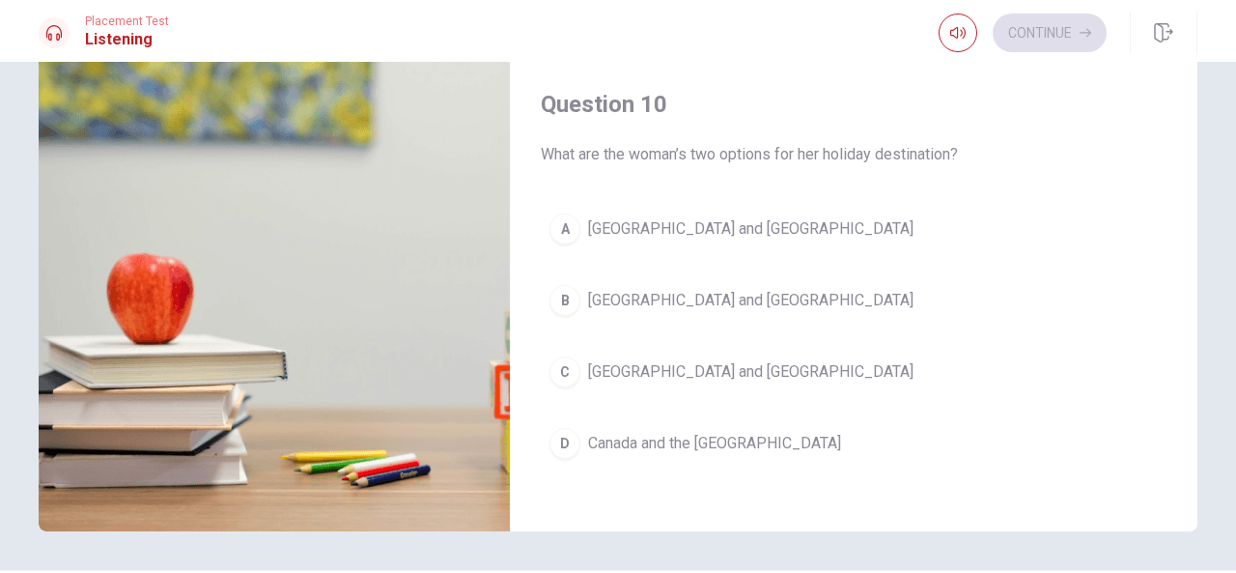
click at [668, 289] on span "[GEOGRAPHIC_DATA] and [GEOGRAPHIC_DATA]" at bounding box center [750, 300] width 325 height 23
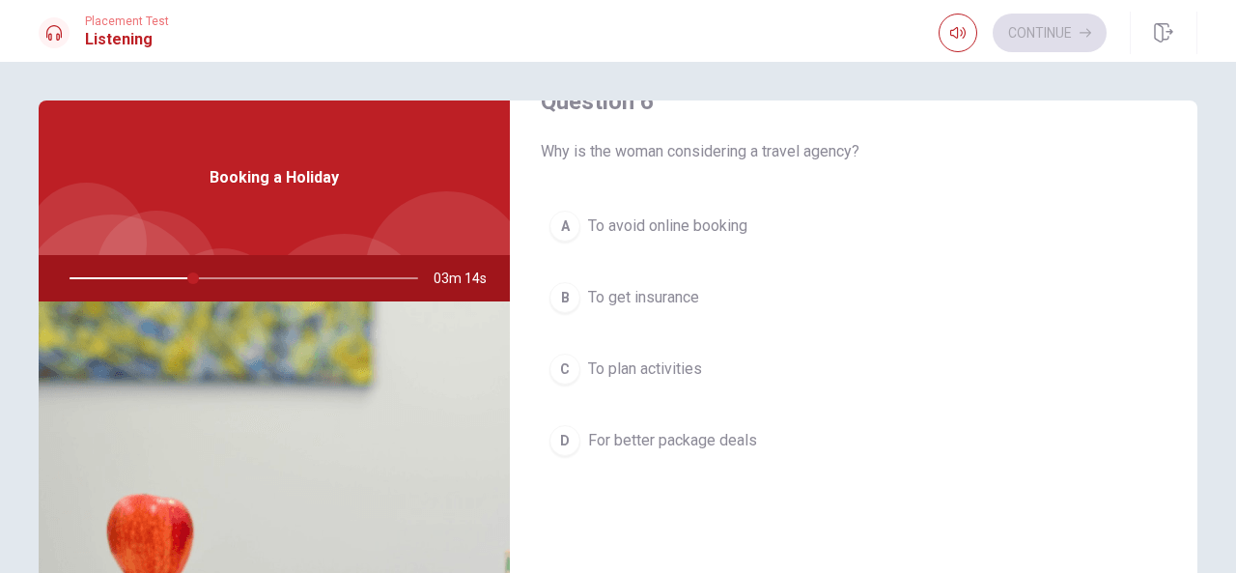
scroll to position [0, 0]
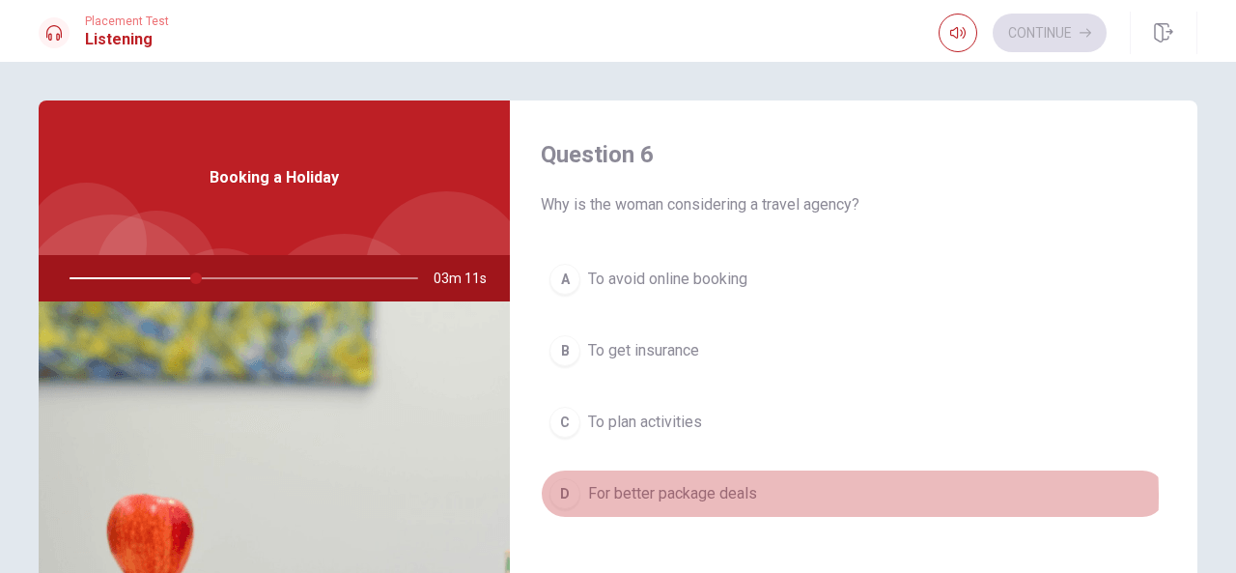
click at [726, 495] on span "For better package deals" at bounding box center [672, 493] width 169 height 23
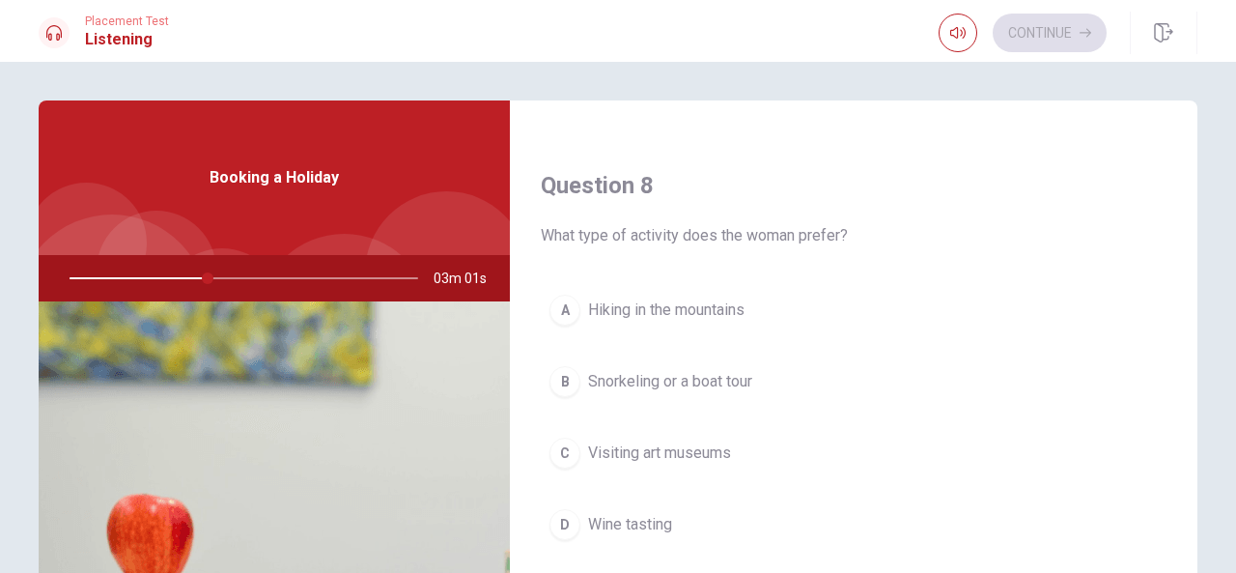
scroll to position [1001, 0]
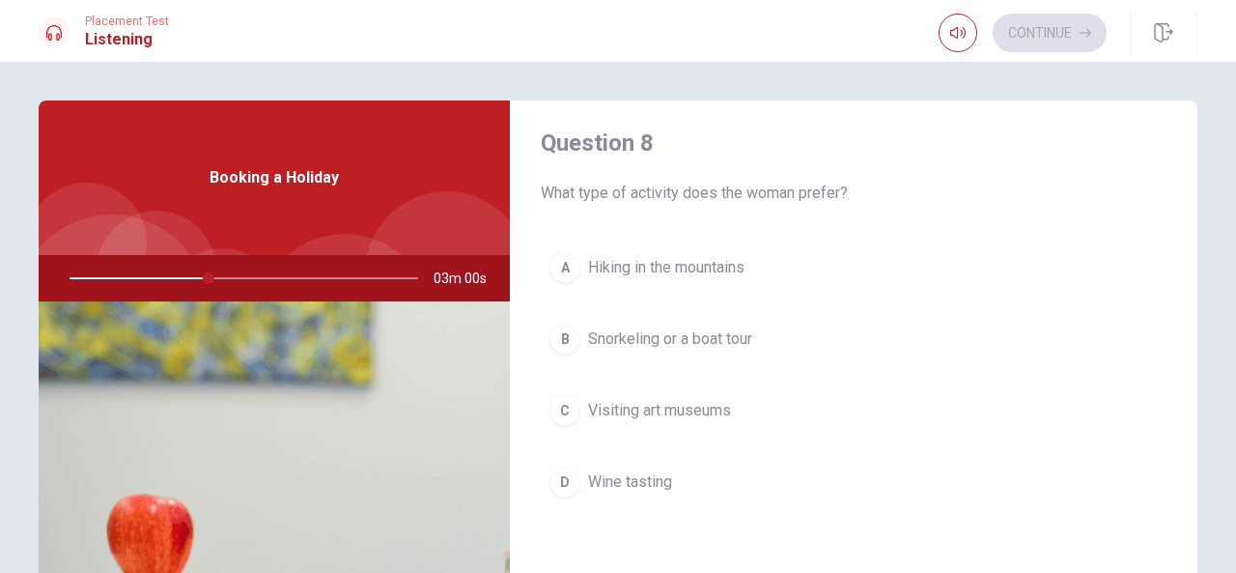
click at [645, 335] on span "Snorkeling or a boat tour" at bounding box center [670, 338] width 164 height 23
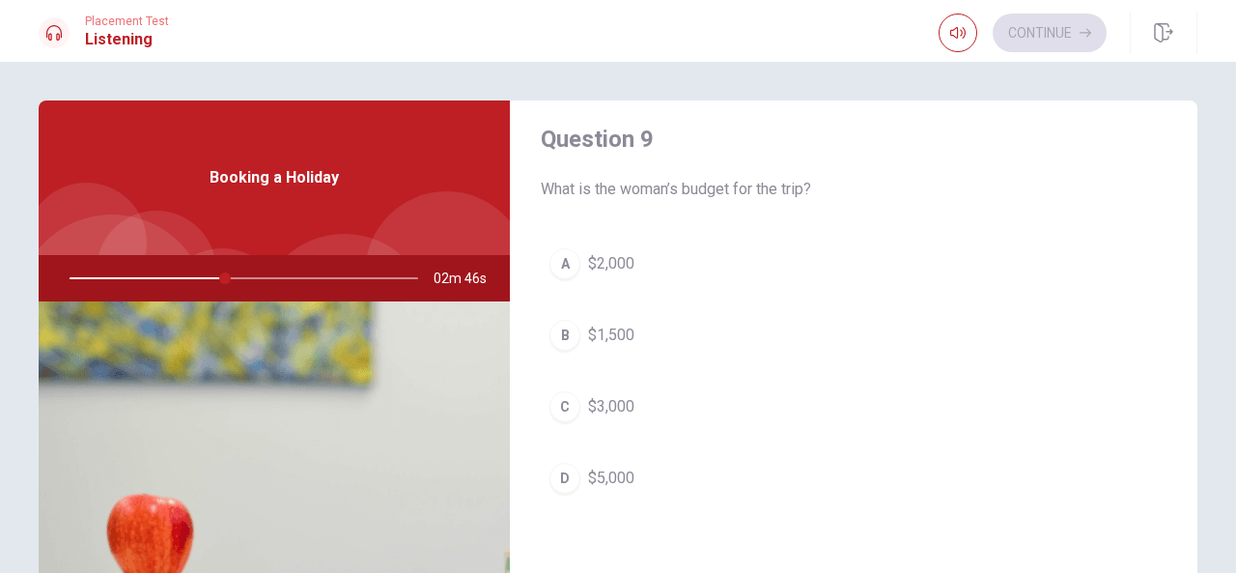
click at [606, 254] on span "$2,000" at bounding box center [611, 263] width 46 height 23
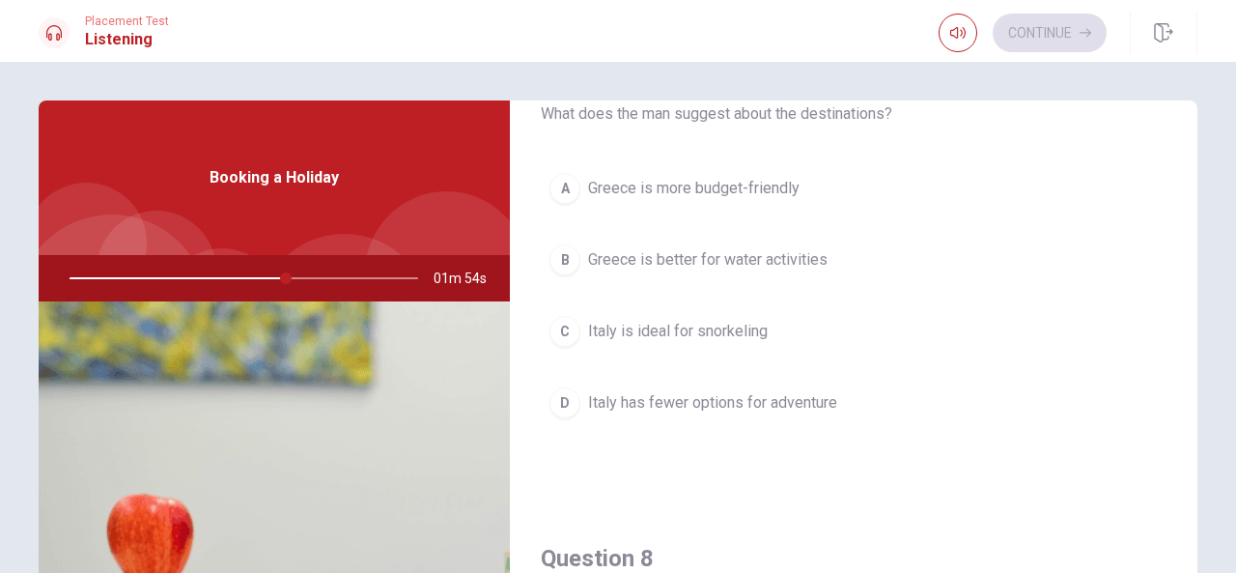
scroll to position [555, 0]
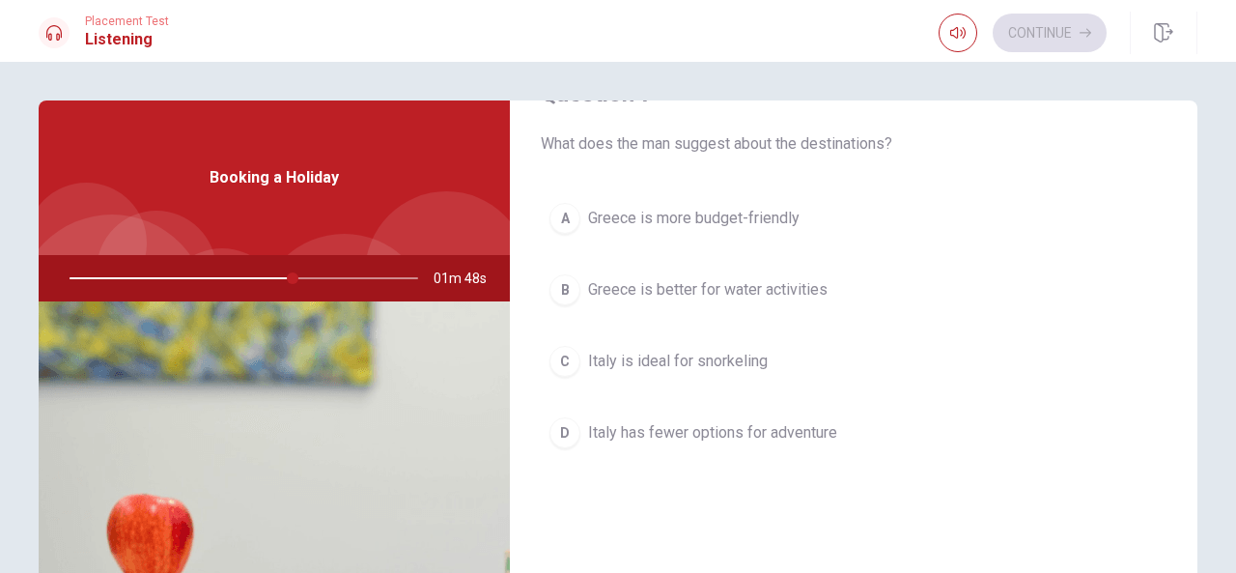
click at [782, 292] on span "Greece is better for water activities" at bounding box center [708, 289] width 240 height 23
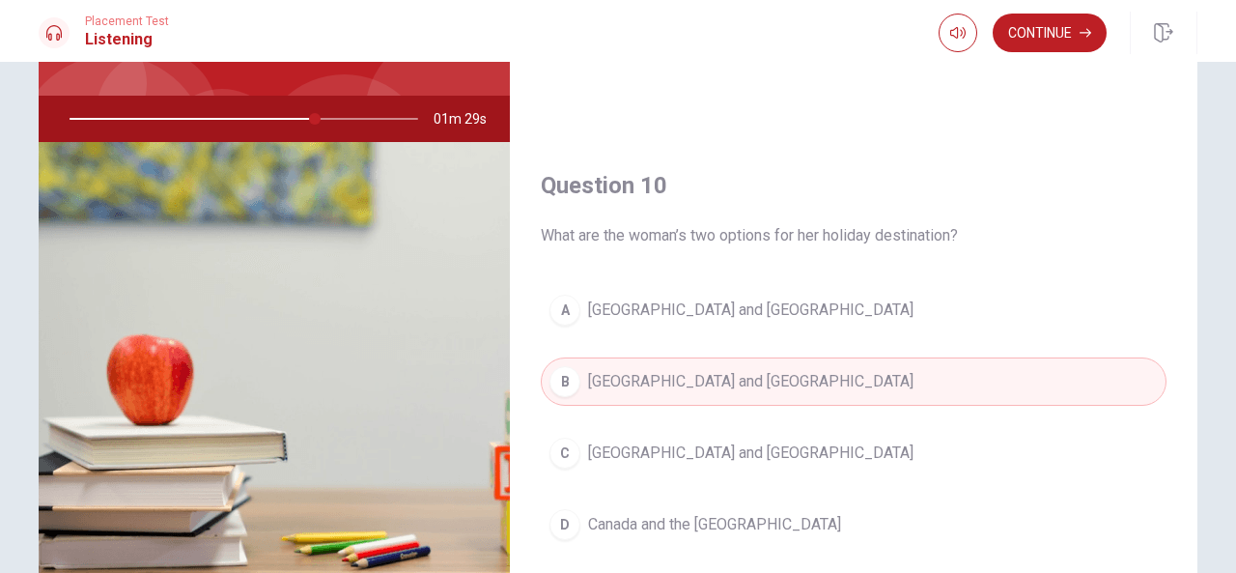
scroll to position [186, 0]
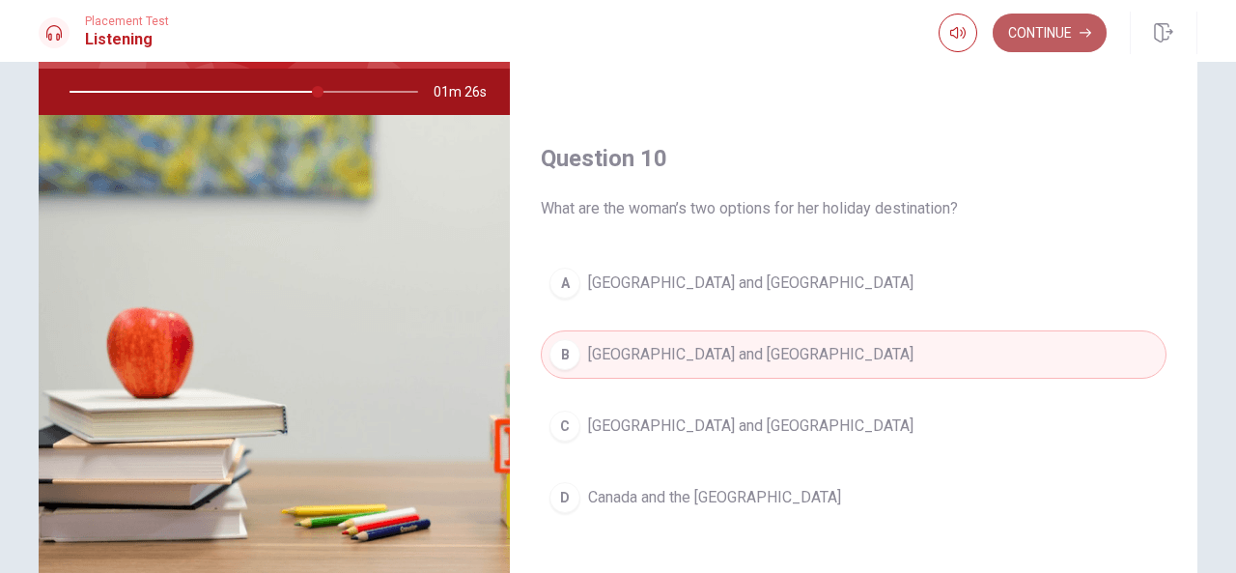
click at [1060, 43] on button "Continue" at bounding box center [1050, 33] width 114 height 39
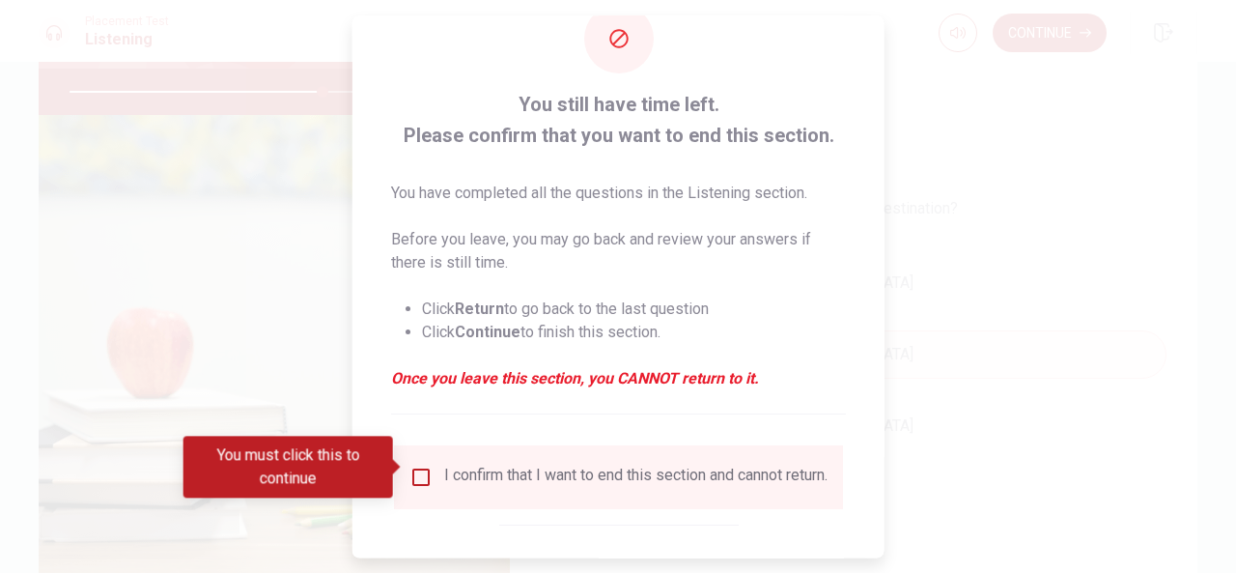
scroll to position [147, 0]
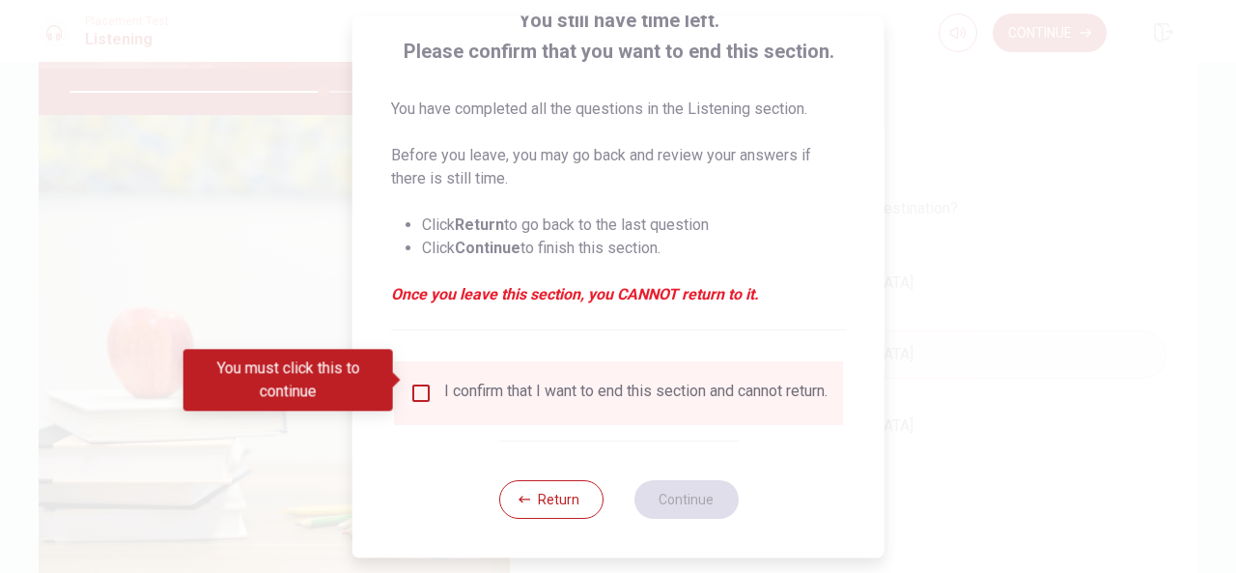
click at [417, 387] on input "You must click this to continue" at bounding box center [421, 393] width 23 height 23
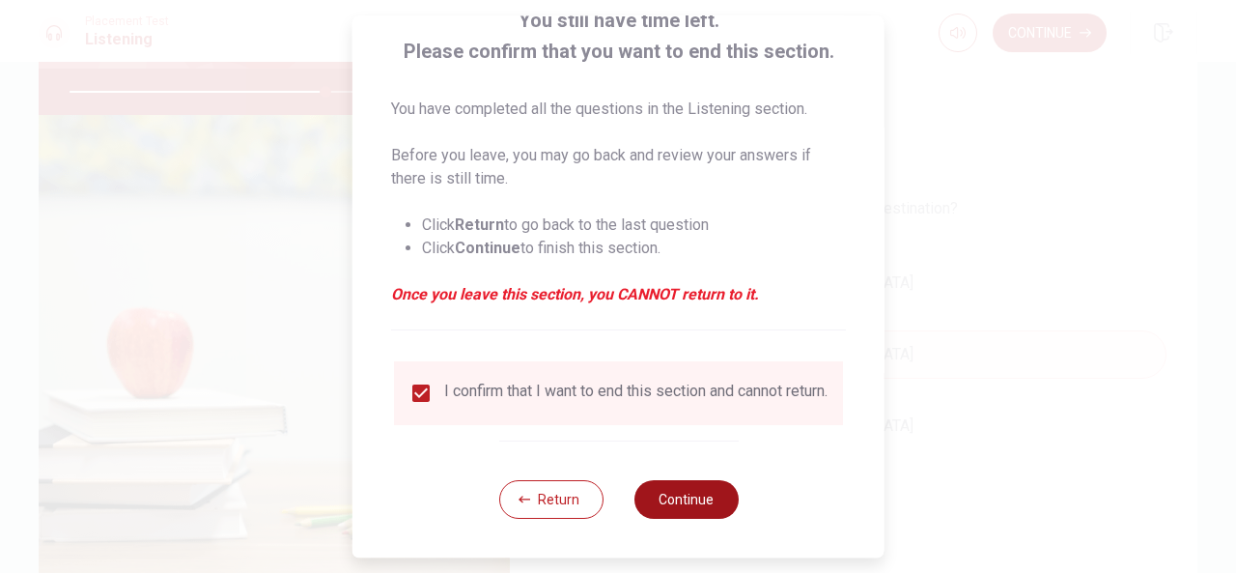
click at [667, 505] on button "Continue" at bounding box center [686, 499] width 104 height 39
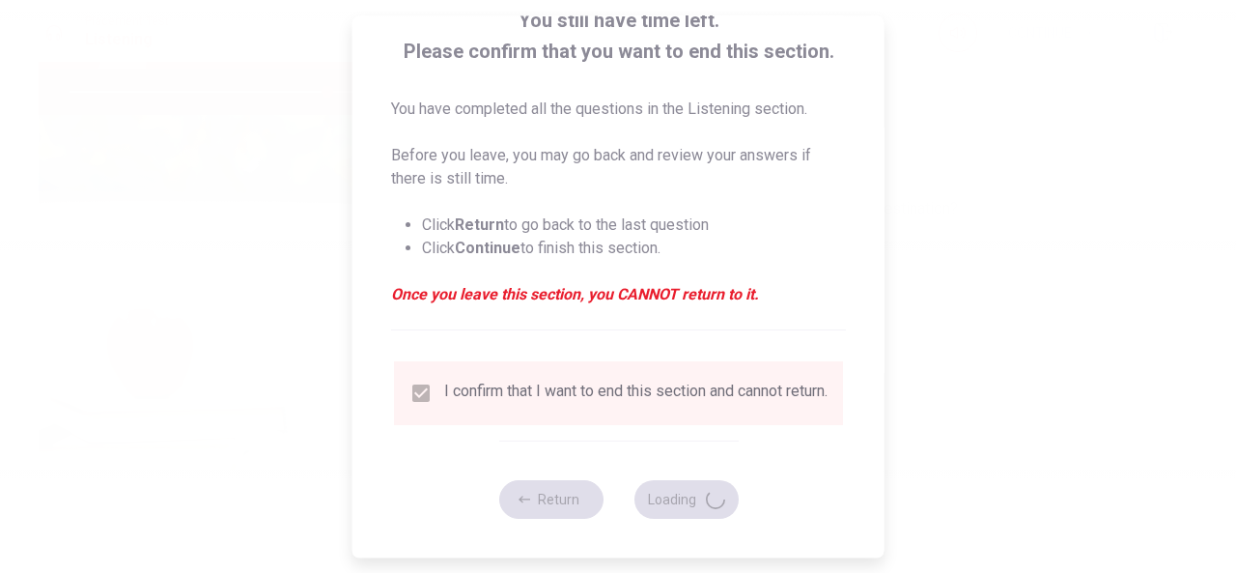
type input "74"
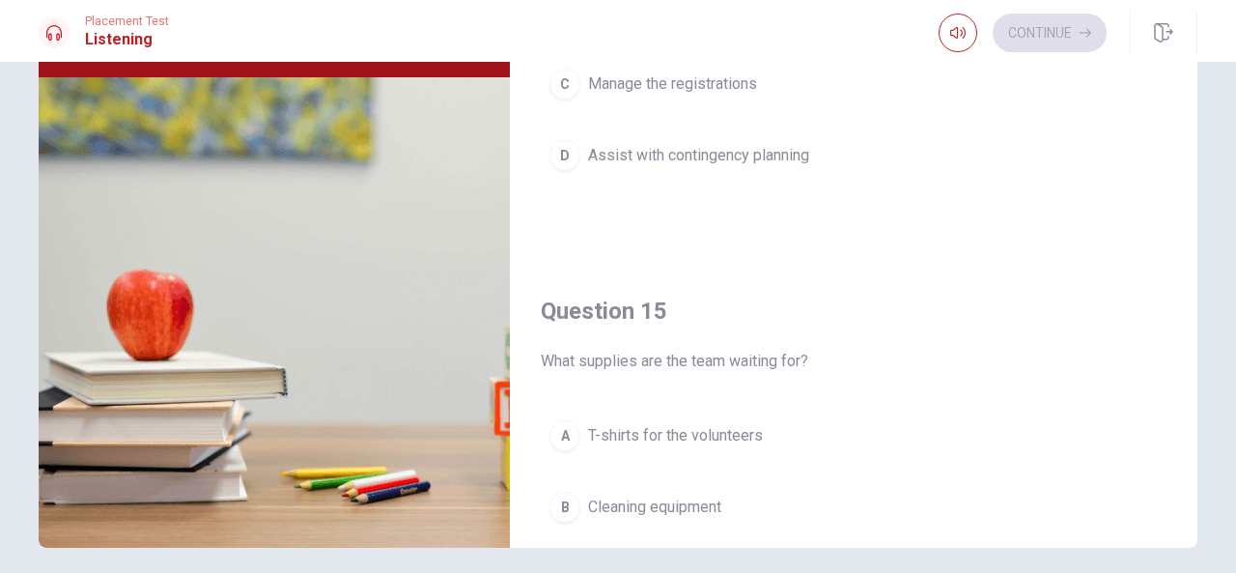
scroll to position [1775, 0]
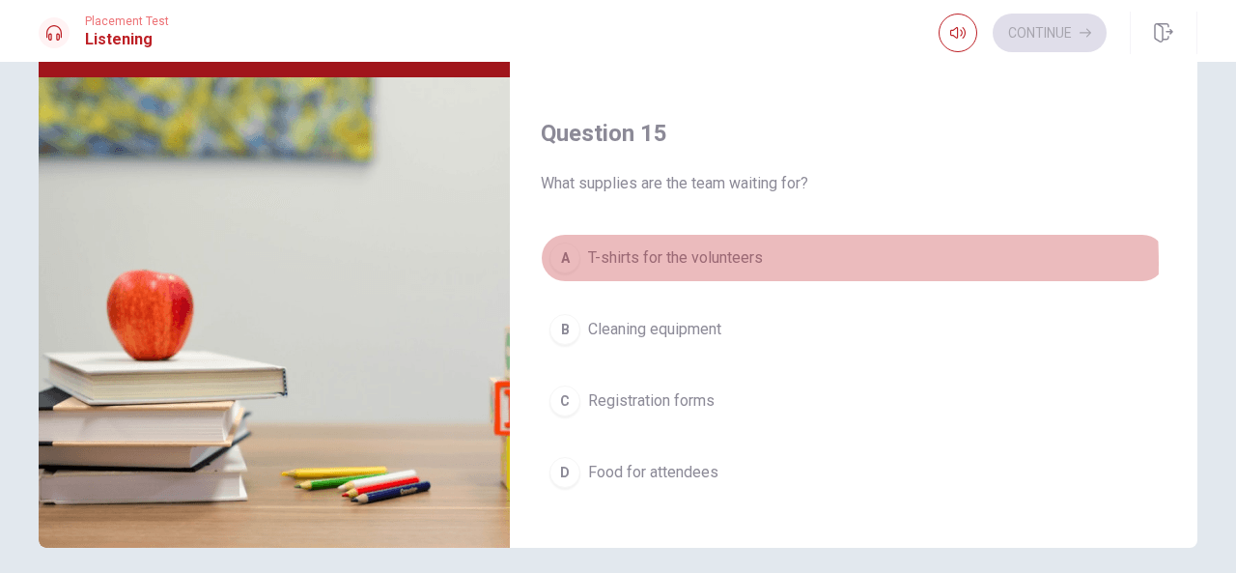
click at [695, 252] on span "T-shirts for the volunteers" at bounding box center [675, 257] width 175 height 23
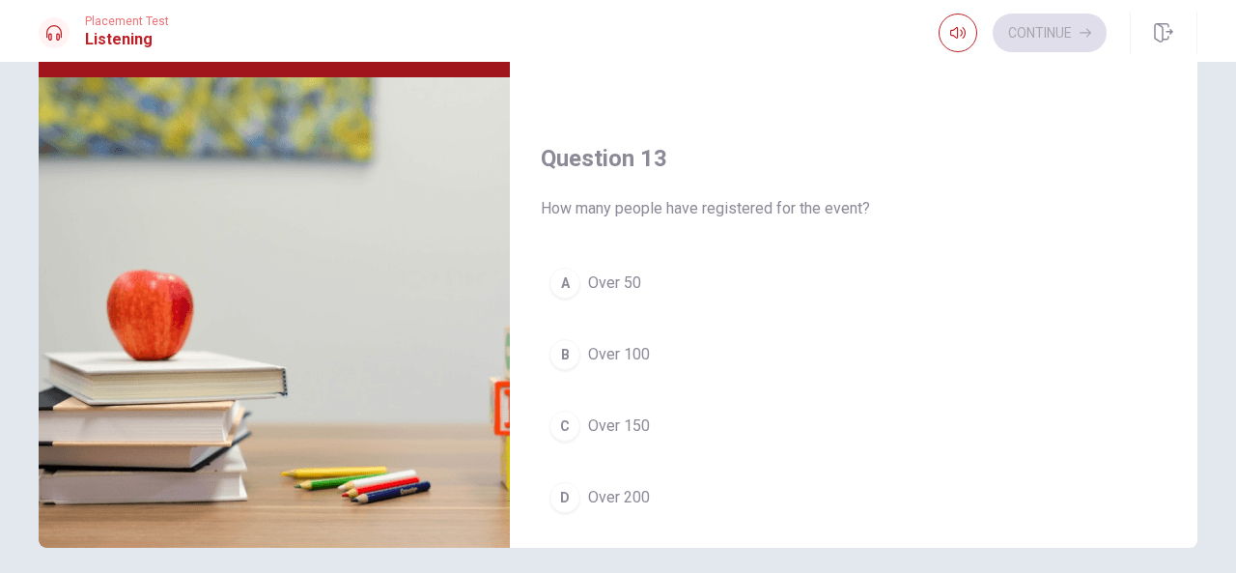
scroll to position [763, 0]
click at [593, 349] on span "Over 100" at bounding box center [619, 352] width 62 height 23
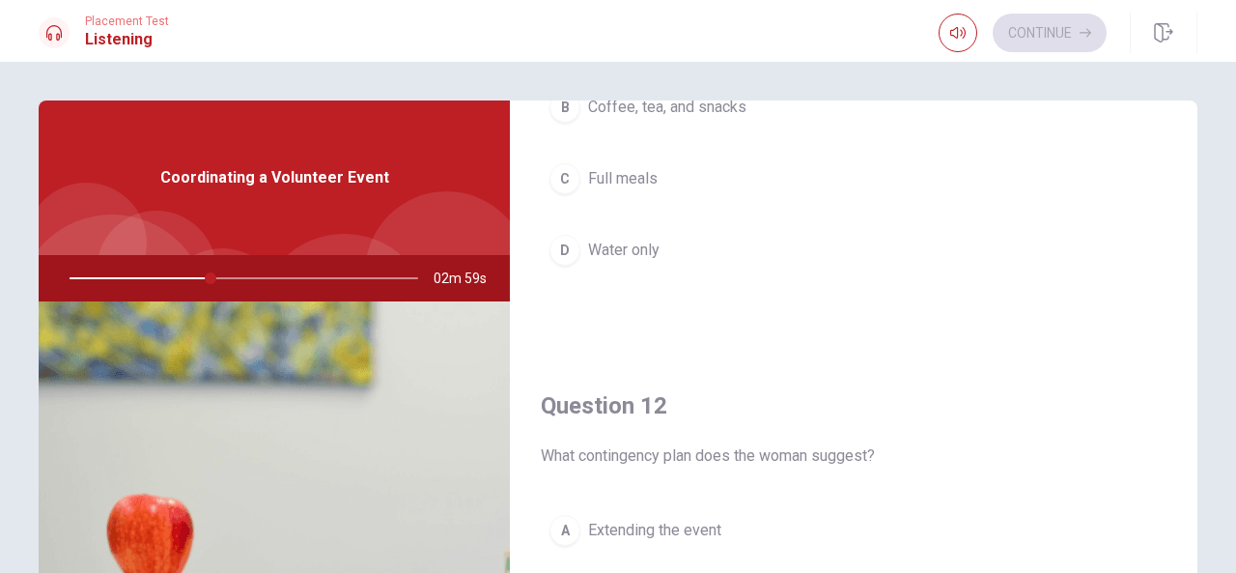
scroll to position [0, 0]
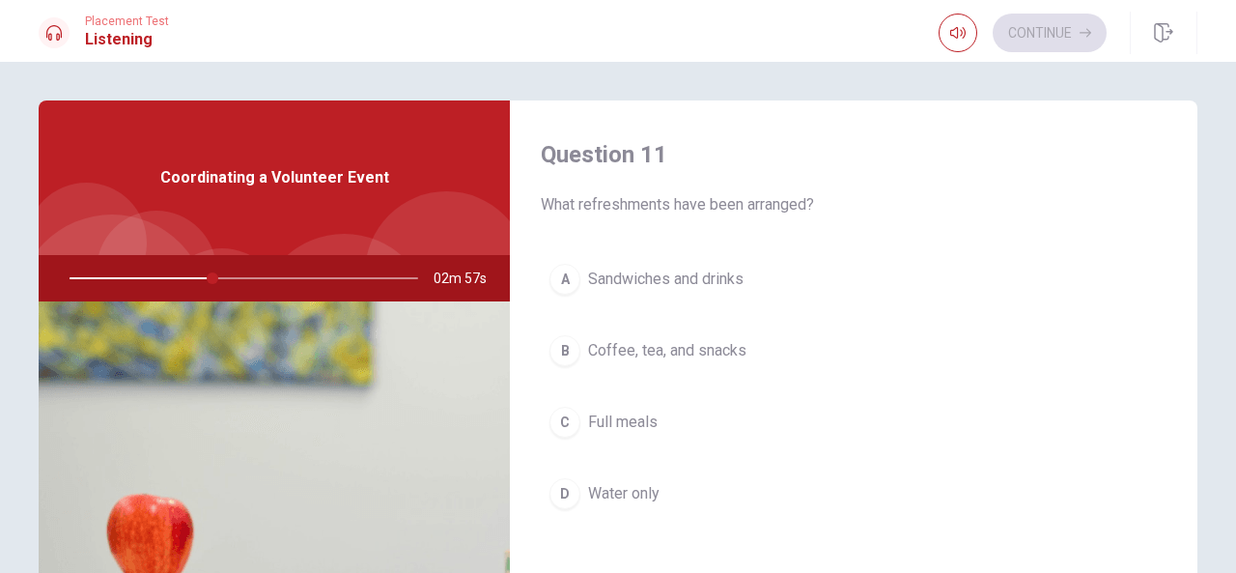
click at [697, 351] on span "Coffee, tea, and snacks" at bounding box center [667, 350] width 158 height 23
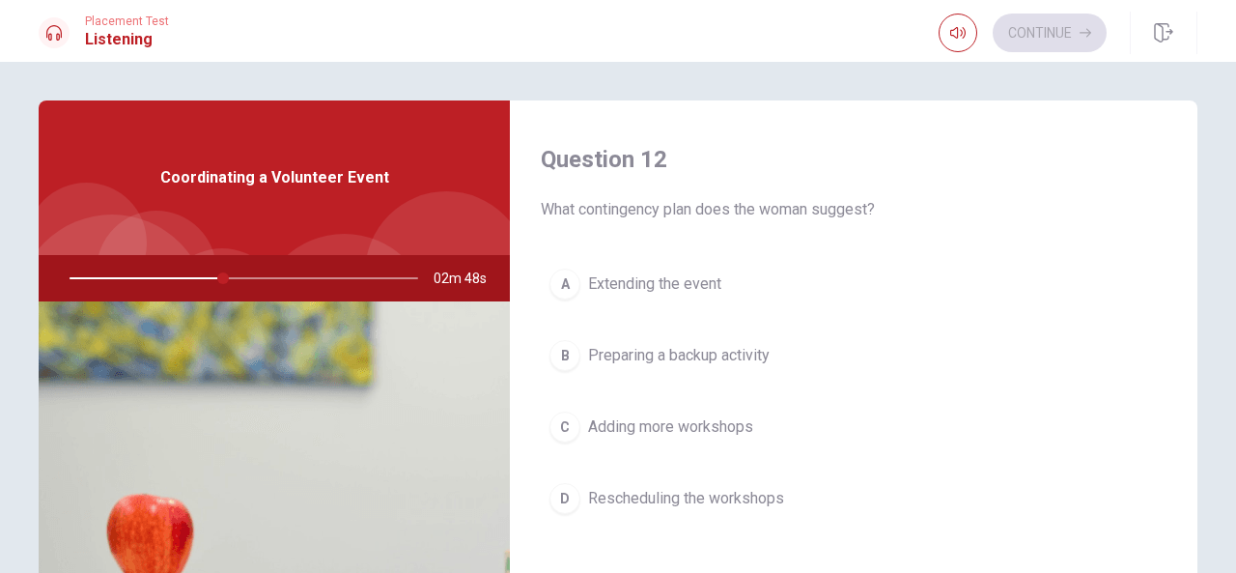
scroll to position [495, 0]
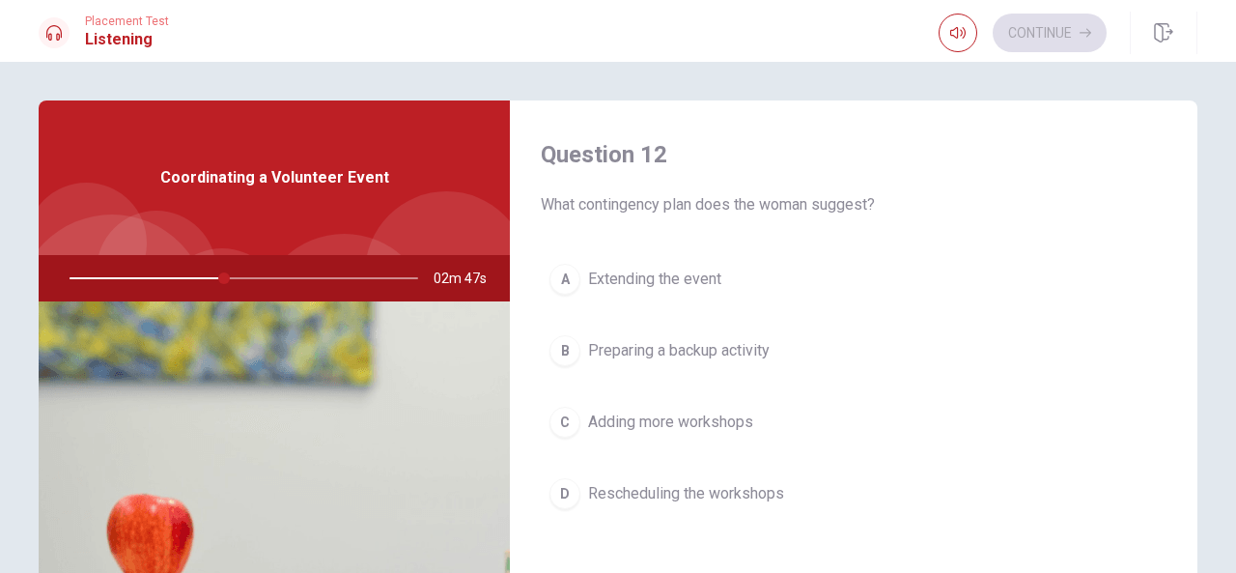
click at [761, 353] on span "Preparing a backup activity" at bounding box center [679, 350] width 182 height 23
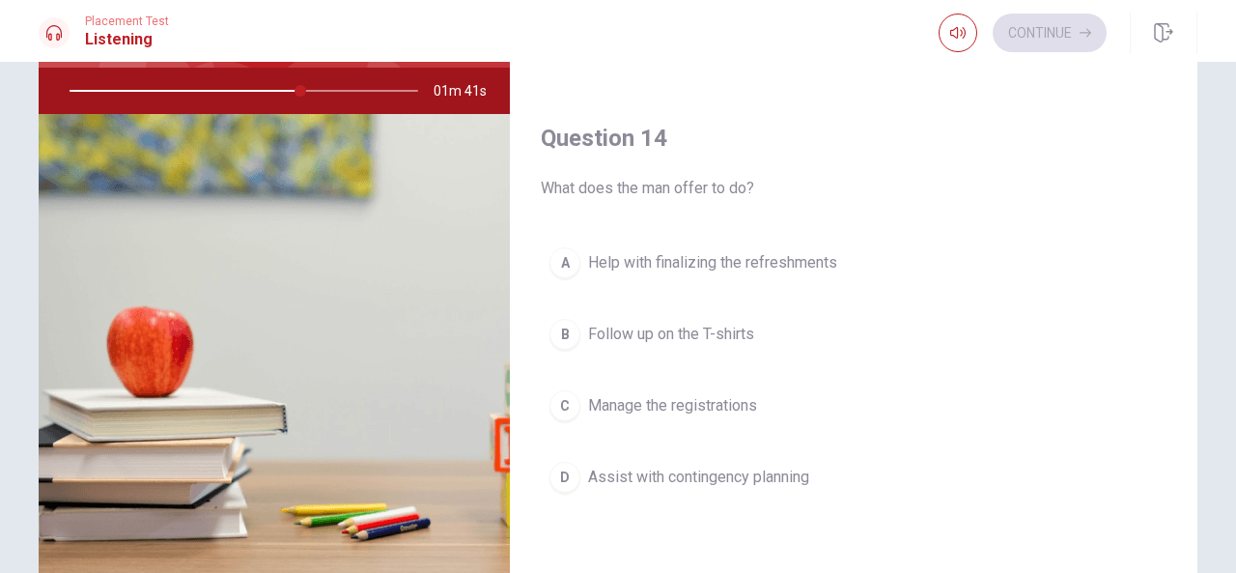
scroll to position [1320, 0]
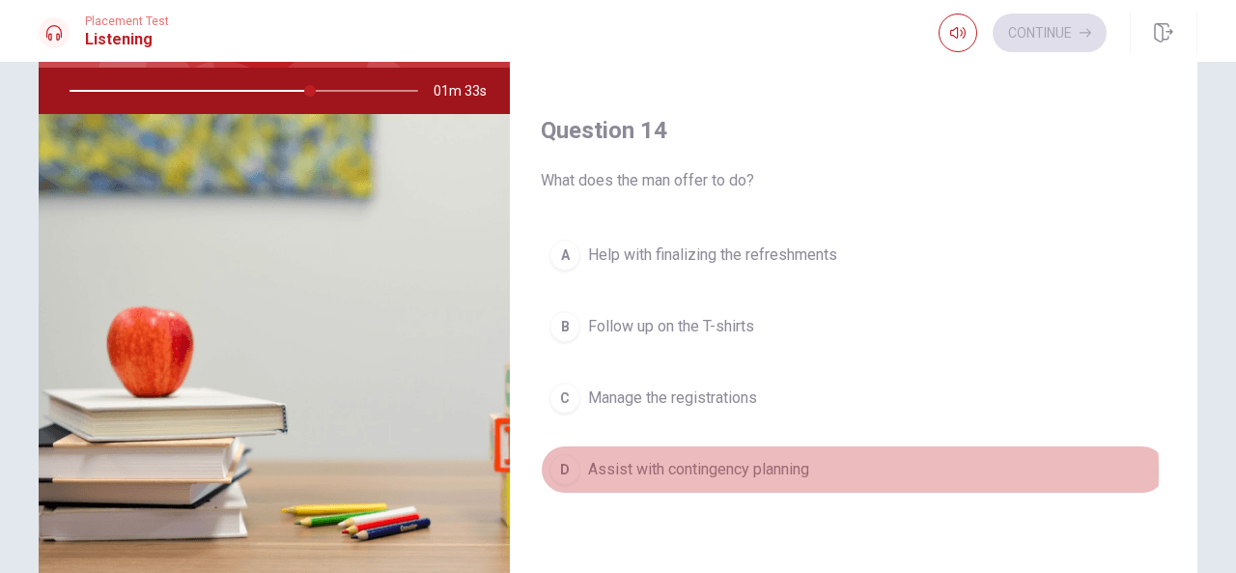
click at [603, 461] on span "Assist with contingency planning" at bounding box center [698, 469] width 221 height 23
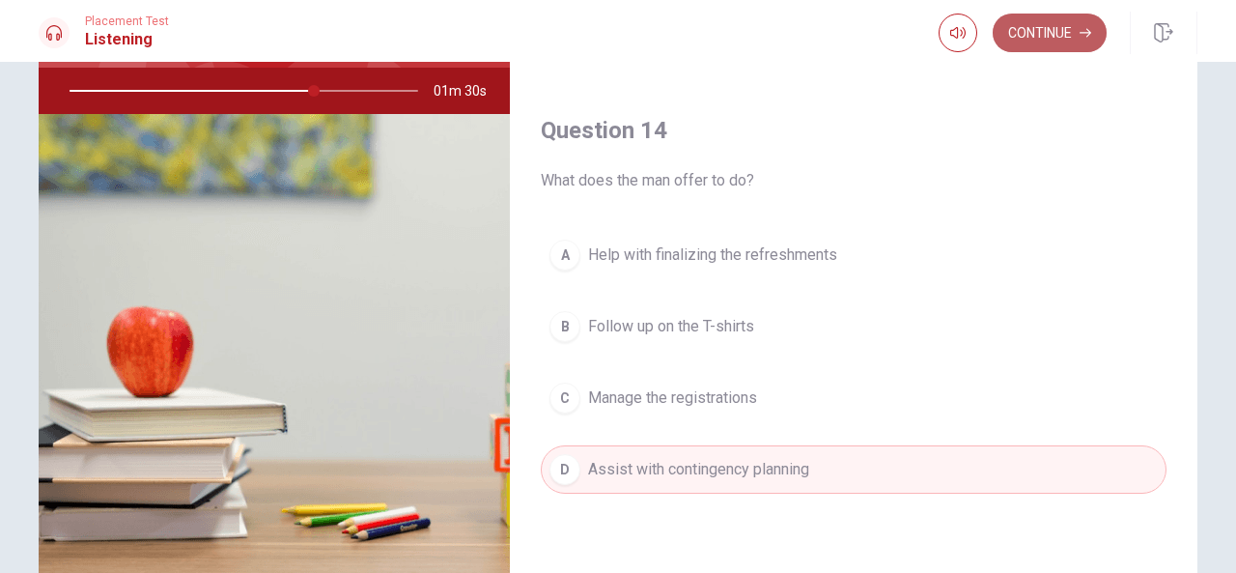
click at [1064, 34] on button "Continue" at bounding box center [1050, 33] width 114 height 39
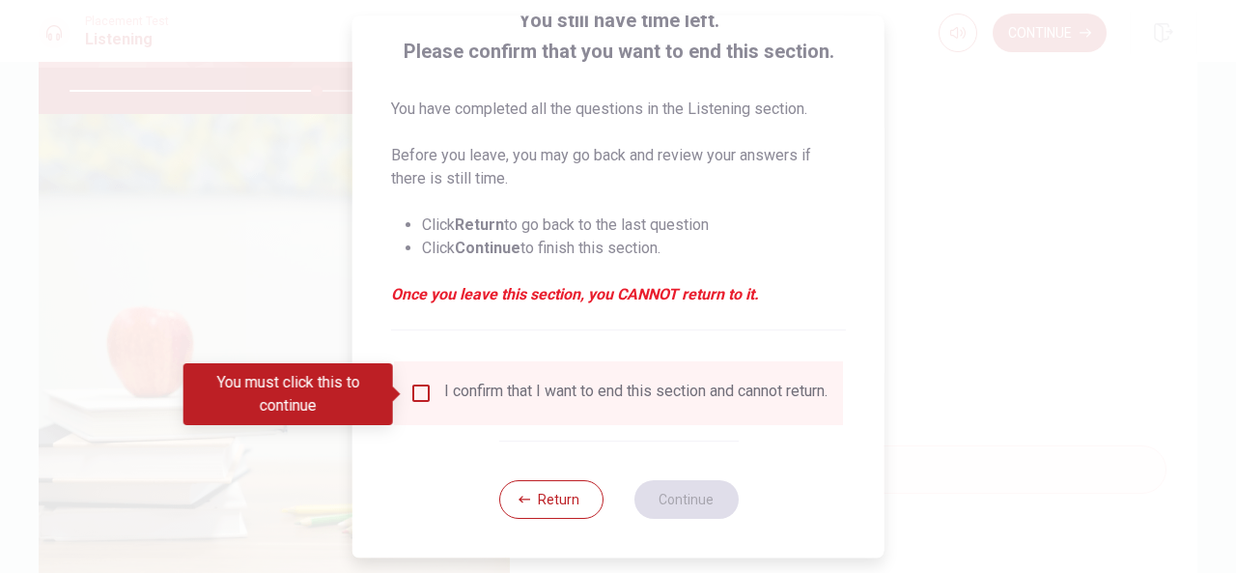
scroll to position [147, 0]
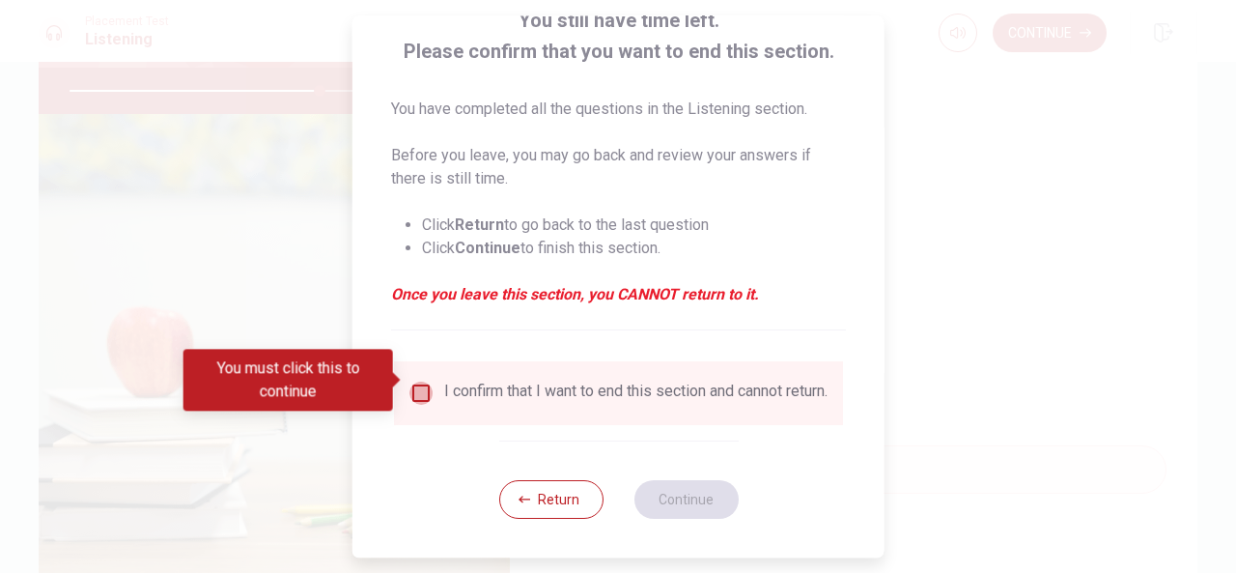
click at [418, 382] on input "You must click this to continue" at bounding box center [421, 393] width 23 height 23
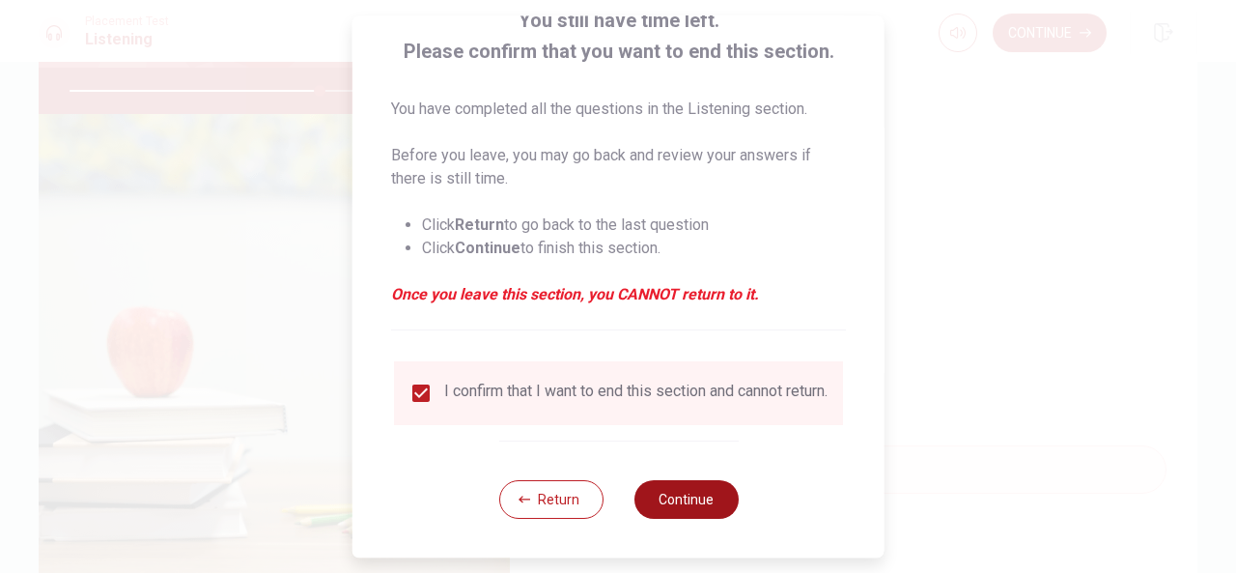
click at [655, 496] on button "Continue" at bounding box center [686, 499] width 104 height 39
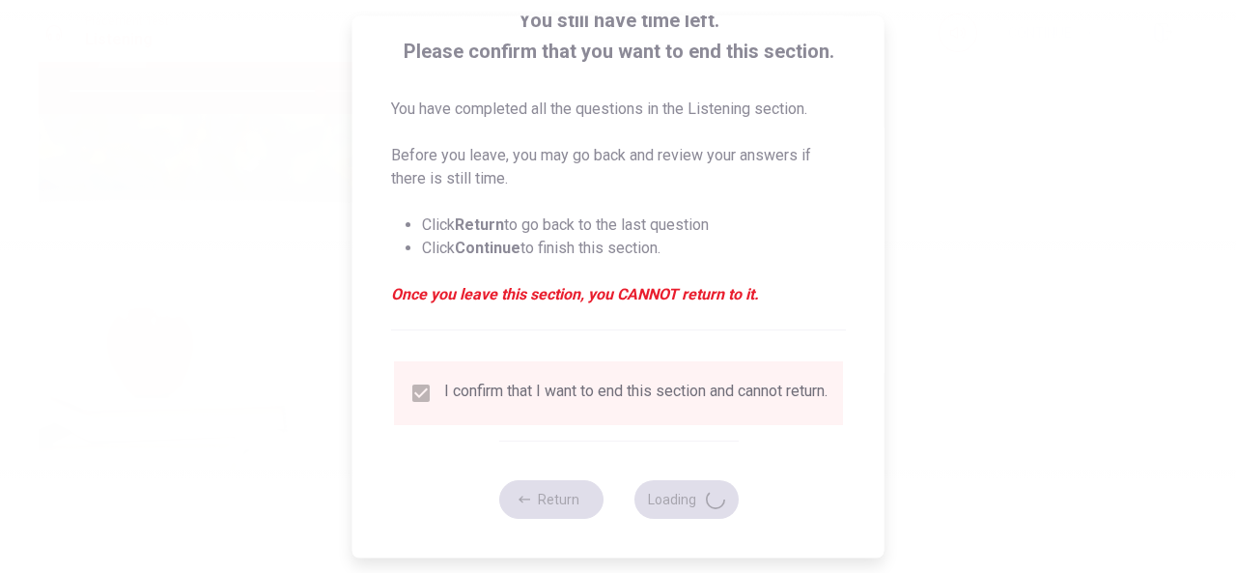
type input "72"
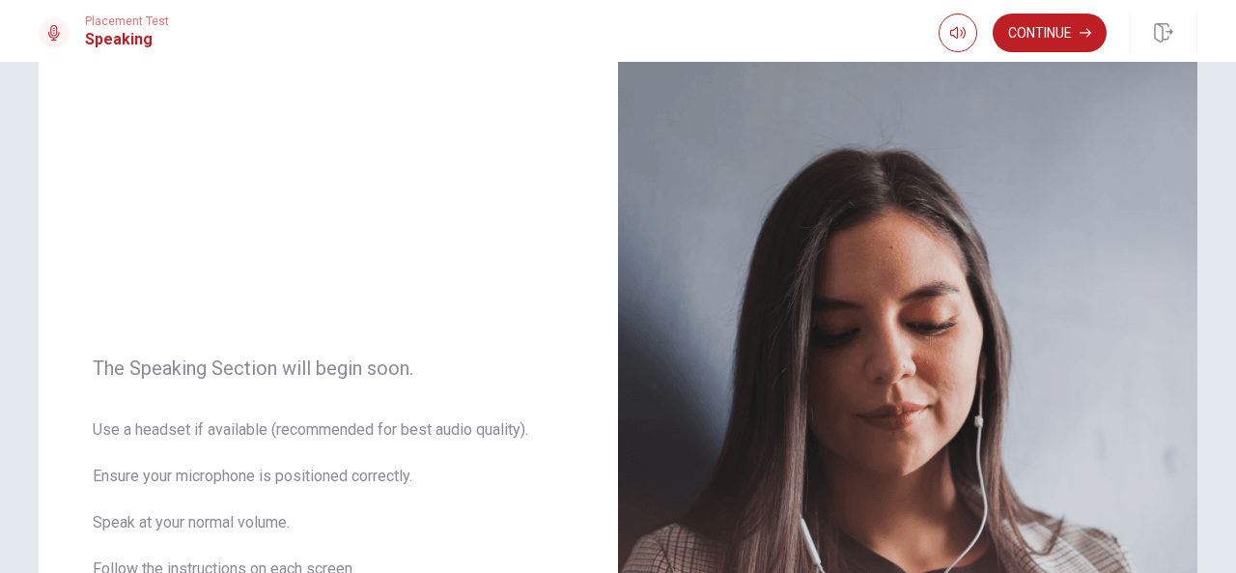
scroll to position [7, 0]
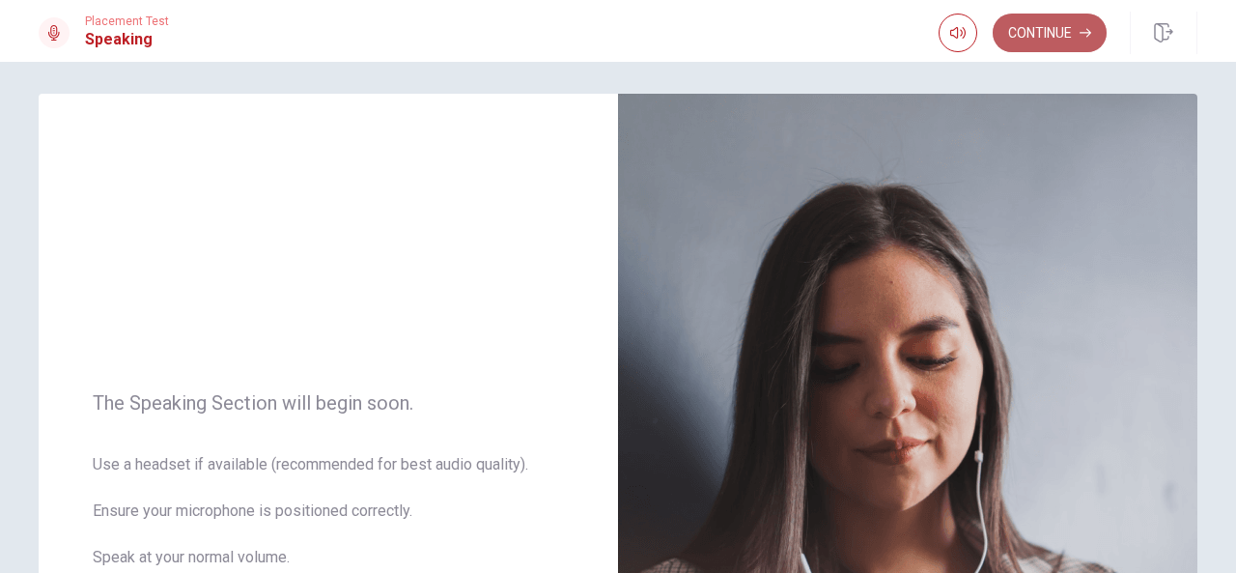
click at [1084, 25] on button "Continue" at bounding box center [1050, 33] width 114 height 39
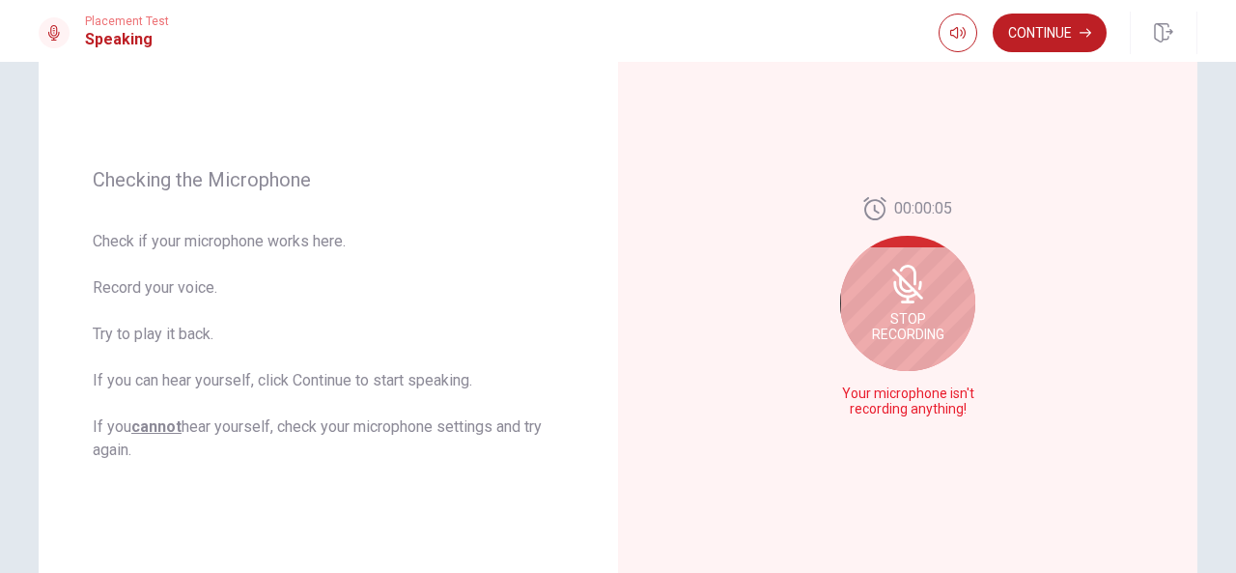
scroll to position [233, 0]
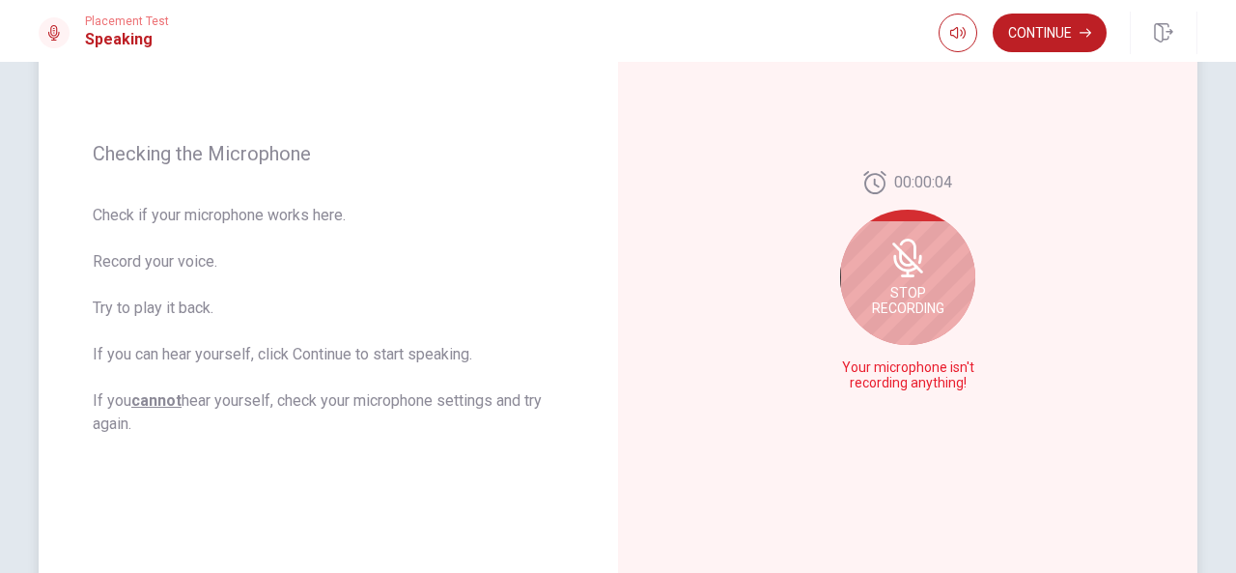
click at [954, 274] on div "Stop Recording" at bounding box center [907, 277] width 135 height 135
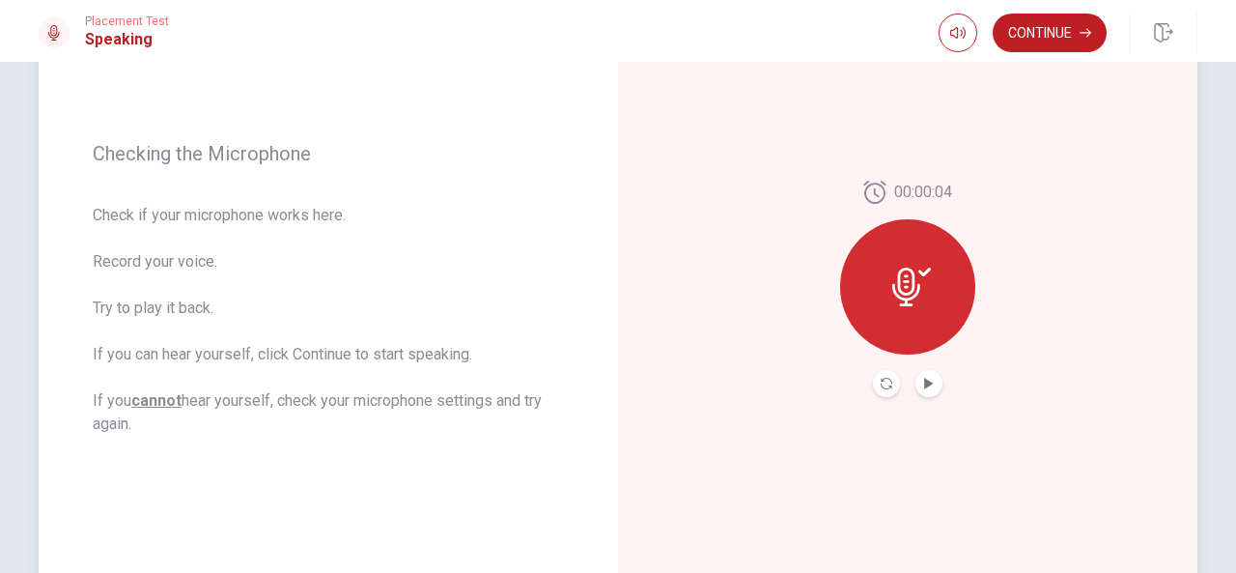
click at [912, 310] on div at bounding box center [907, 286] width 135 height 135
click at [924, 324] on div at bounding box center [907, 286] width 135 height 135
click at [923, 387] on icon "Play Audio" at bounding box center [929, 384] width 12 height 12
click at [924, 385] on icon "Pause Audio" at bounding box center [929, 384] width 10 height 12
click at [881, 382] on icon "Record Again" at bounding box center [887, 384] width 12 height 12
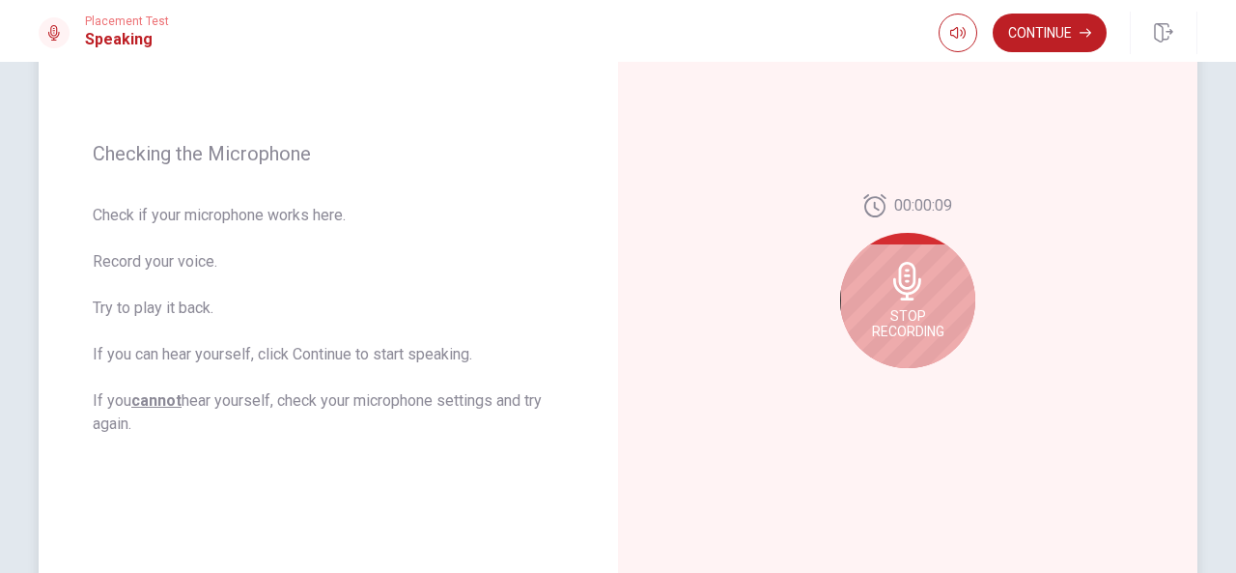
click at [913, 308] on span "Stop Recording" at bounding box center [908, 323] width 72 height 31
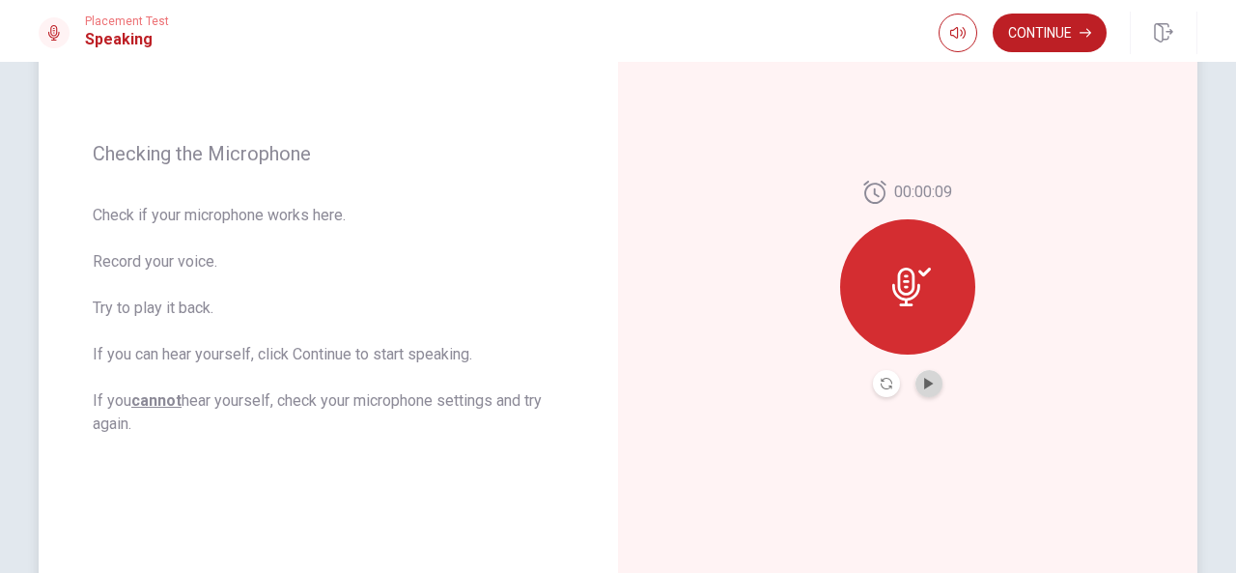
click at [918, 389] on button "Play Audio" at bounding box center [929, 383] width 27 height 27
click at [926, 383] on icon "Pause Audio" at bounding box center [929, 384] width 10 height 12
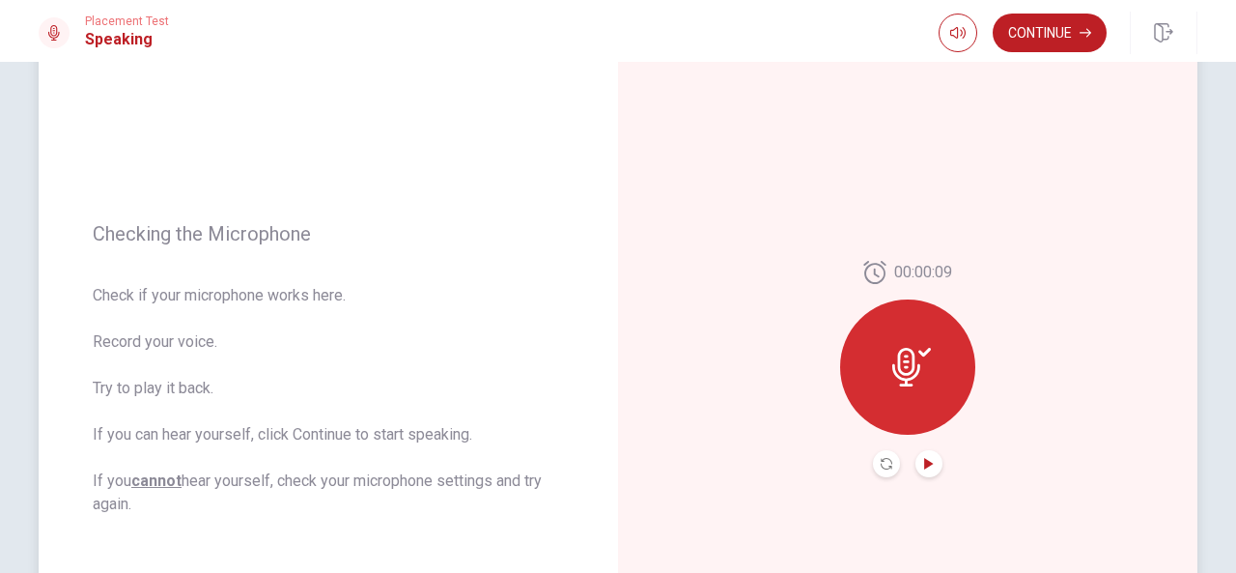
scroll to position [0, 0]
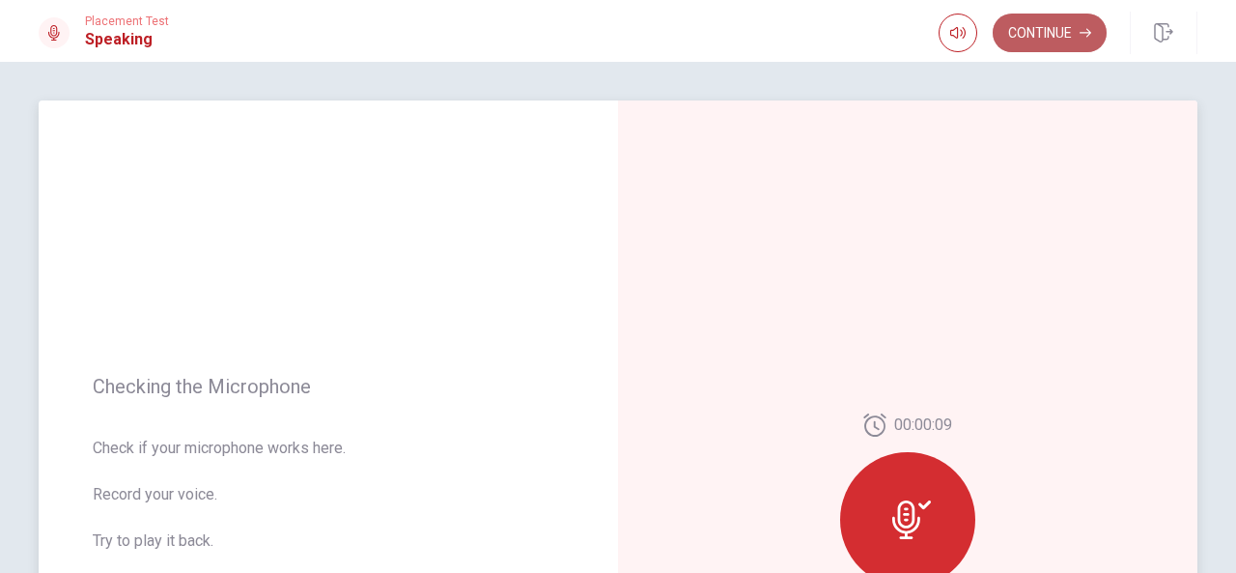
click at [1039, 26] on button "Continue" at bounding box center [1050, 33] width 114 height 39
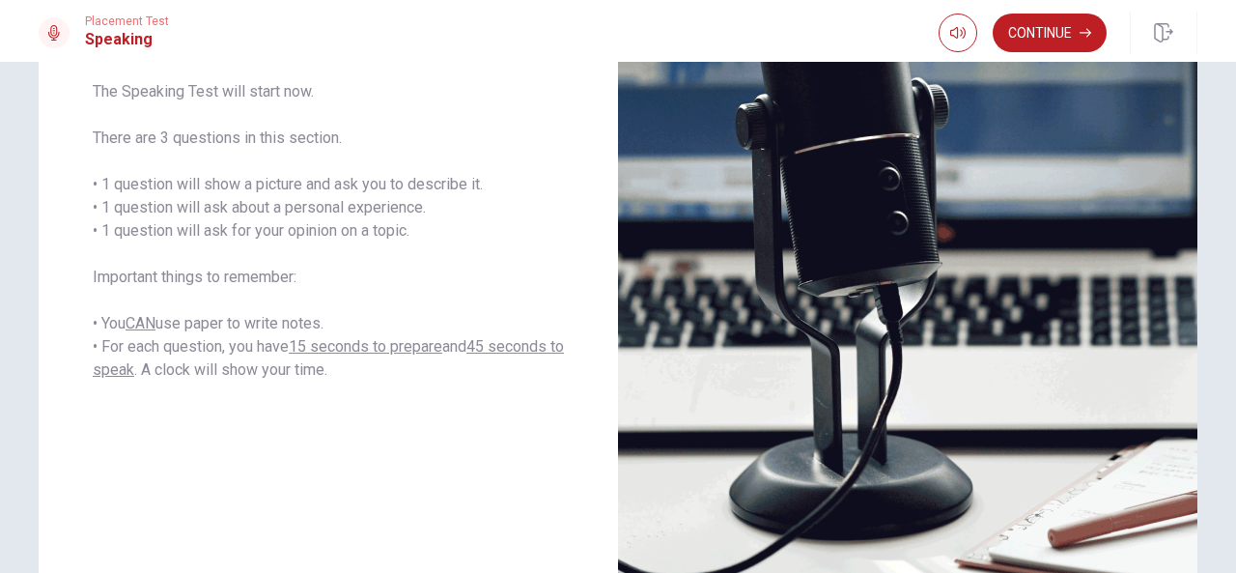
scroll to position [272, 0]
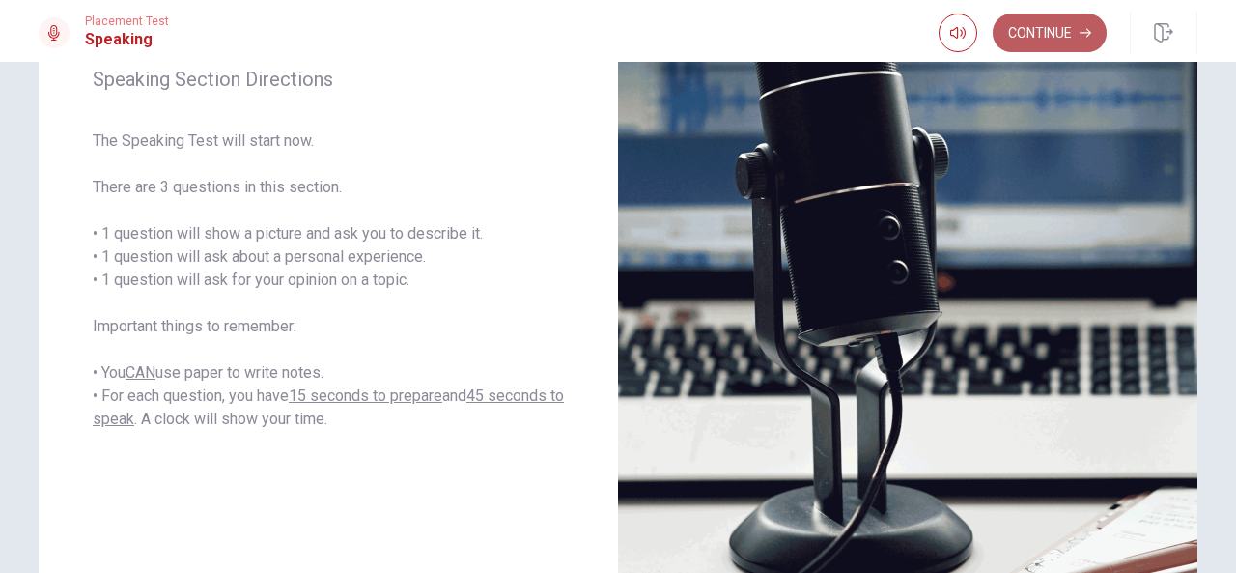
click at [1070, 38] on button "Continue" at bounding box center [1050, 33] width 114 height 39
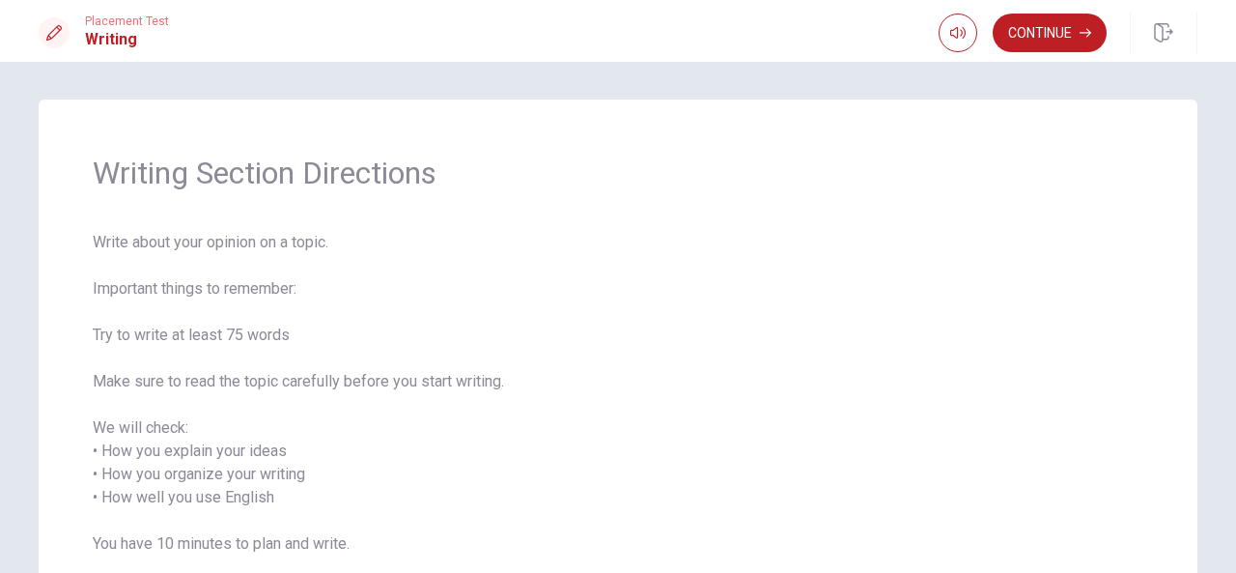
scroll to position [0, 0]
click at [1057, 42] on button "Continue" at bounding box center [1050, 33] width 114 height 39
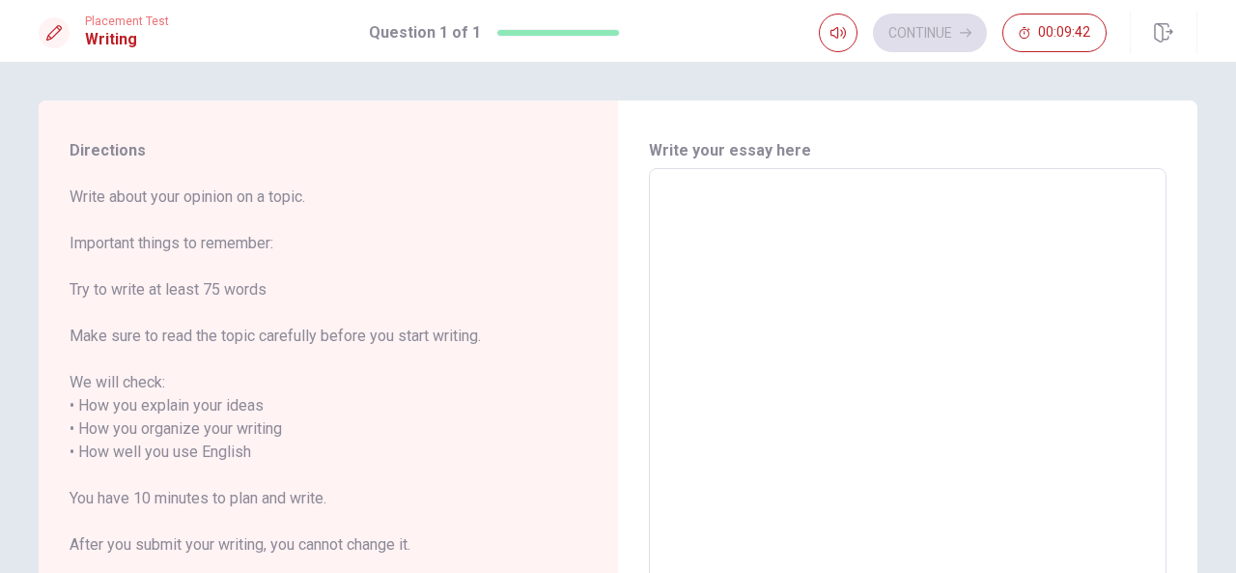
drag, startPoint x: 908, startPoint y: 273, endPoint x: 904, endPoint y: 262, distance: 12.2
click at [904, 263] on textarea at bounding box center [908, 440] width 491 height 513
type textarea "я"
type textarea "x"
type textarea "яч"
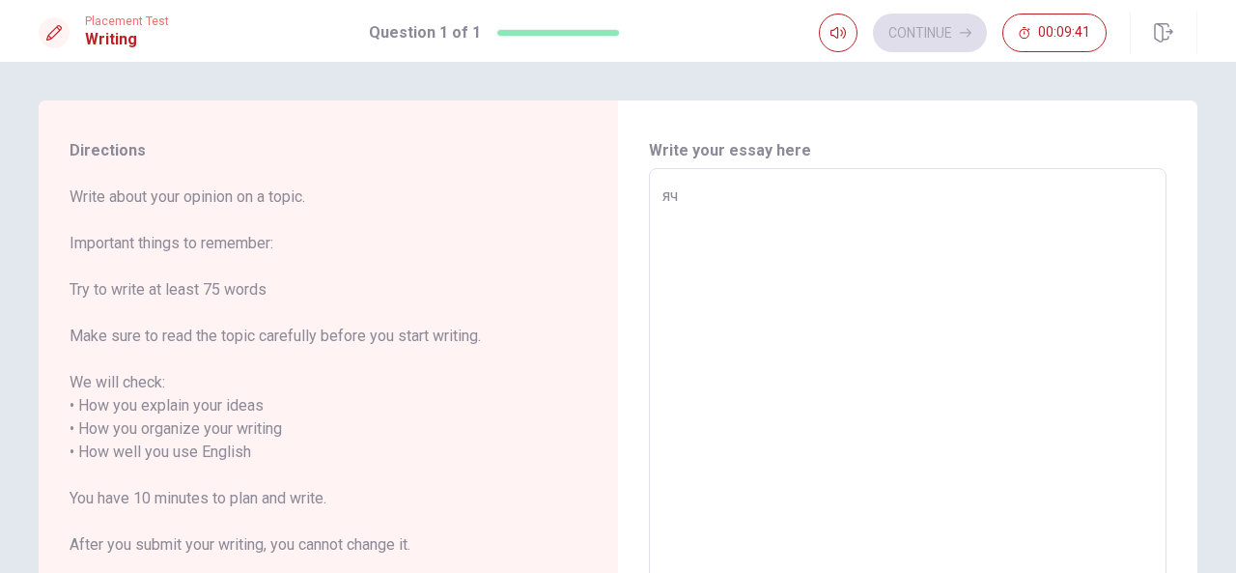
type textarea "x"
type textarea "ячс"
type textarea "x"
type textarea "яч"
type textarea "x"
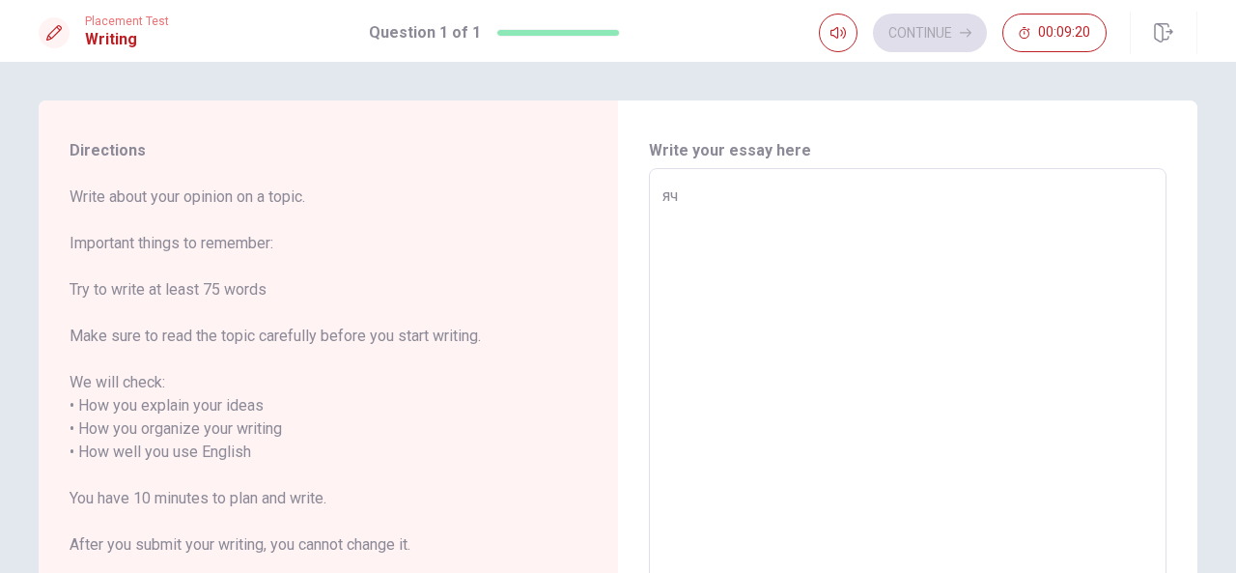
type textarea "я"
type textarea "x"
type textarea "c"
type textarea "x"
type textarea "co"
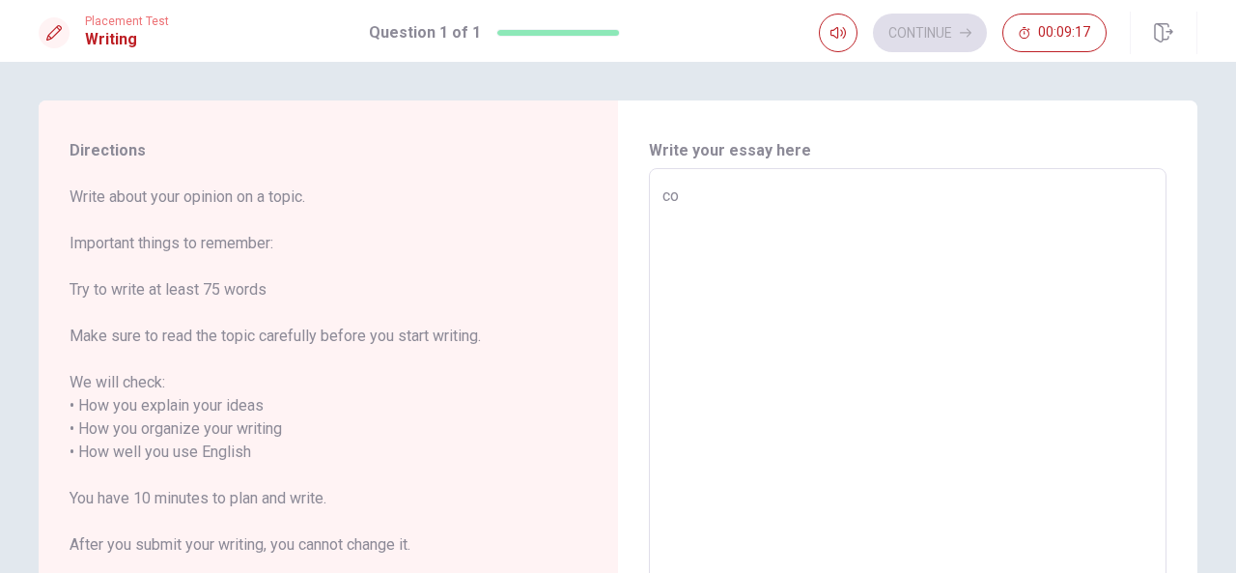
type textarea "x"
type textarea "con"
type textarea "x"
type textarea "conc"
type textarea "x"
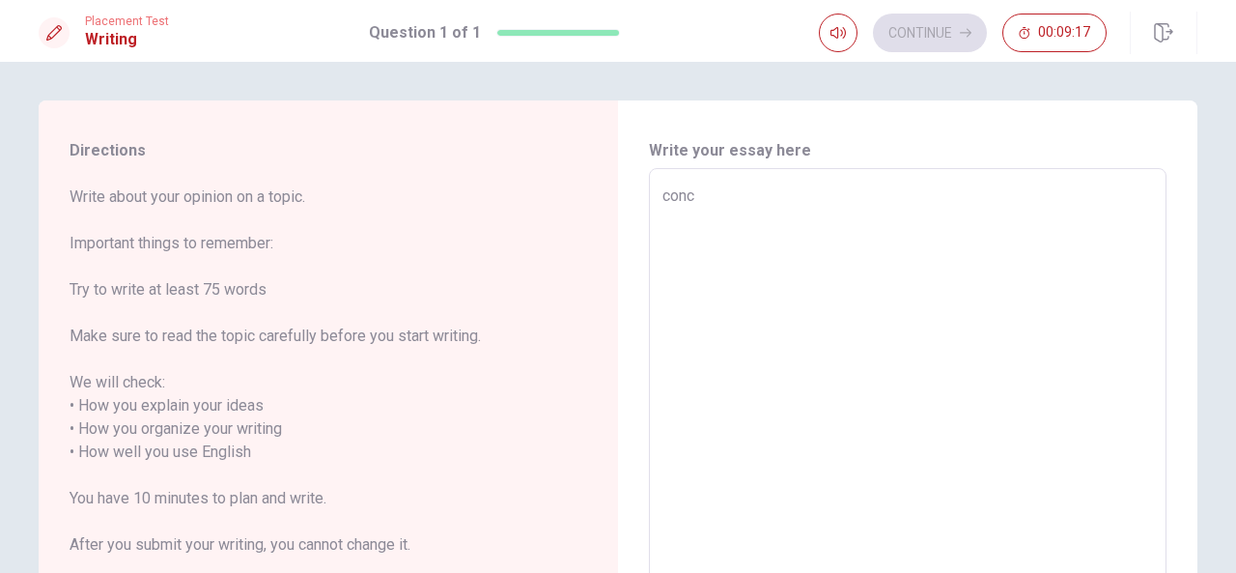
type textarea "conce"
type textarea "x"
type textarea "concer"
type textarea "x"
type textarea "concern"
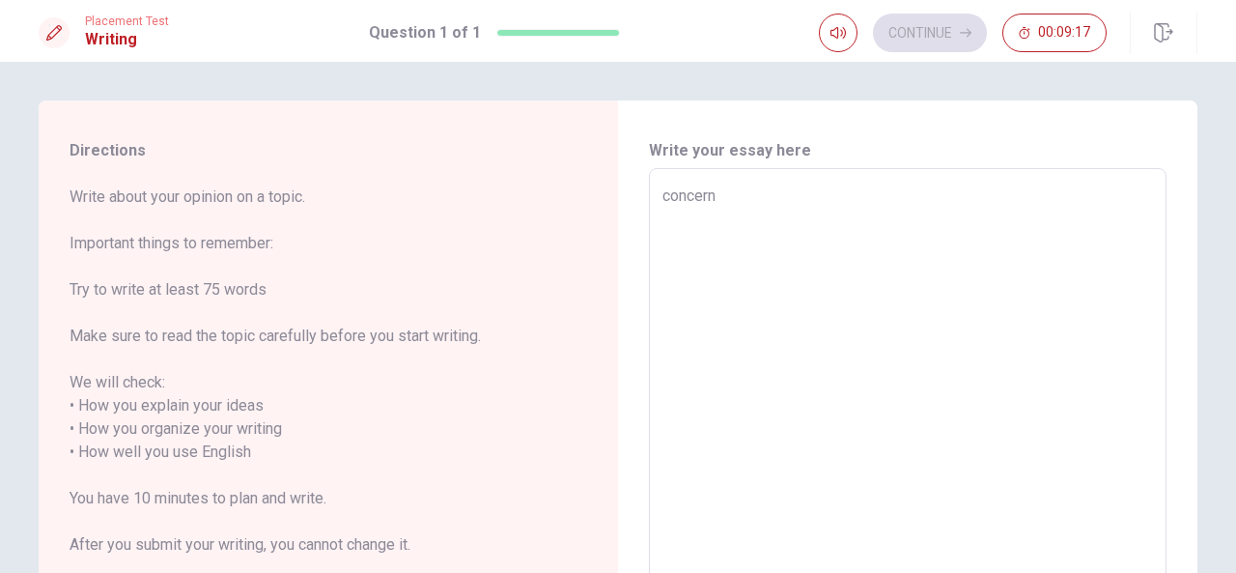
type textarea "x"
type textarea "concernio"
type textarea "x"
type textarea "concernion"
type textarea "x"
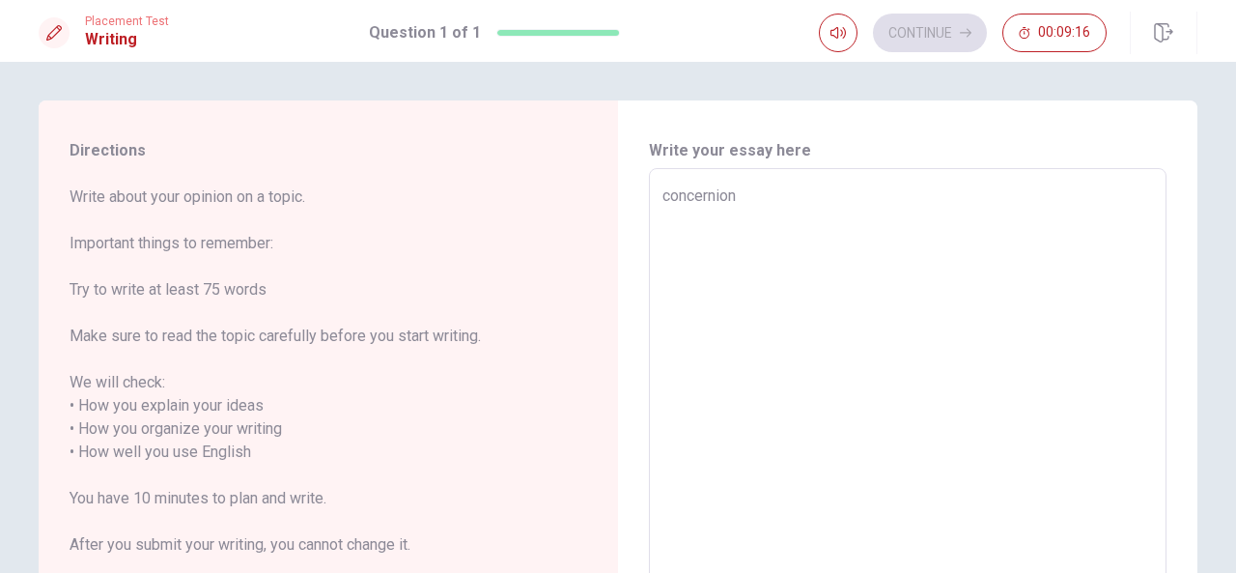
type textarea "concerniong"
type textarea "x"
type textarea "concerniong"
type textarea "x"
type textarea "concerniong"
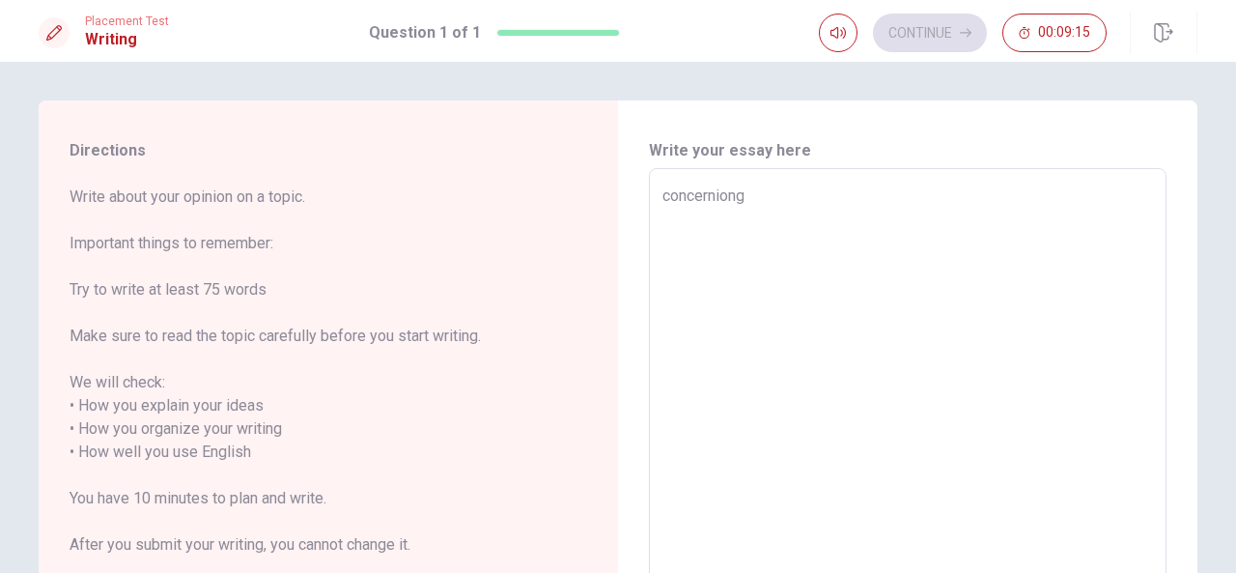
type textarea "x"
type textarea "concernion"
type textarea "x"
type textarea "concernio"
type textarea "x"
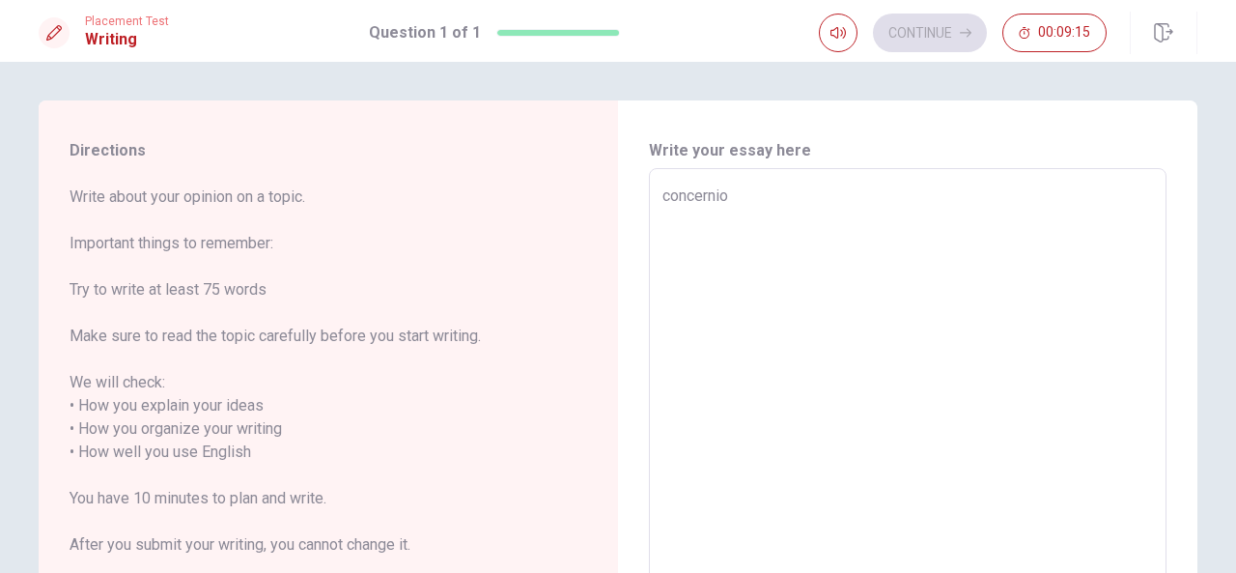
type textarea "concerni"
type textarea "x"
type textarea "concernin"
type textarea "x"
type textarea "concerning"
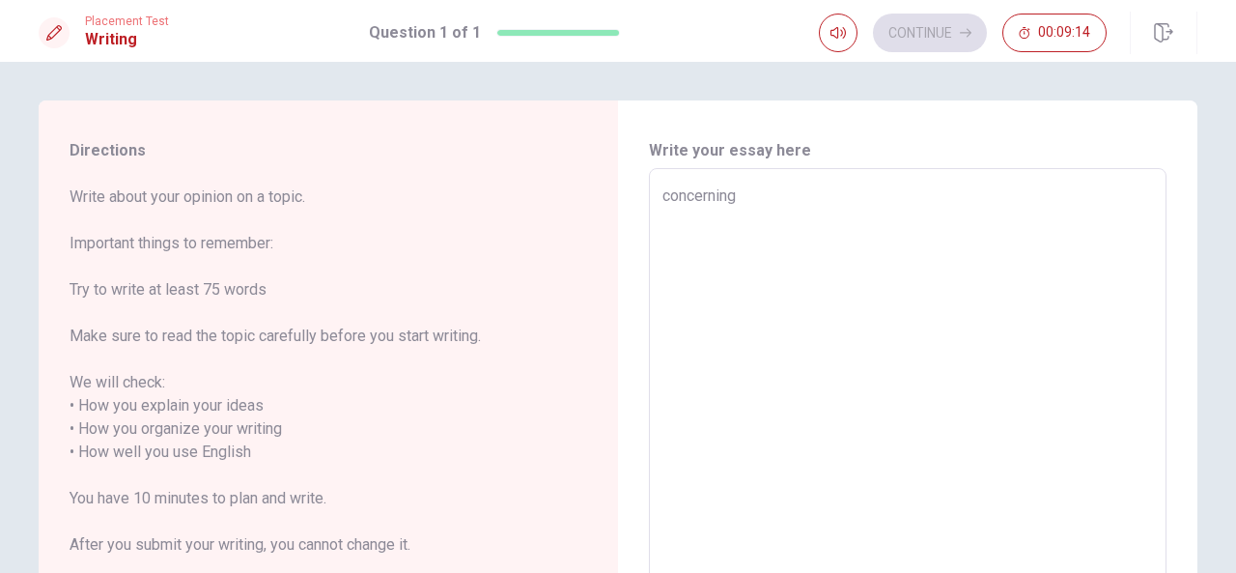
type textarea "x"
type textarea "concerning"
type textarea "x"
type textarea "concerning c"
type textarea "x"
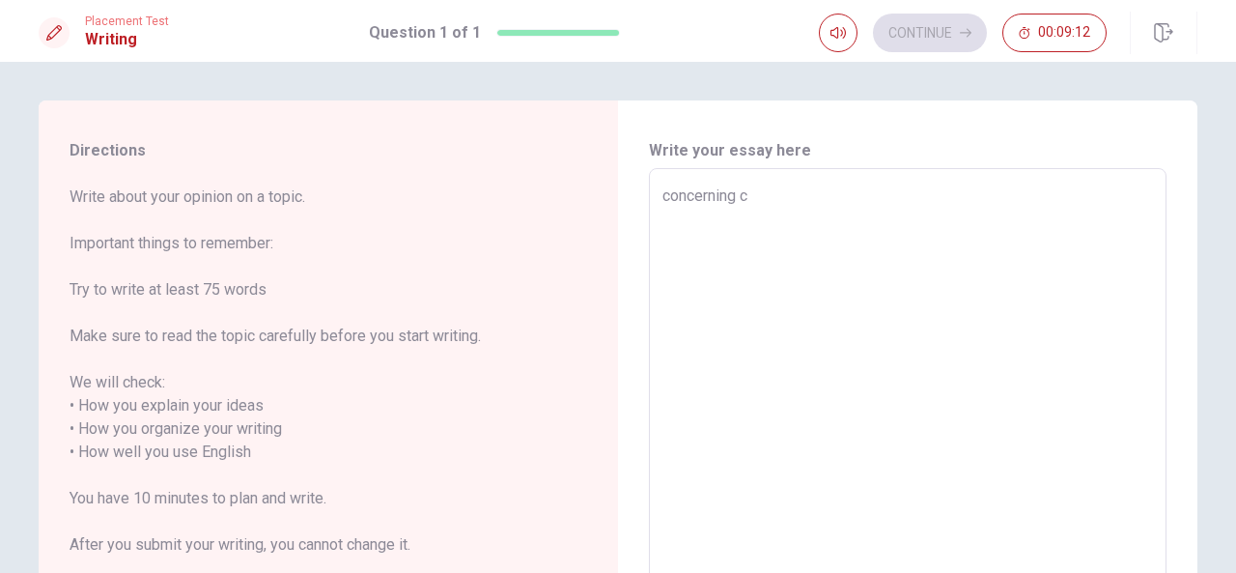
type textarea "concerning ch"
type textarea "x"
type textarea "concerning cha"
type textarea "x"
type textarea "concerning [PERSON_NAME]"
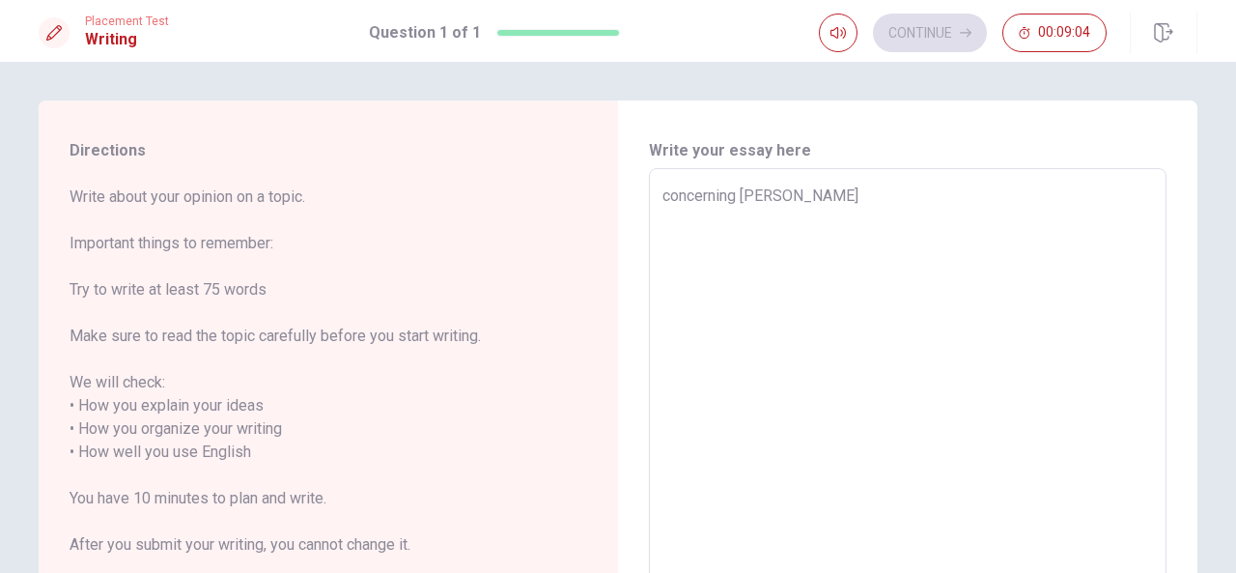
type textarea "x"
type textarea "concerning cha"
type textarea "x"
type textarea "concerning chal"
type textarea "x"
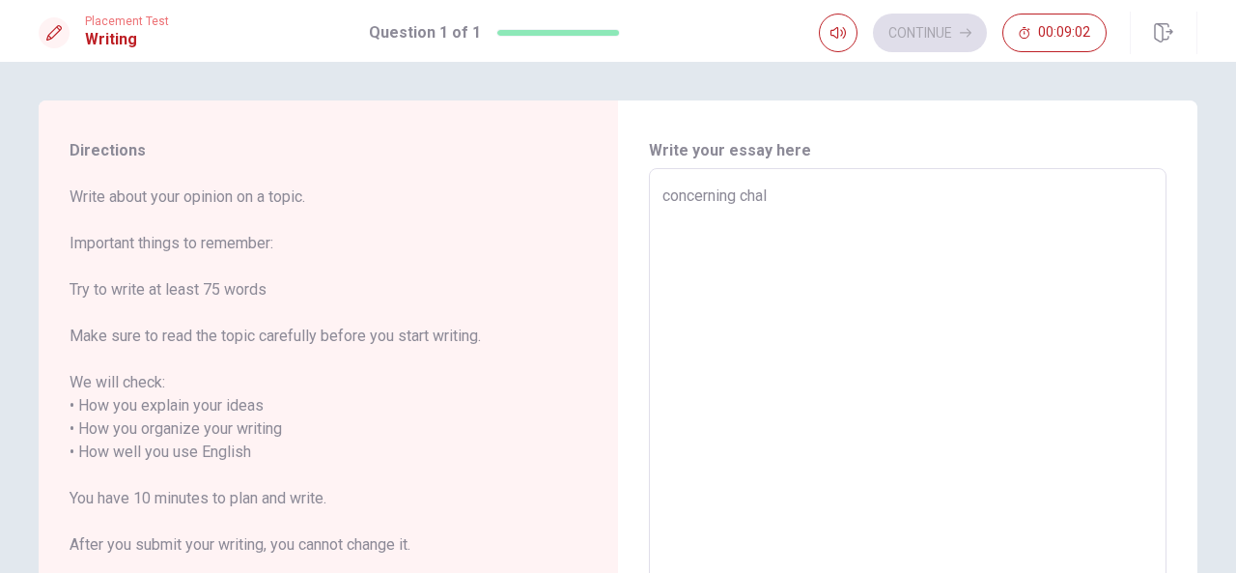
type textarea "concerning chall"
type textarea "x"
type textarea "concerning challe"
type textarea "x"
type textarea "concerning challen"
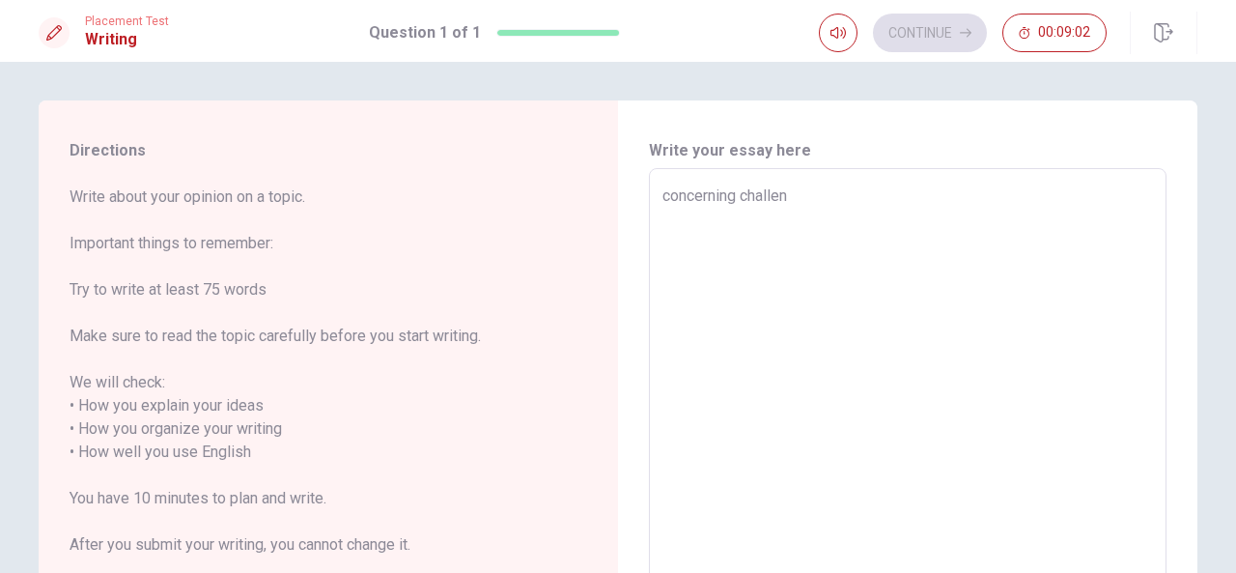
type textarea "x"
type textarea "concerning challeng"
type textarea "x"
type textarea "concerning challengi"
type textarea "x"
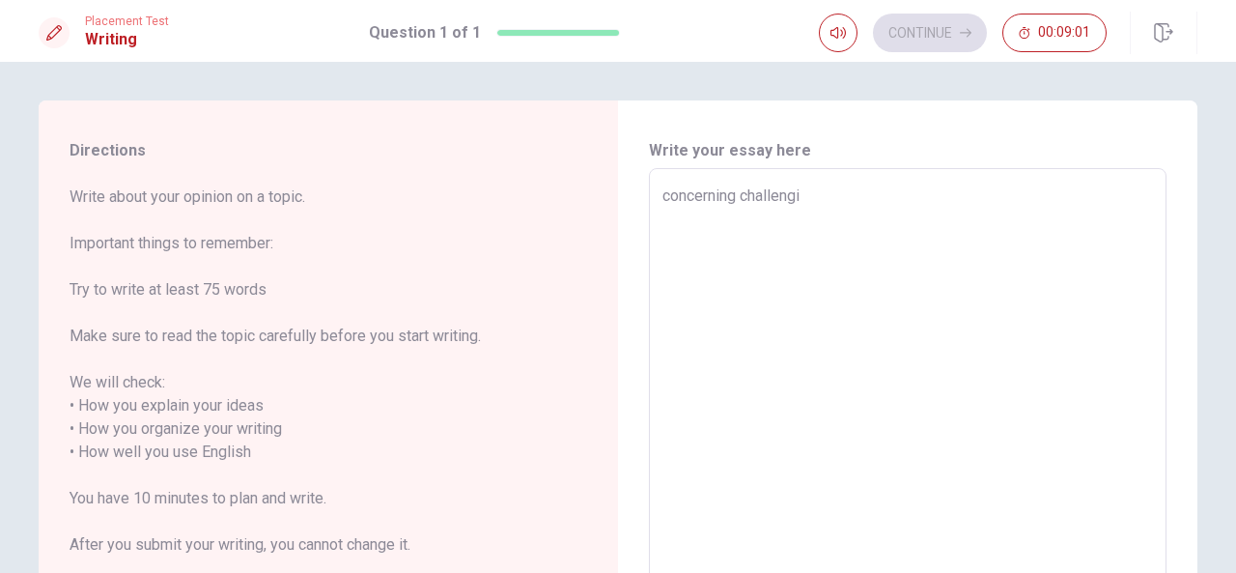
type textarea "concerning challengin"
type textarea "x"
type textarea "concerning challenging"
type textarea "x"
type textarea "concerning challenging"
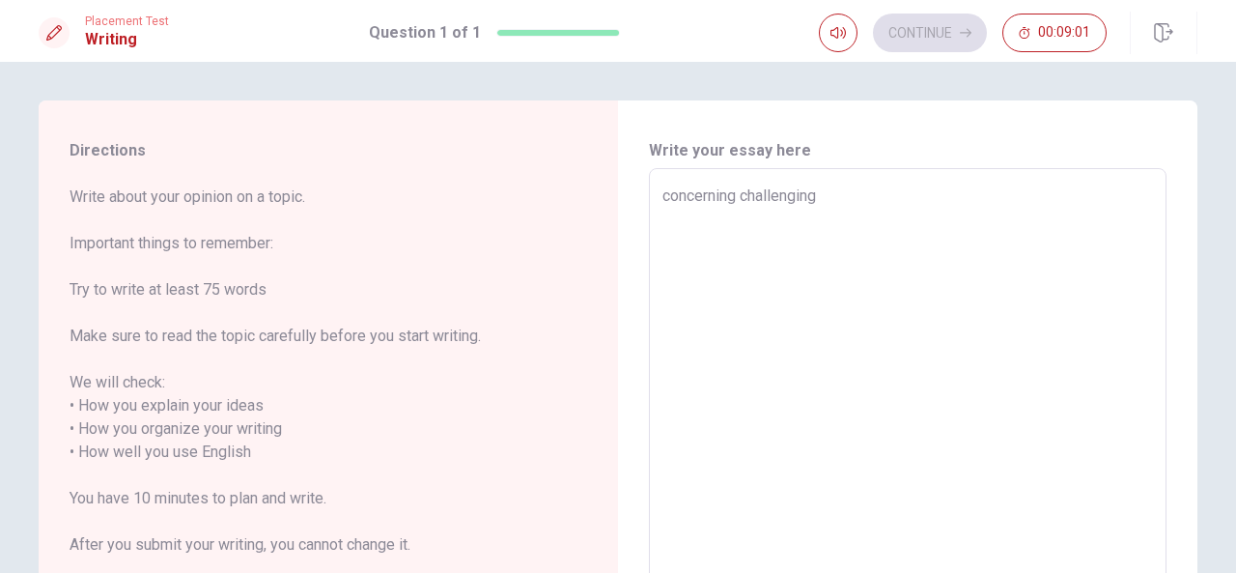
type textarea "x"
type textarea "concerning challenging d"
type textarea "x"
type textarea "concerning challenging de"
type textarea "x"
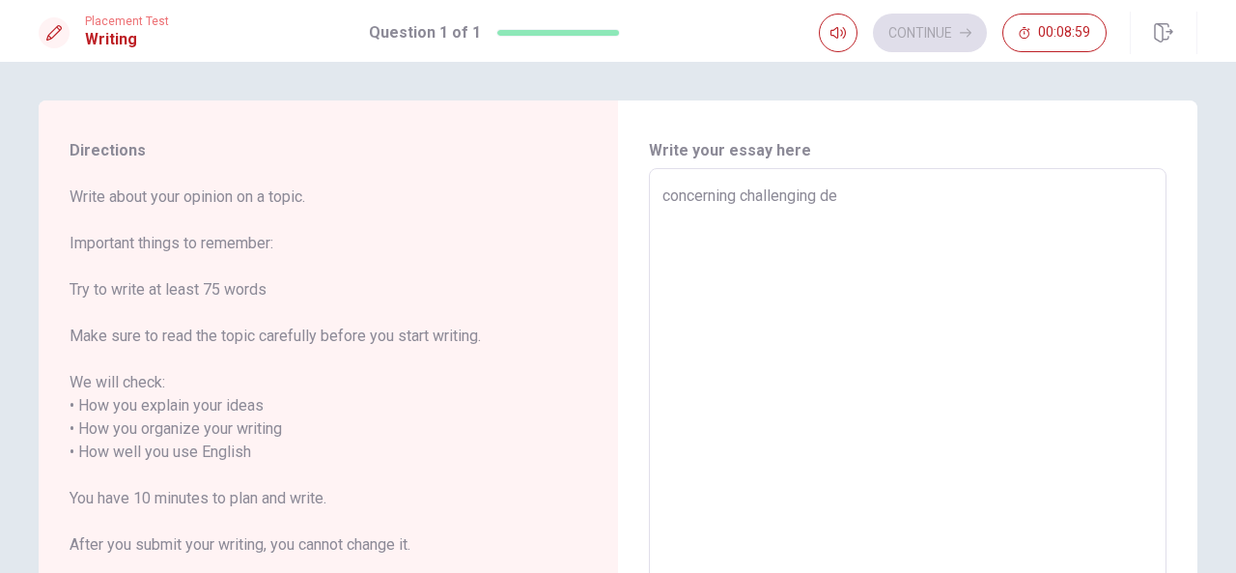
type textarea "concerning challenging dec"
type textarea "x"
type textarea "concerning challenging deci"
type textarea "x"
type textarea "concerning challenging decis"
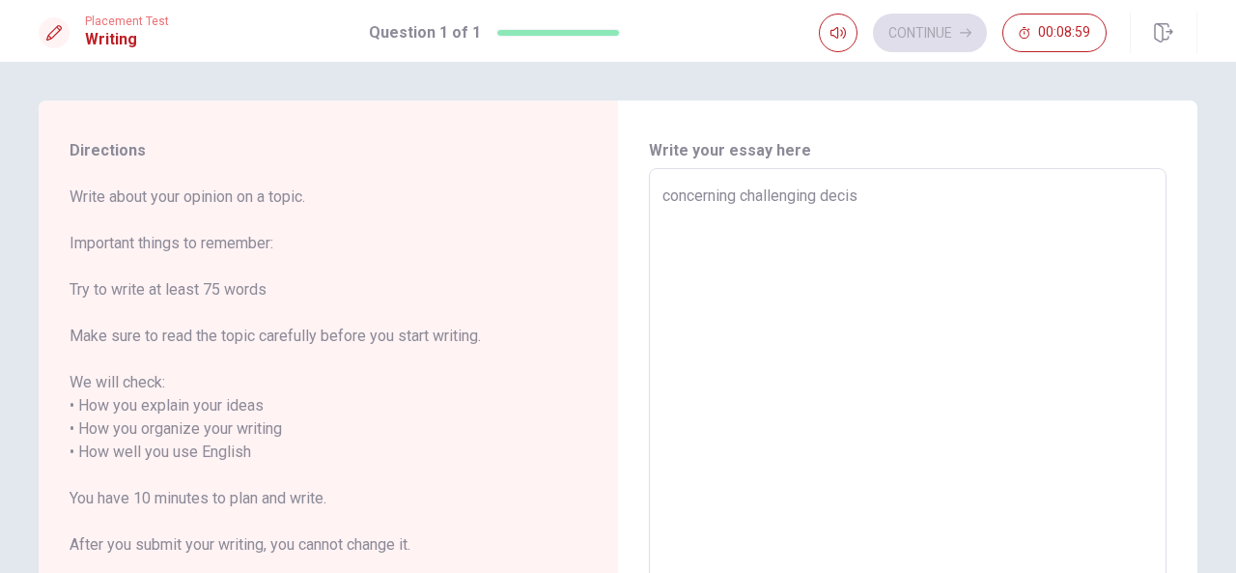
type textarea "x"
type textarea "concerning challenging decisi"
type textarea "x"
type textarea "concerning challenging decisio"
type textarea "x"
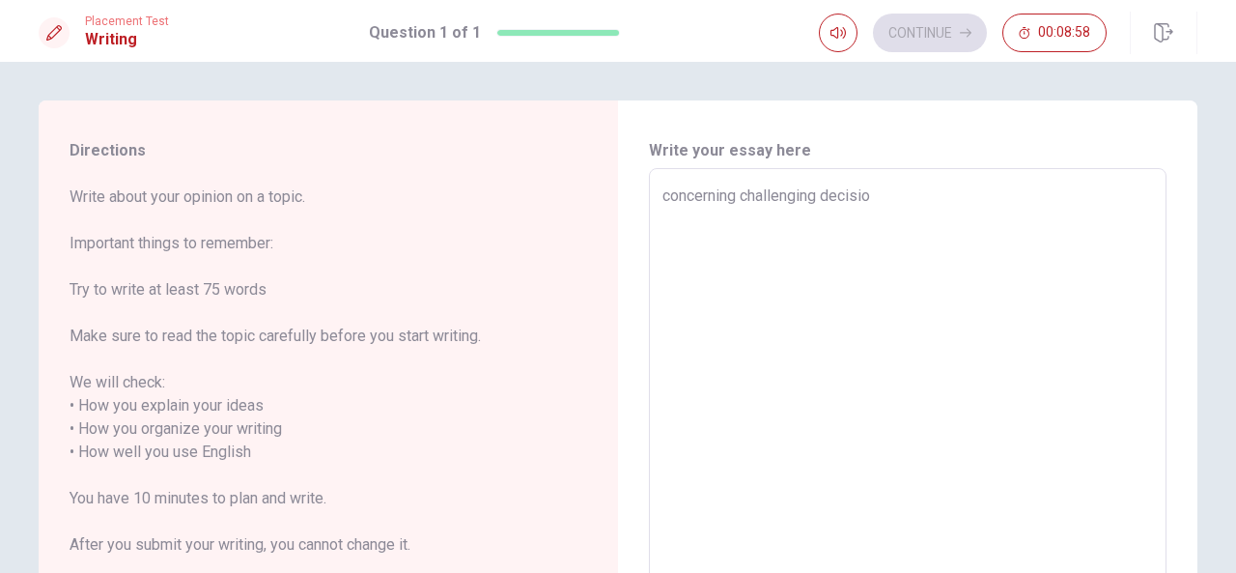
type textarea "concerning challenging decision"
type textarea "x"
type textarea "concerning challenging decision"
type textarea "x"
type textarea "concerning challenging decision"
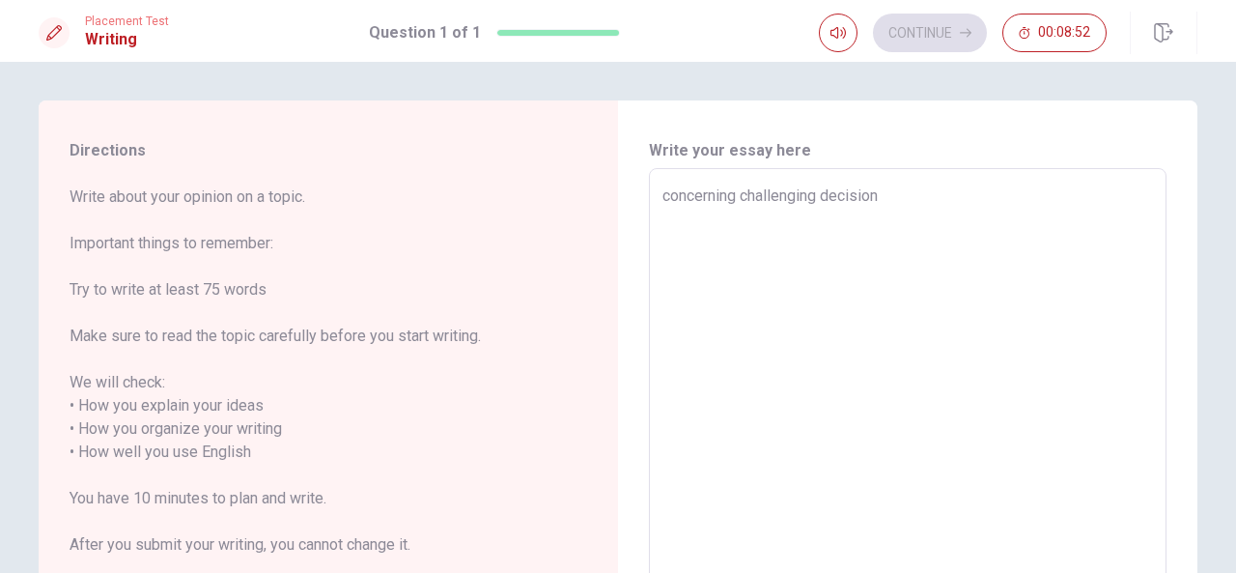
type textarea "x"
type textarea "concerning challenging decision,"
type textarea "x"
type textarea "concerning challenging decision,"
type textarea "x"
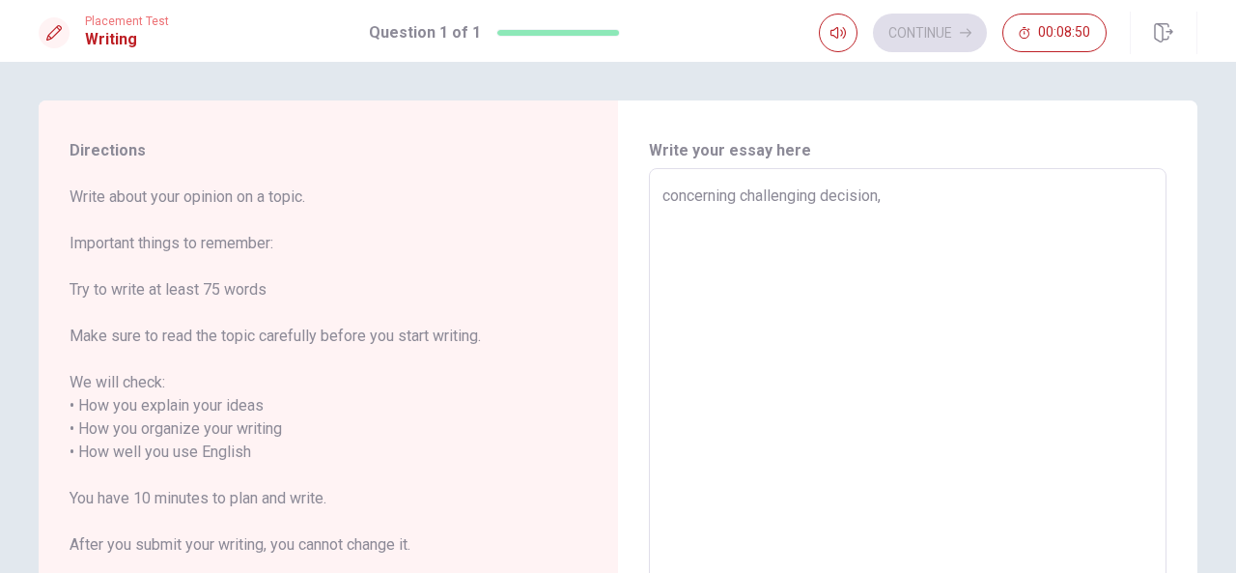
type textarea "concerning challenging decision, i"
type textarea "x"
type textarea "concerning challenging decision, i"
type textarea "x"
type textarea "concerning challenging decision, i h"
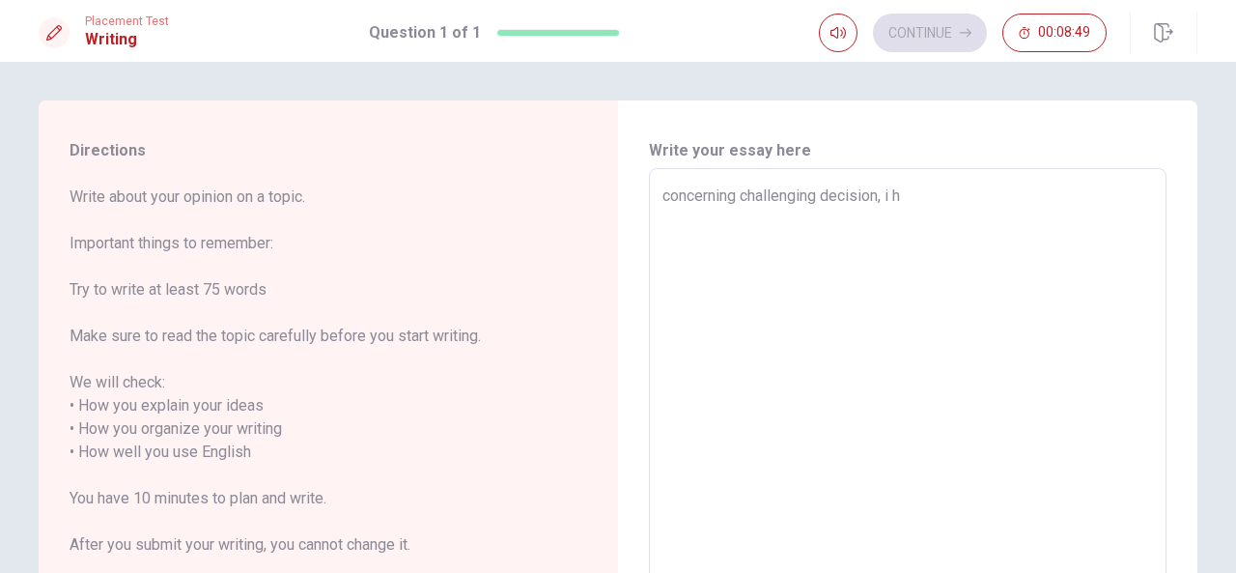
type textarea "x"
type textarea "concerning challenging decision, i ha"
type textarea "x"
type textarea "concerning challenging decision, i had"
type textarea "x"
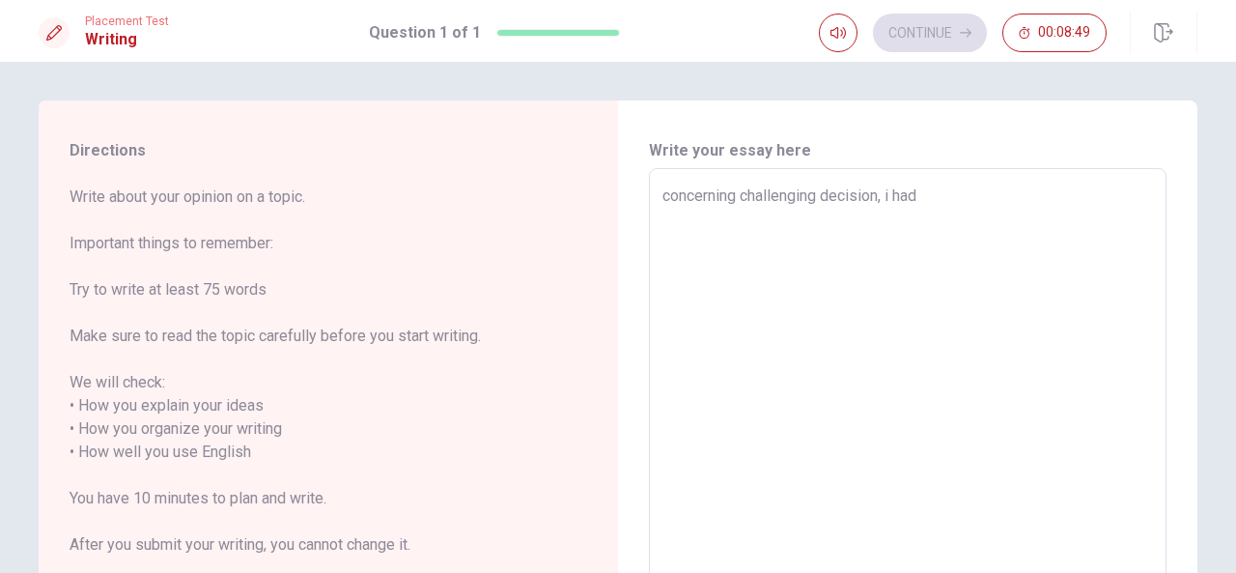
type textarea "concerning challenging decision, i had"
type textarea "x"
type textarea "concerning challenging decision, i had s"
type textarea "x"
type textarea "concerning challenging decision, i had so"
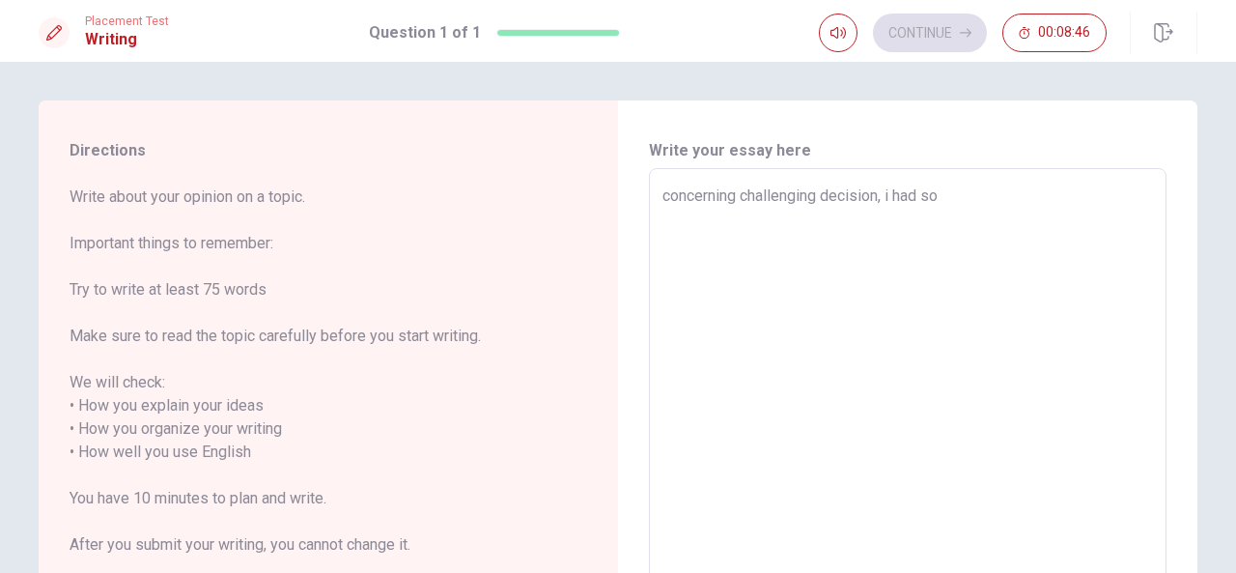
type textarea "x"
type textarea "concerning challenging decision, i had som"
type textarea "x"
type textarea "concerning challenging decision, i had some"
type textarea "x"
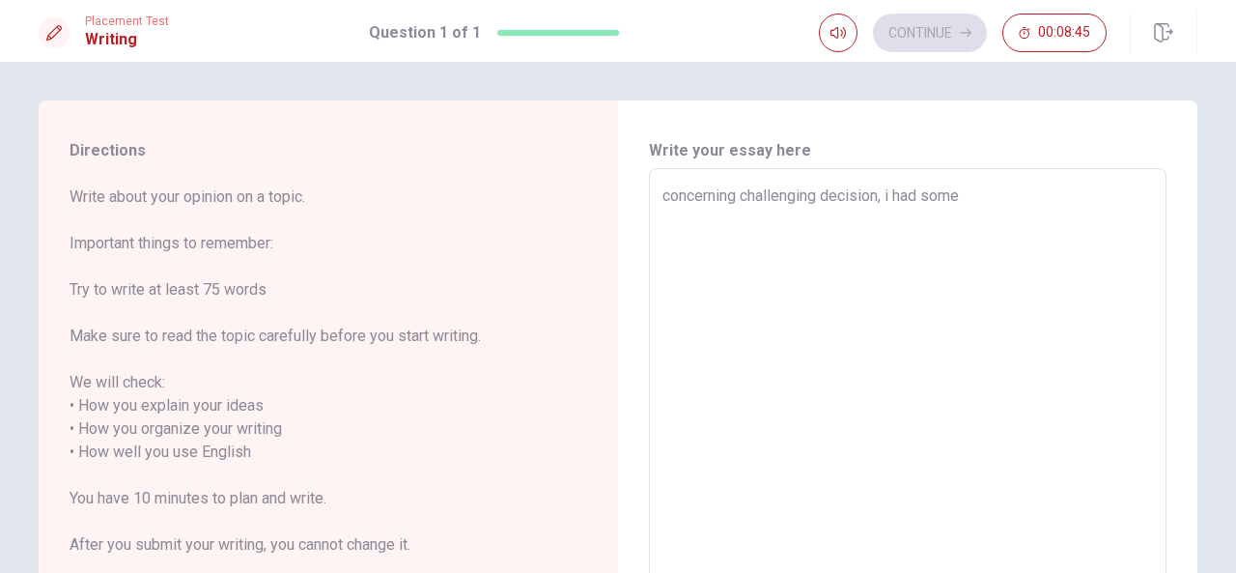
type textarea "concerning challenging decision, i had some"
type textarea "x"
type textarea "concerning challenging decision, i had some s"
type textarea "x"
type textarea "concerning challenging decision, i had some si"
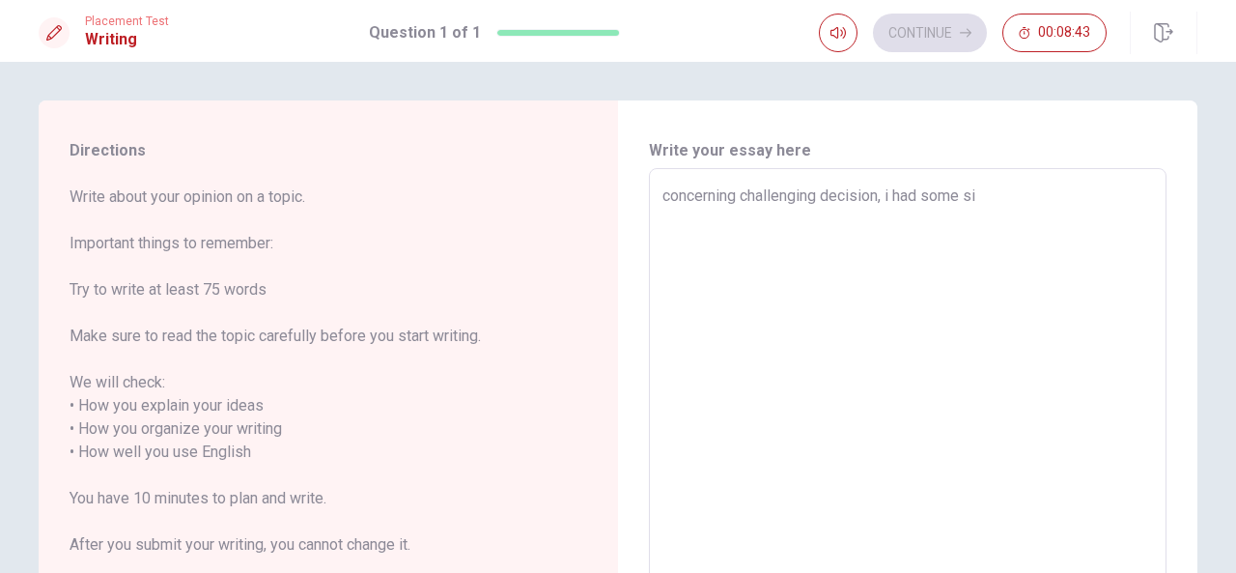
type textarea "x"
type textarea "concerning challenging decision, i had some sit"
type textarea "x"
type textarea "concerning challenging decision, i had some sita"
type textarea "x"
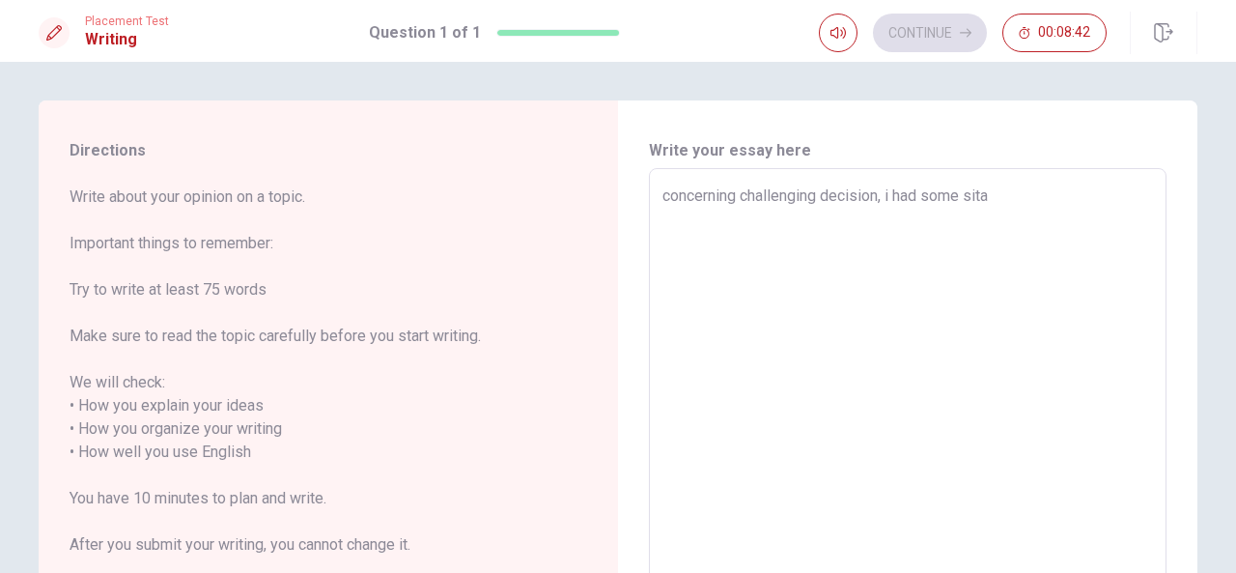
type textarea "concerning challenging decision, i had some sitau"
type textarea "x"
type textarea "concerning challenging decision, i had some sitaua"
type textarea "x"
type textarea "concerning challenging decision, i had some sitauat"
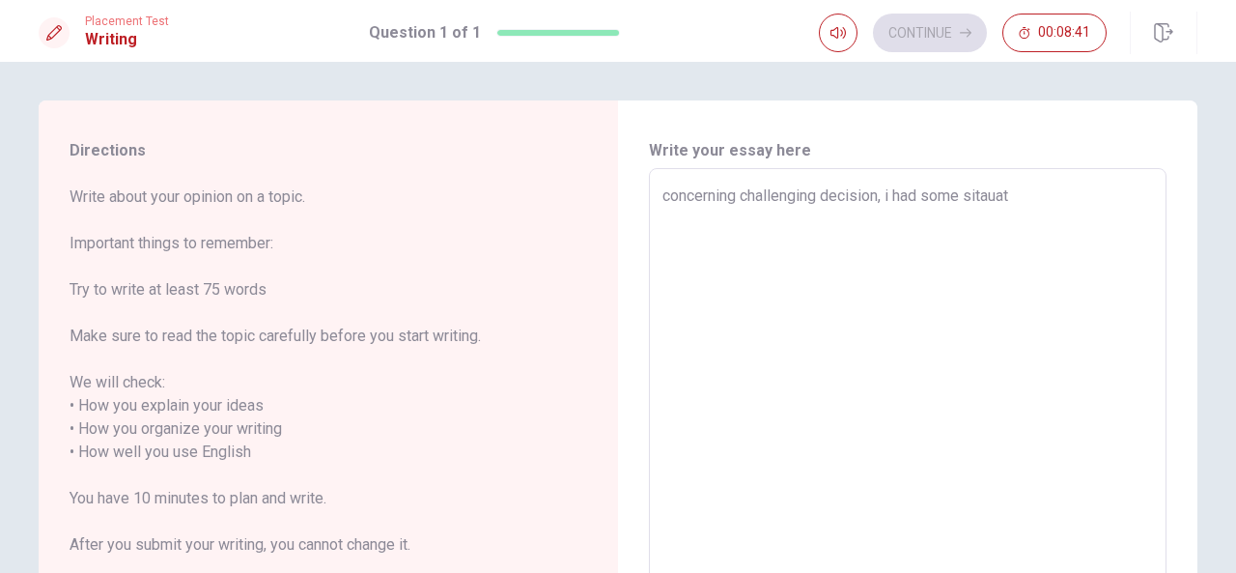
type textarea "x"
type textarea "concerning challenging decision, i had some sitauati"
type textarea "x"
type textarea "concerning challenging decision, i had some sitauatio"
type textarea "x"
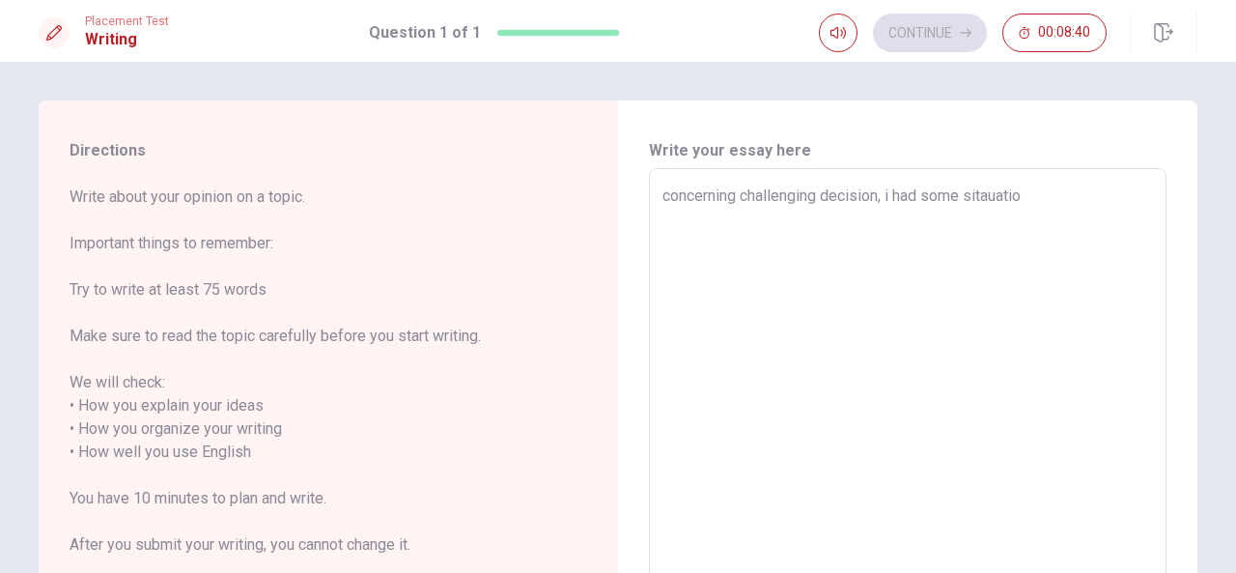
type textarea "concerning challenging decision, i had some sitauation"
type textarea "x"
type textarea "concerning challenging decision, i had some sitauations"
type textarea "x"
type textarea "concerning challenging decision, i had some sitauations"
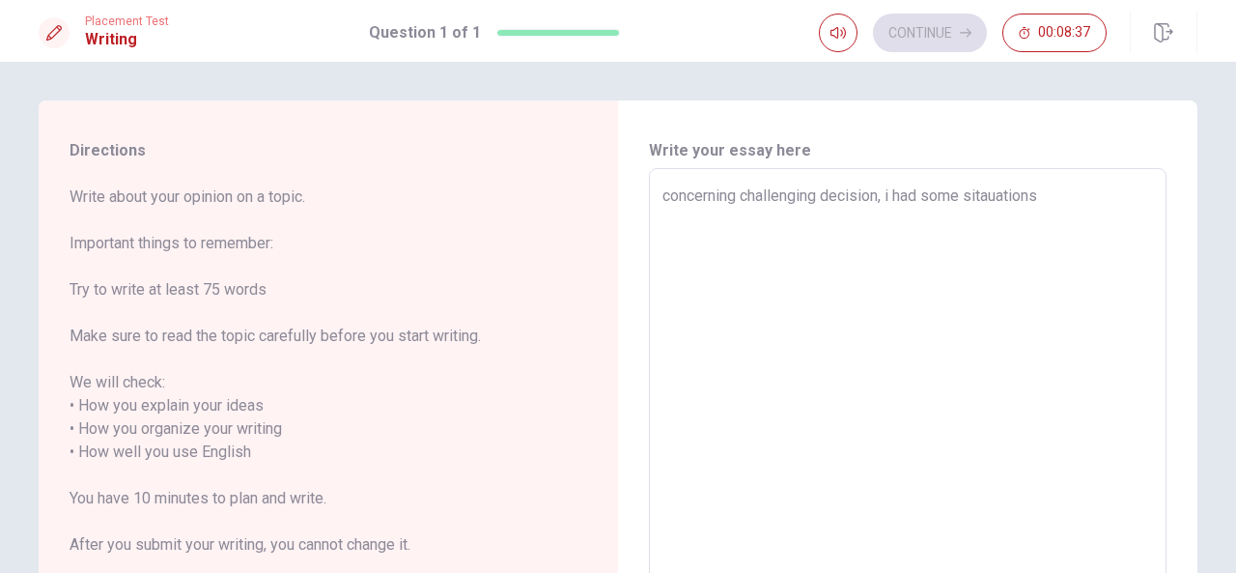
type textarea "x"
type textarea "concerning challenging decision, i had some situations"
type textarea "x"
type textarea "concerning challenging decision, i had some situations"
type textarea "x"
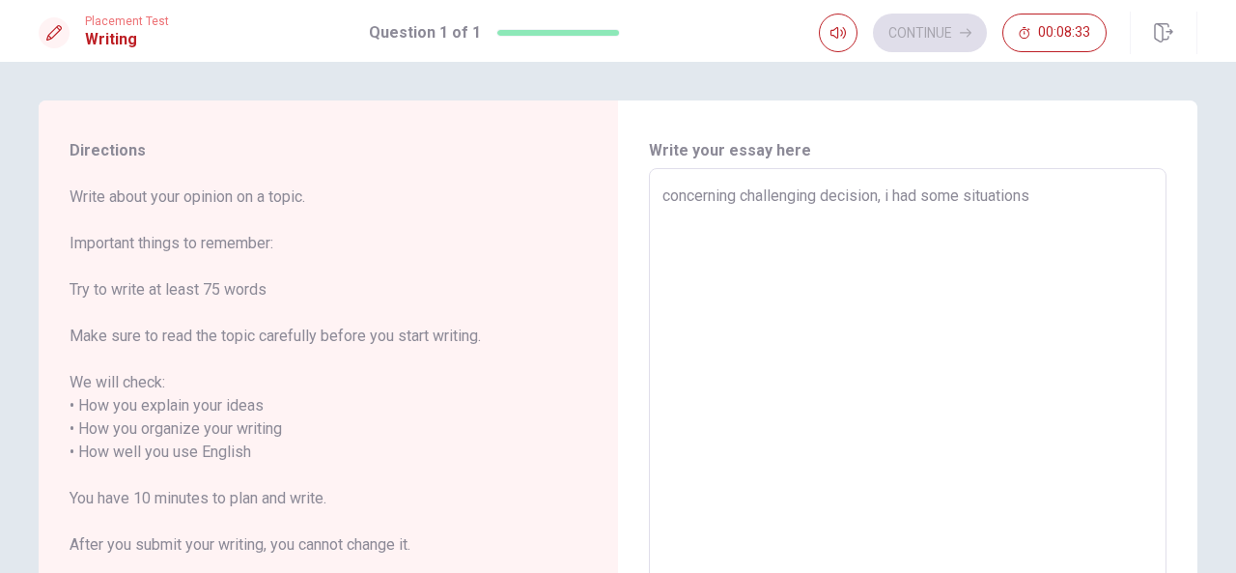
type textarea "concerning challenging decision, i had some situations i"
type textarea "x"
type textarea "concerning challenging decision, i had some situations in"
type textarea "x"
type textarea "concerning challenging decision, i had some situations in"
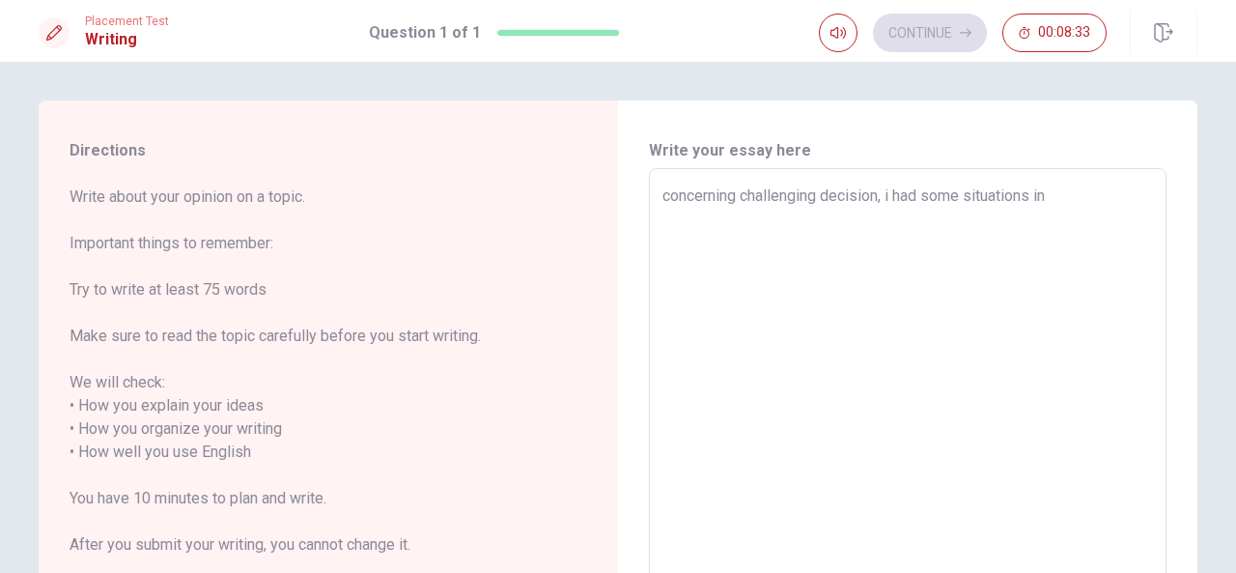
type textarea "x"
type textarea "concerning challenging decision, i had some situations in m"
type textarea "x"
type textarea "concerning challenging decision, i had some situations in my"
type textarea "x"
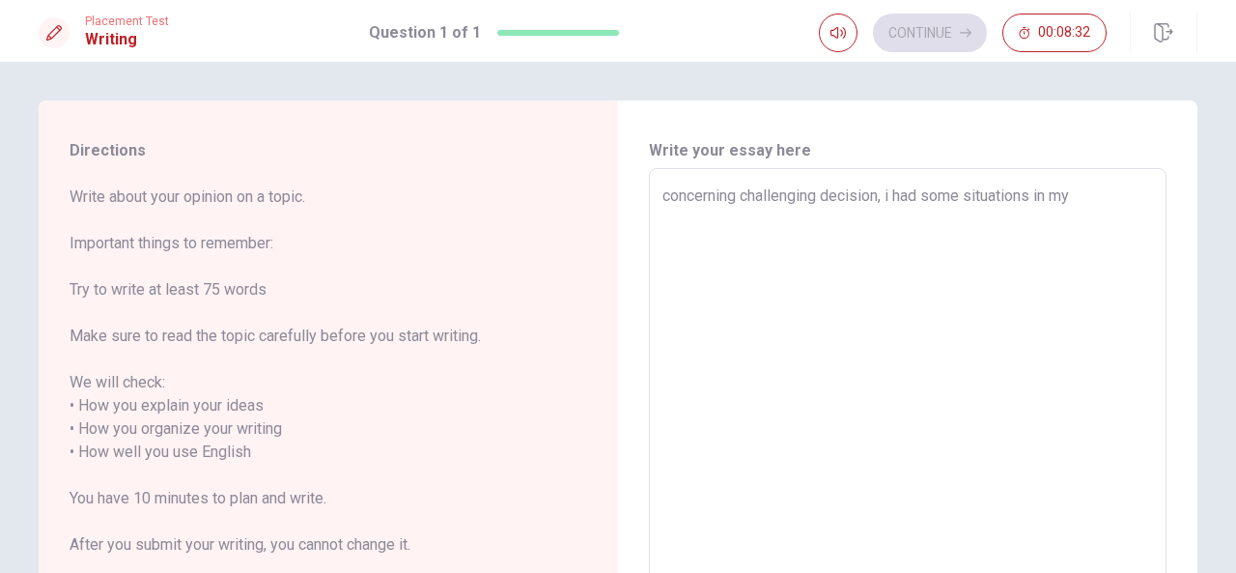
type textarea "concerning challenging decision, i had some situations in my"
type textarea "x"
type textarea "concerning challenging decision, i had some situations in my l"
type textarea "x"
type textarea "concerning challenging decision, i had some situations in my li"
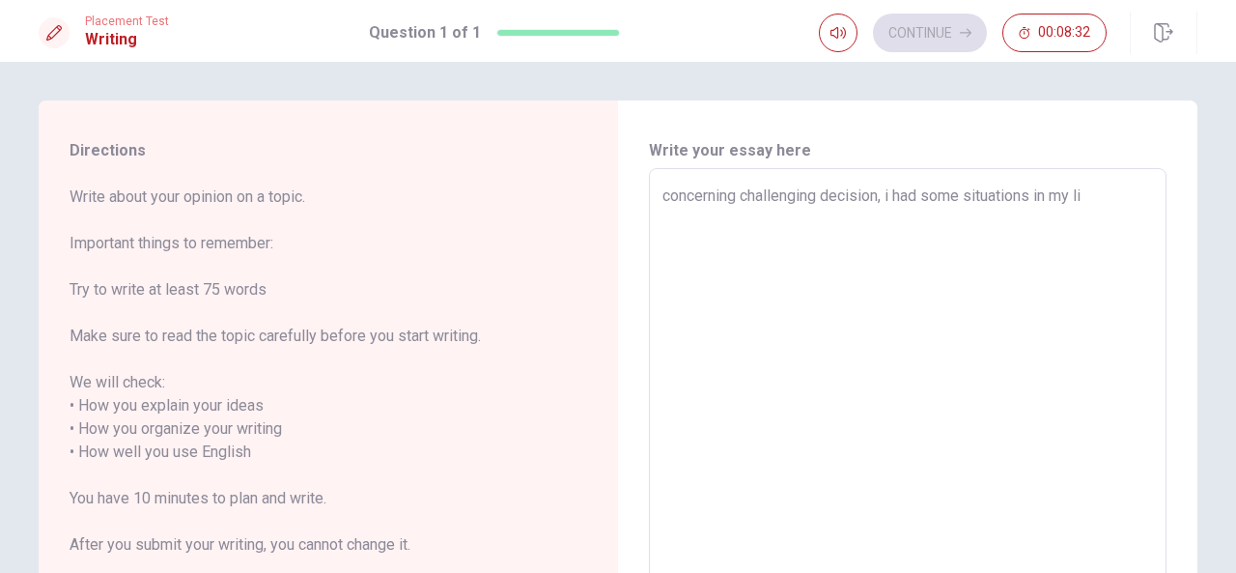
type textarea "x"
type textarea "concerning challenging decision, i had some situations in my lif"
type textarea "x"
type textarea "concerning challenging decision, i had some situations in my life"
type textarea "x"
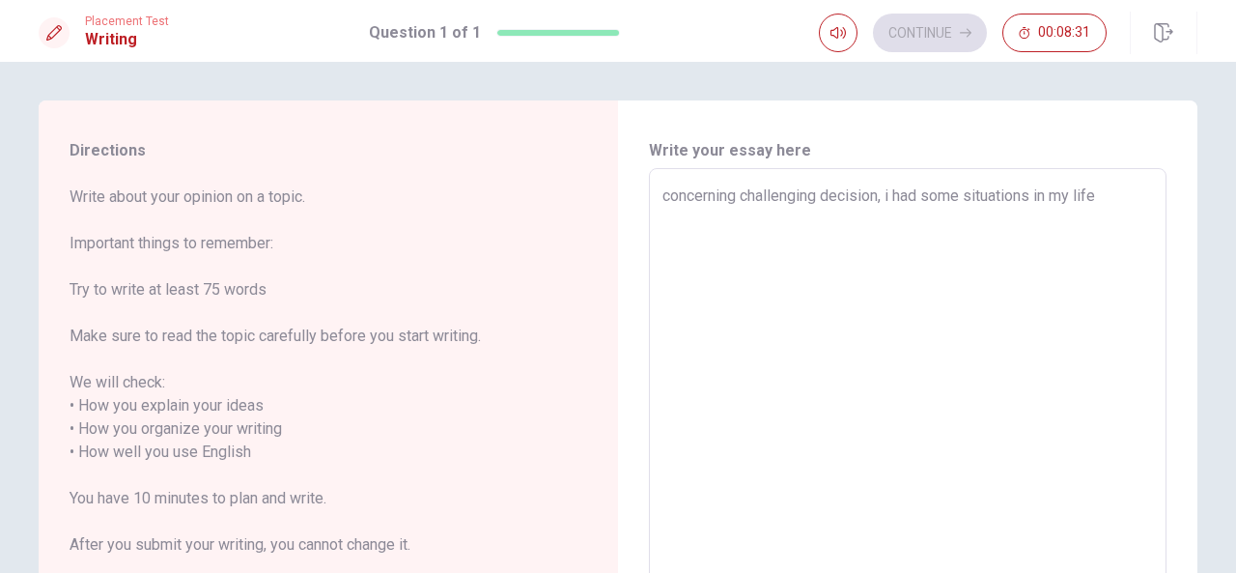
type textarea "concerning challenging decision, i had some situations in my life."
type textarea "x"
type textarea "concerning challenging decision, i had some situations in my life."
type textarea "x"
type textarea "concerning challenging decision, i had some situations in my life. I"
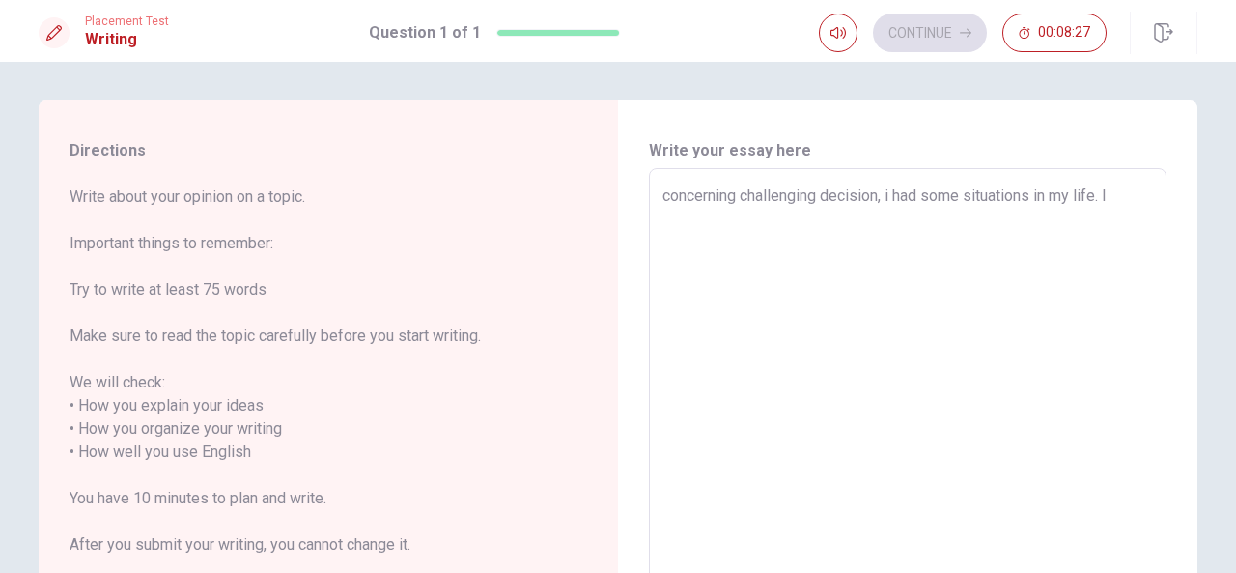
type textarea "x"
type textarea "concerning challenging decision, i had some situations in my life. I"
type textarea "x"
type textarea "concerning challenging decision, i had some situations in my life. I"
type textarea "x"
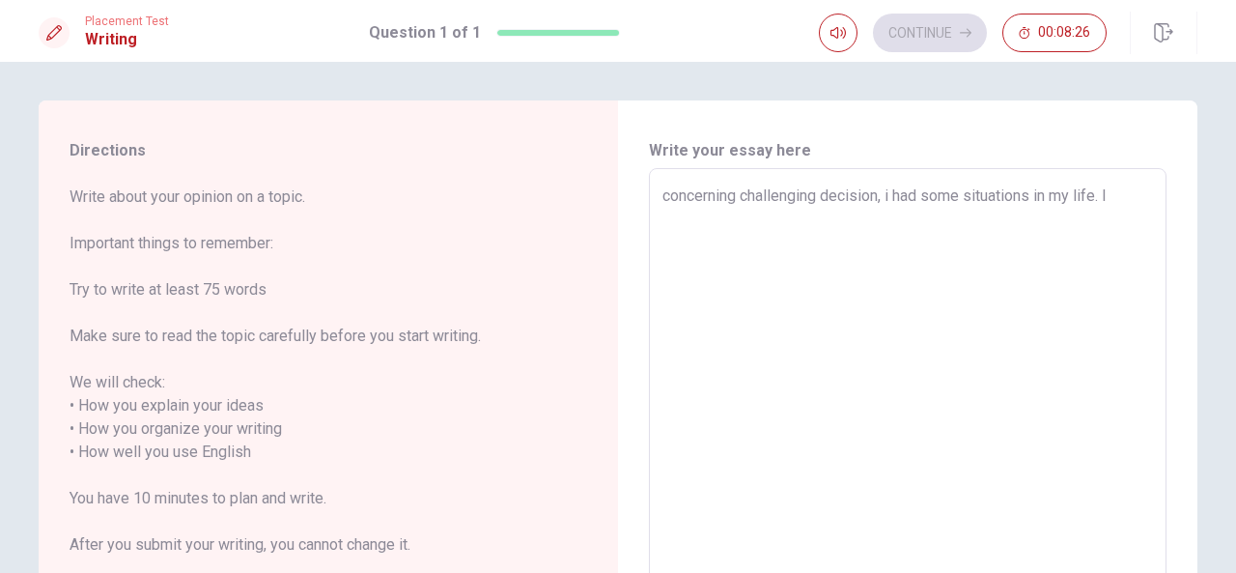
type textarea "concerning challenging decision, i had some situations in my life. It"
type textarea "x"
type textarea "concerning challenging decision, i had some situations in my life. It"
type textarea "x"
type textarea "concerning challenging decision, i had some situations in my life. It w"
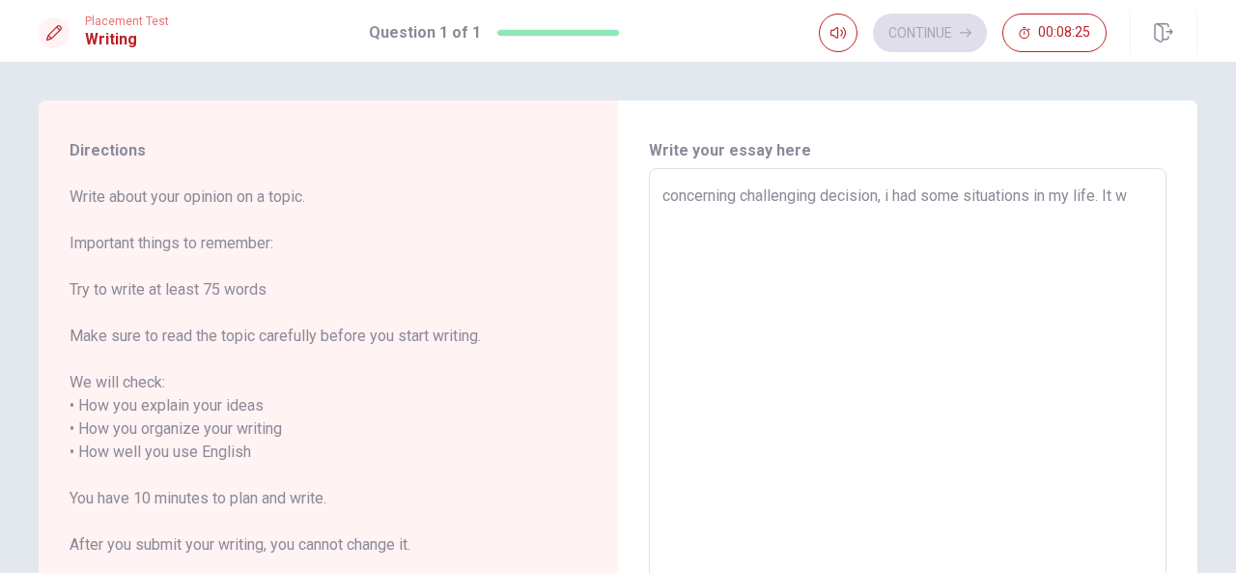
type textarea "x"
type textarea "concerning challenging decision, i had some situations in my life. It wa"
type textarea "x"
type textarea "concerning challenging decision, i had some situations in my life. It was"
type textarea "x"
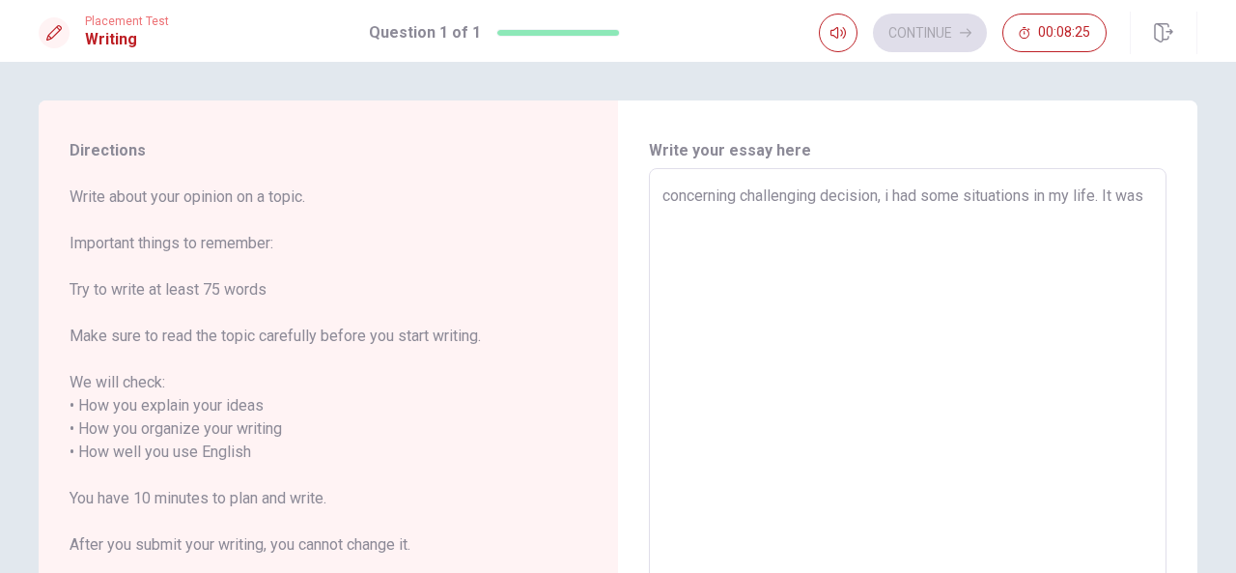
type textarea "concerning challenging decision, i had some situations in my life. It was"
type textarea "x"
type textarea "concerning challenging decision, i had some situations in my life. It was r"
type textarea "x"
type textarea "concerning challenging decision, i had some situations in my life. It was ri"
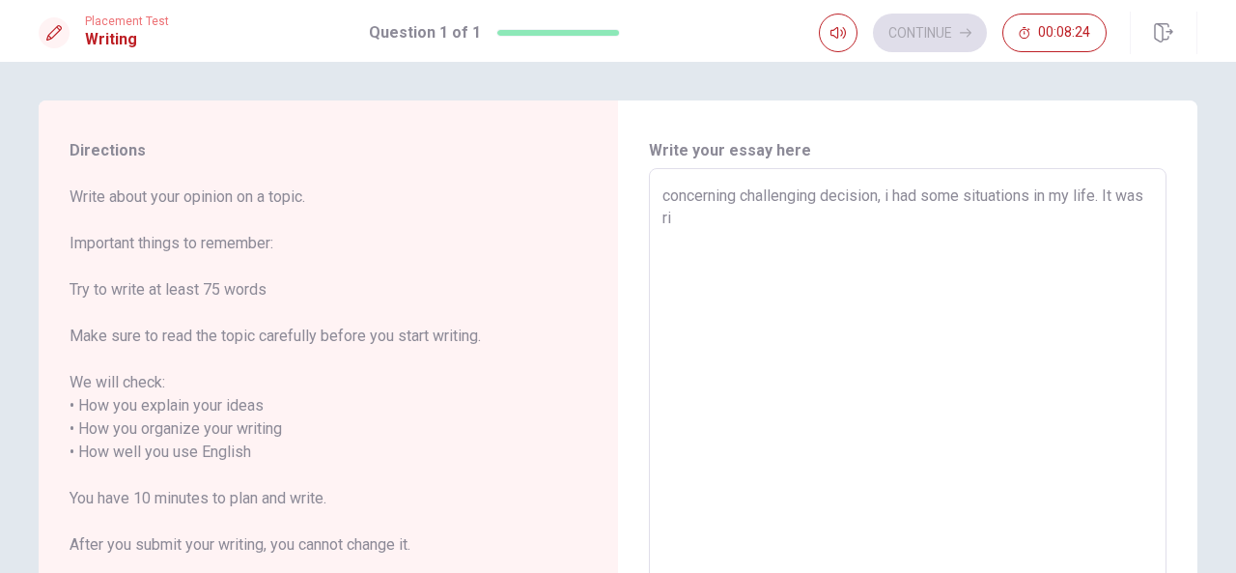
type textarea "x"
type textarea "concerning challenging decision, i had some situations in my life. It was ris"
type textarea "x"
type textarea "concerning challenging decision, i had some situations in my life. It was risk"
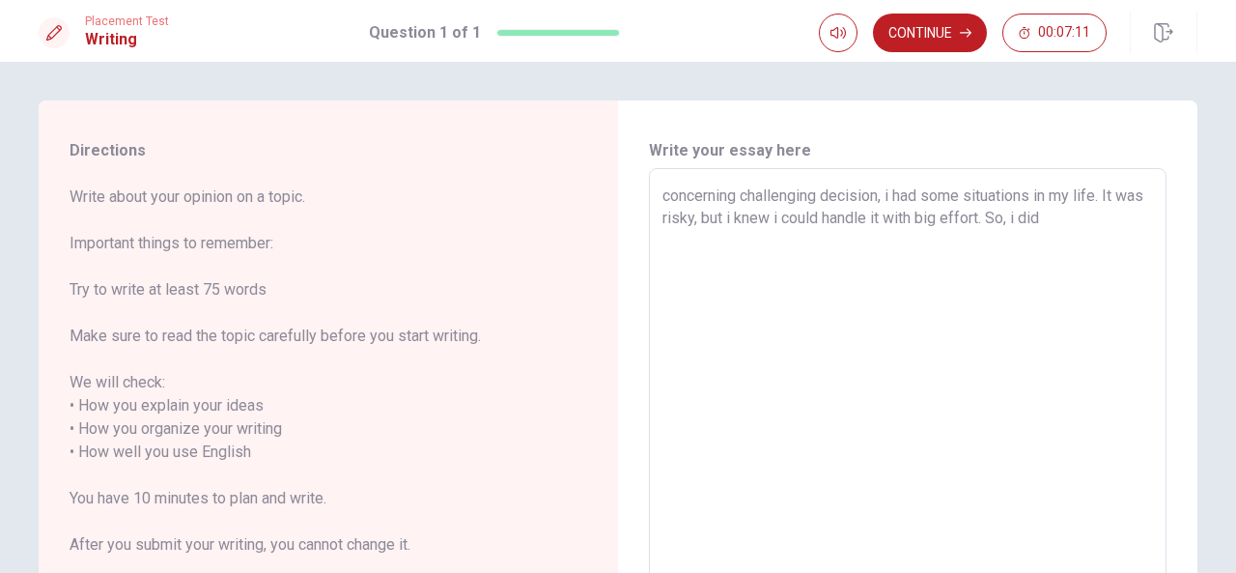
click at [719, 194] on textarea "concerning challenging decision, i had some situations in my life. It was risky…" at bounding box center [908, 440] width 491 height 513
click at [774, 198] on textarea "concerning challenging decision, i had some situations in my life. It was risky…" at bounding box center [908, 440] width 491 height 513
click at [857, 198] on textarea "concerning challenging decision, i had some situations in my life. It was risky…" at bounding box center [908, 440] width 491 height 513
click at [1083, 222] on textarea "concerning challenging decision, i had some situations in my life. It was risky…" at bounding box center [908, 440] width 491 height 513
click at [761, 238] on textarea "concerning challenging decision, i had some situations in my life. It was risky…" at bounding box center [908, 440] width 491 height 513
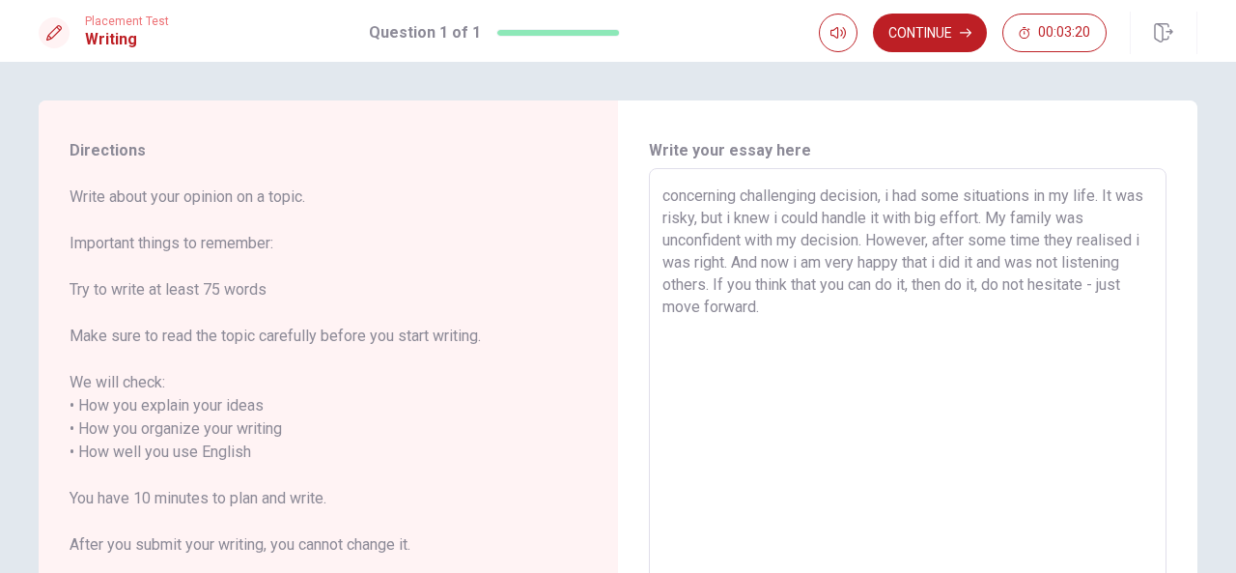
click at [668, 194] on textarea "concerning challenging decision, i had some situations in my life. It was risky…" at bounding box center [908, 440] width 491 height 513
click at [1019, 212] on textarea "Concerning challenging decision, i had some situations in my life. It was risky…" at bounding box center [908, 440] width 491 height 513
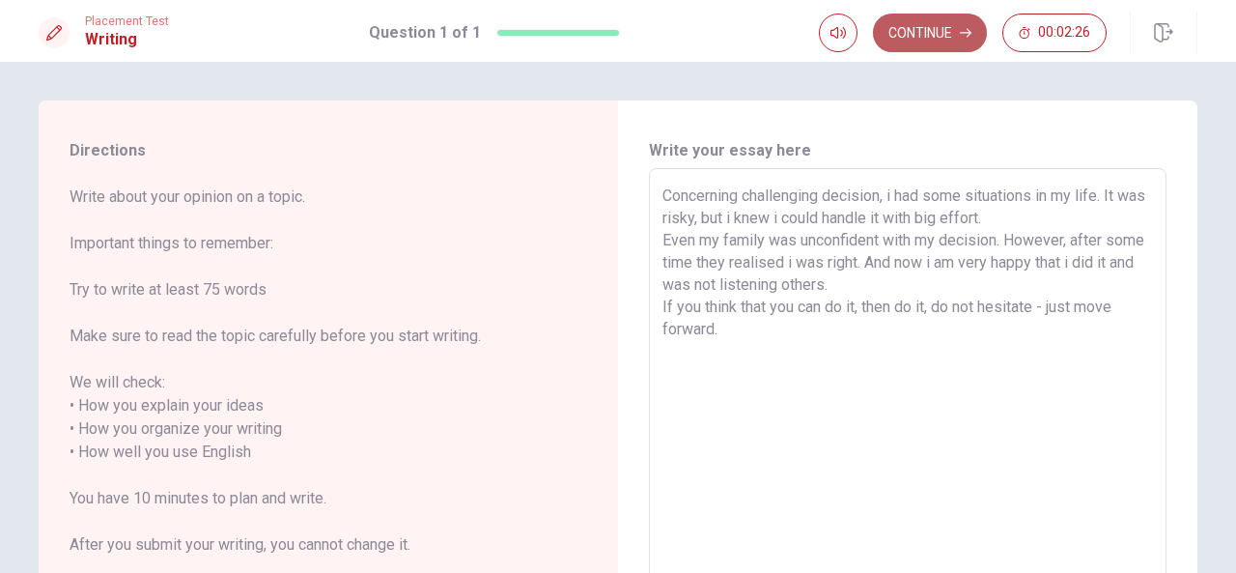
click at [970, 22] on button "Continue" at bounding box center [930, 33] width 114 height 39
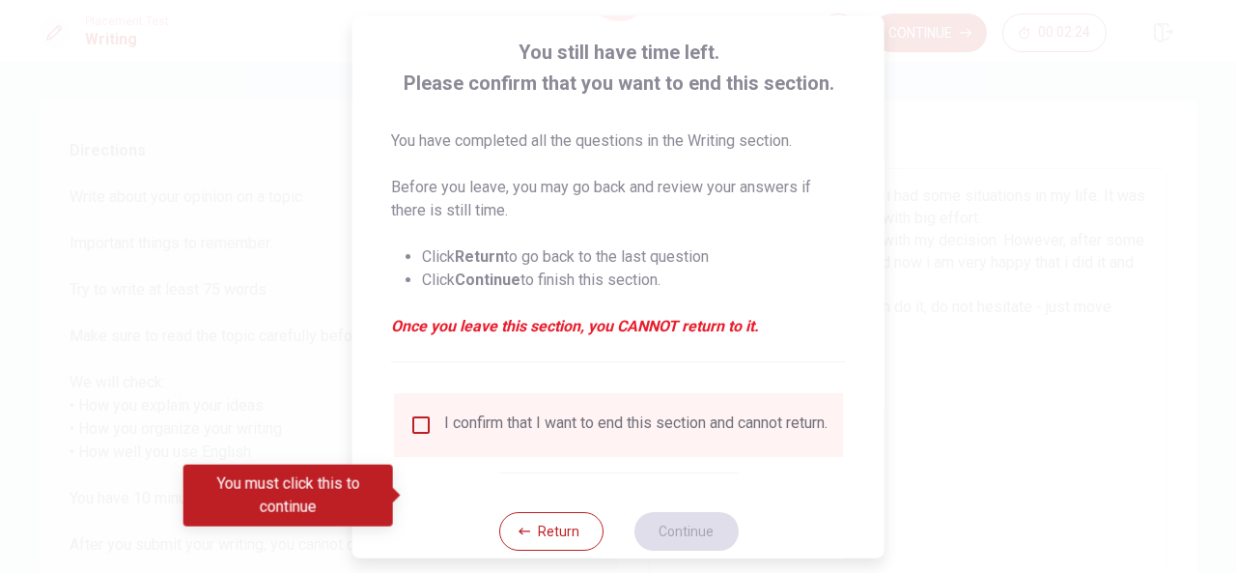
scroll to position [147, 0]
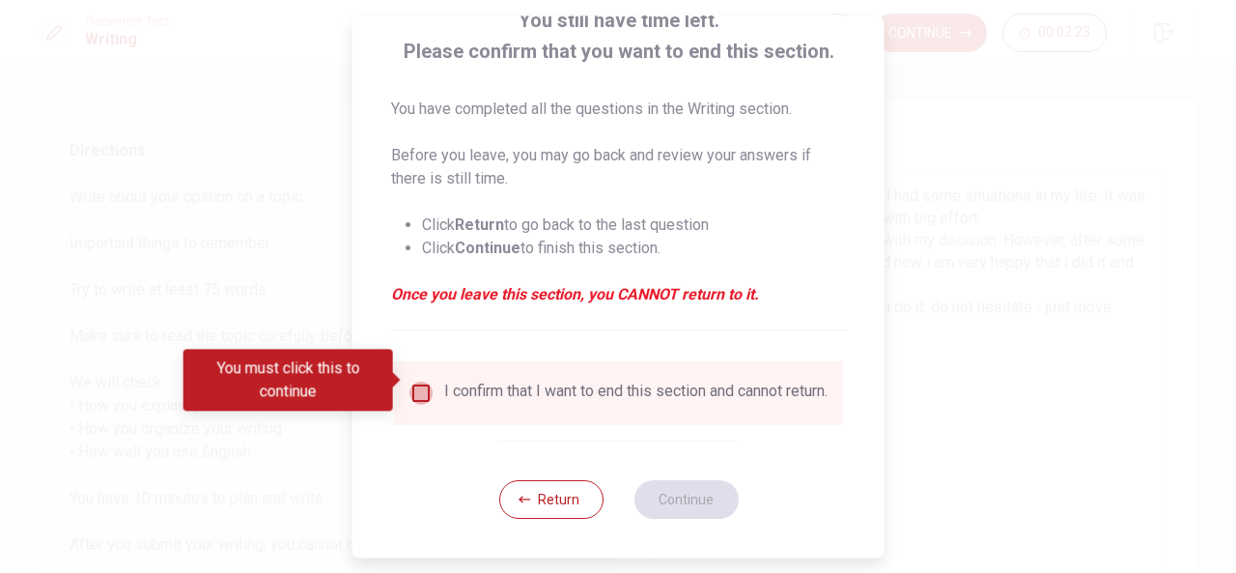
click at [426, 386] on input "You must click this to continue" at bounding box center [421, 393] width 23 height 23
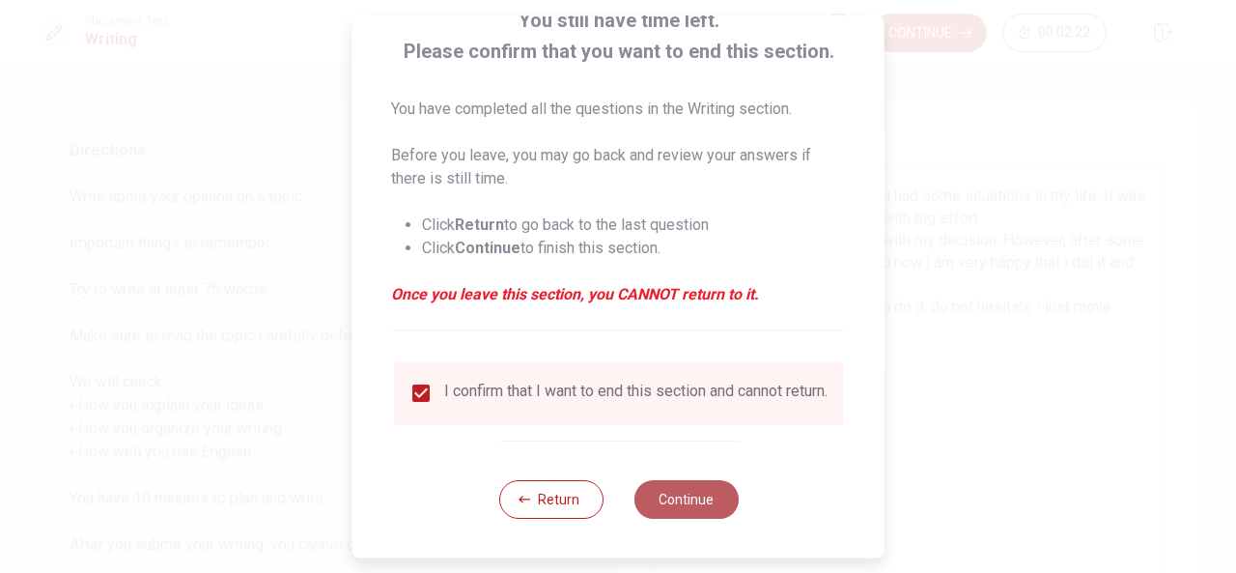
click at [690, 501] on button "Continue" at bounding box center [686, 499] width 104 height 39
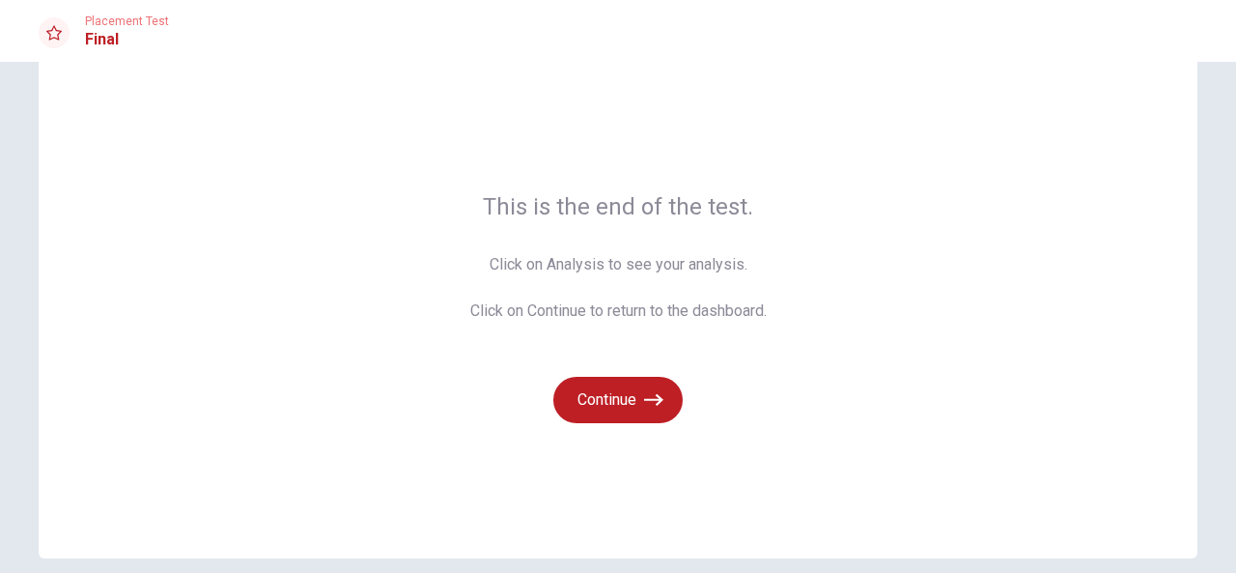
scroll to position [129, 0]
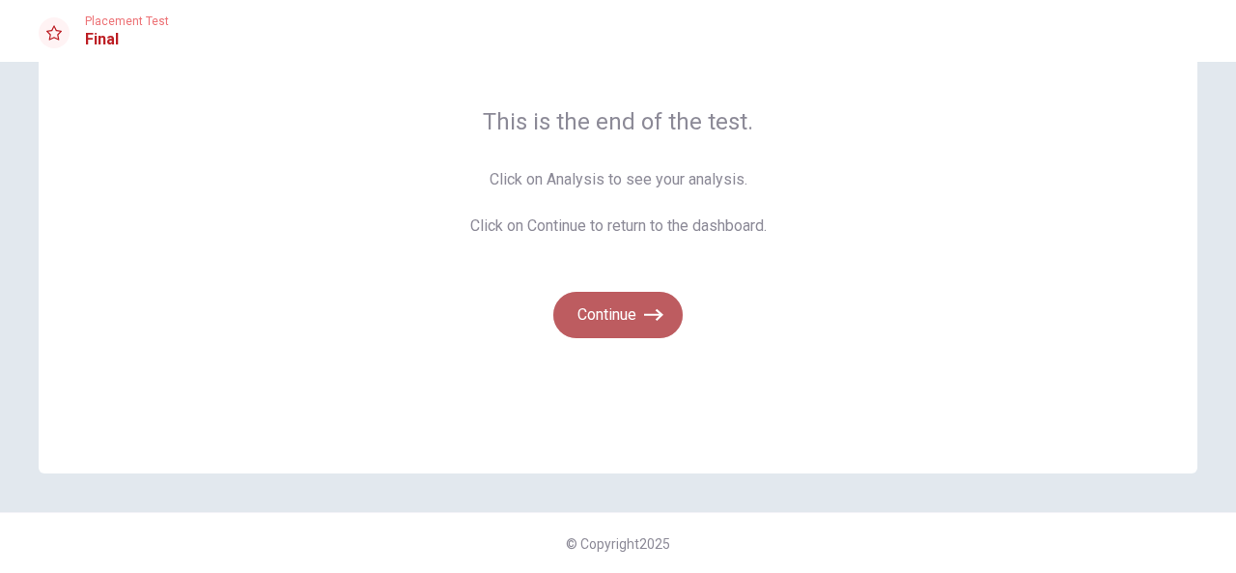
click at [619, 308] on button "Continue" at bounding box center [617, 315] width 129 height 46
